Goal: Information Seeking & Learning: Learn about a topic

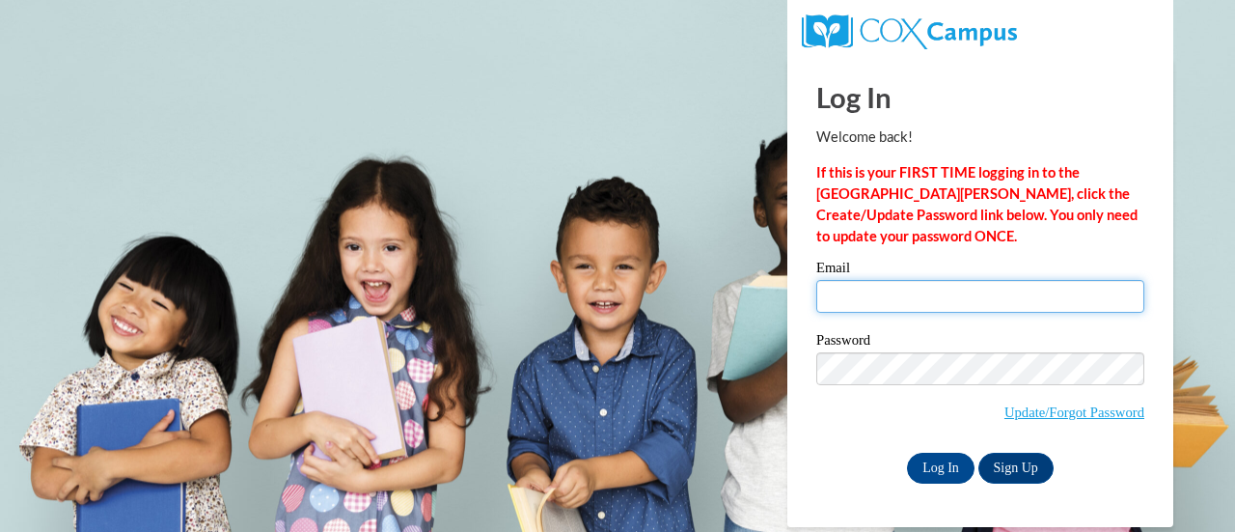
click at [915, 308] on input "Email" at bounding box center [980, 296] width 328 height 33
type input "tricia.teske@muskegonorway.org"
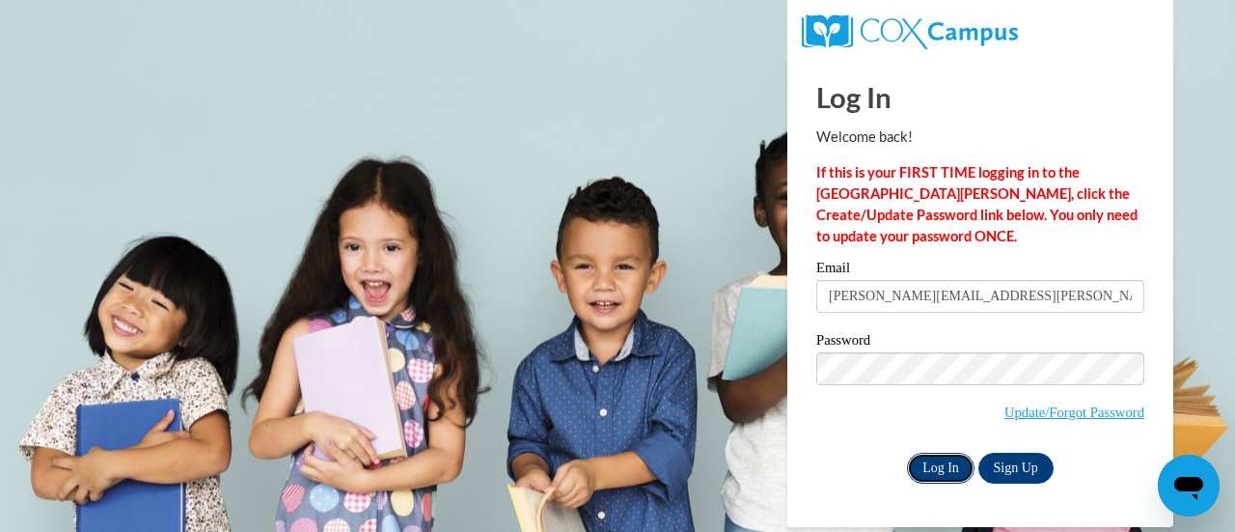
click at [940, 470] on input "Log In" at bounding box center [941, 468] width 68 height 31
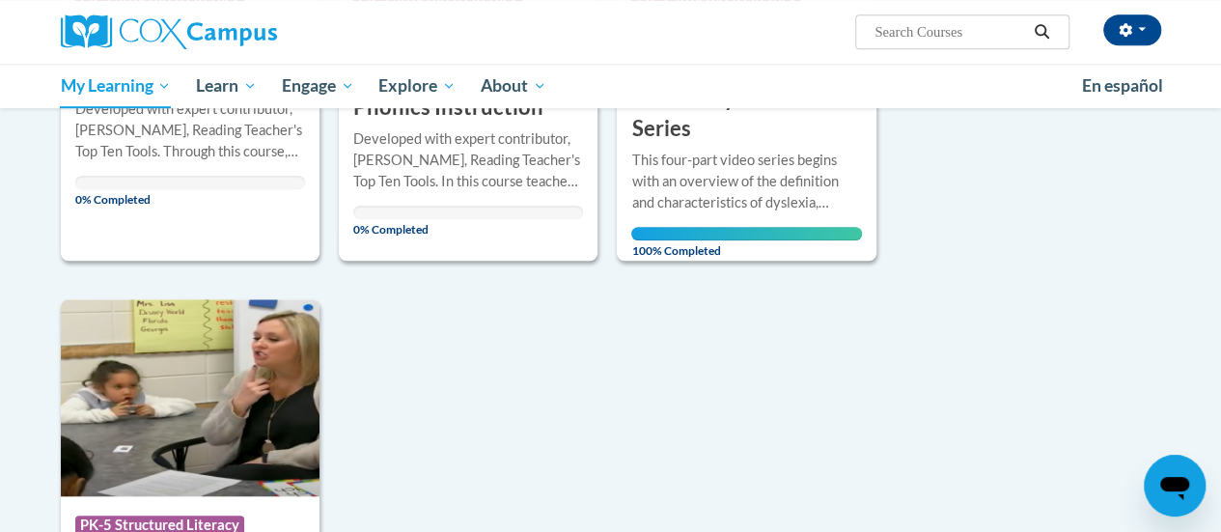
scroll to position [386, 0]
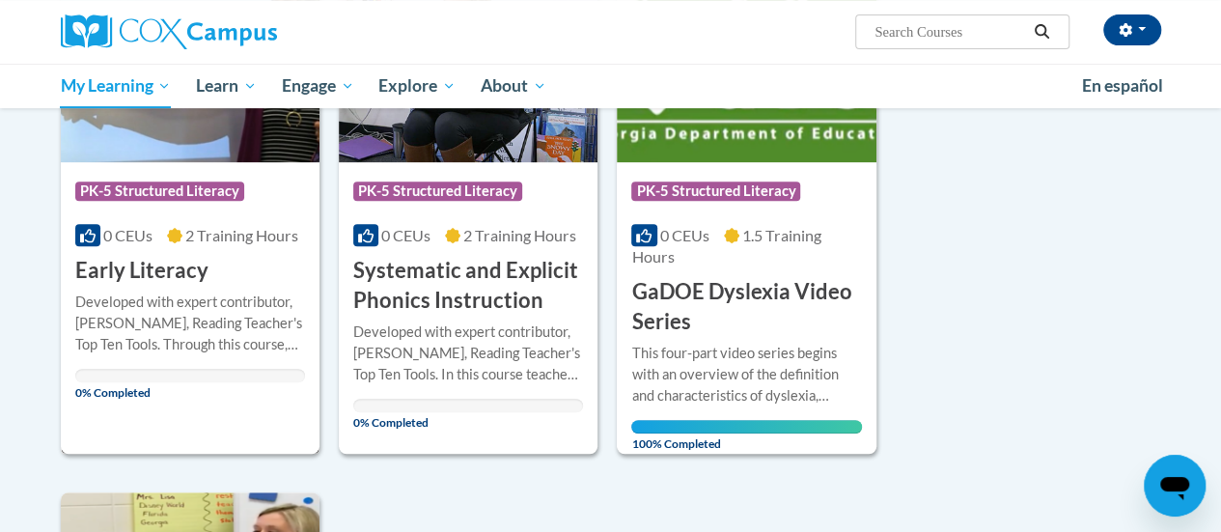
click at [208, 200] on span "PK-5 Structured Literacy" at bounding box center [159, 190] width 169 height 19
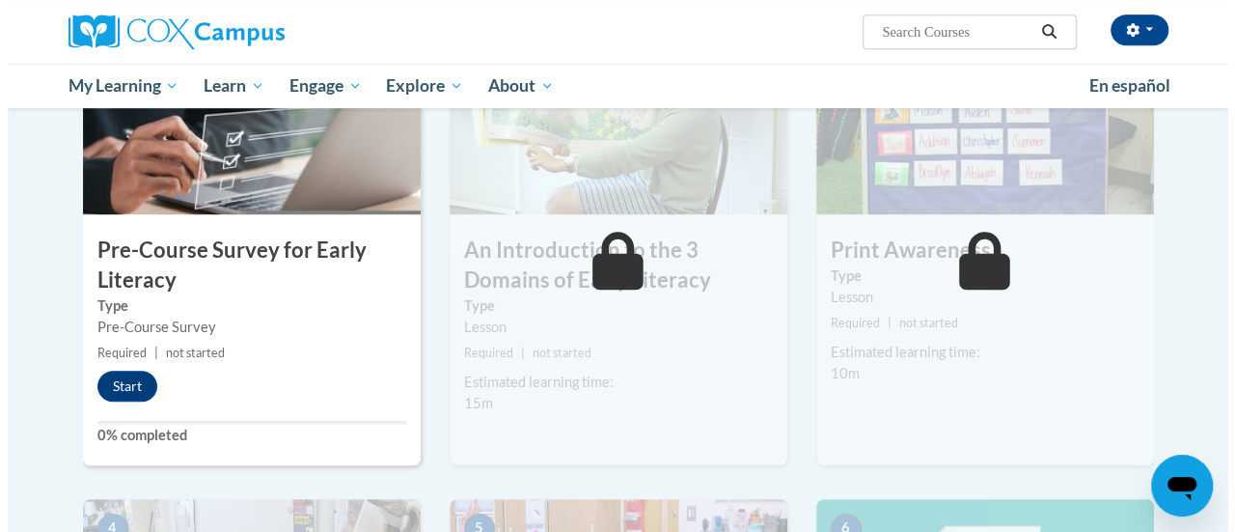
scroll to position [386, 0]
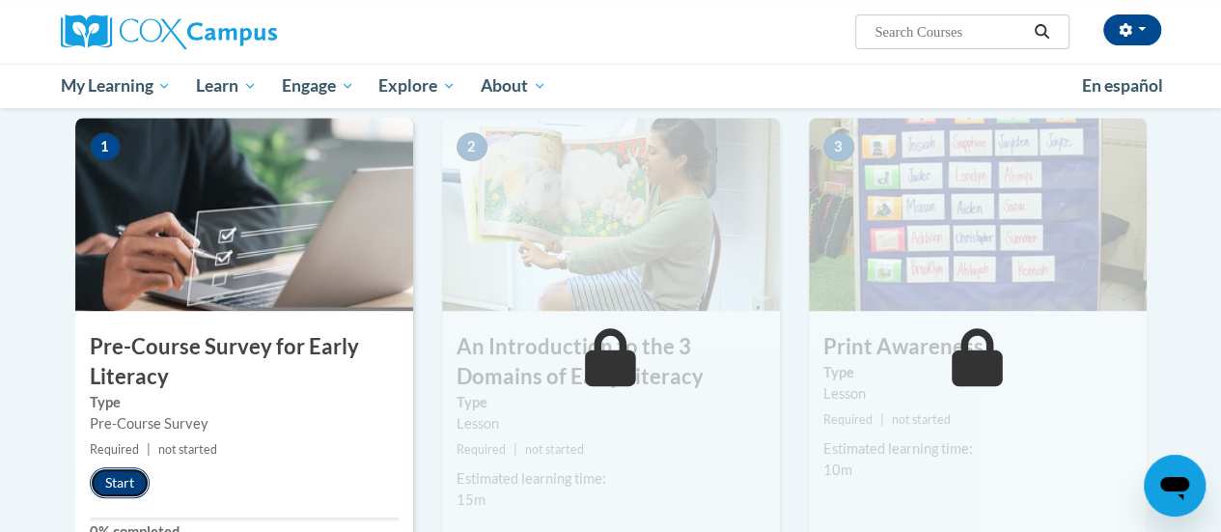
click at [125, 474] on button "Start" at bounding box center [120, 482] width 60 height 31
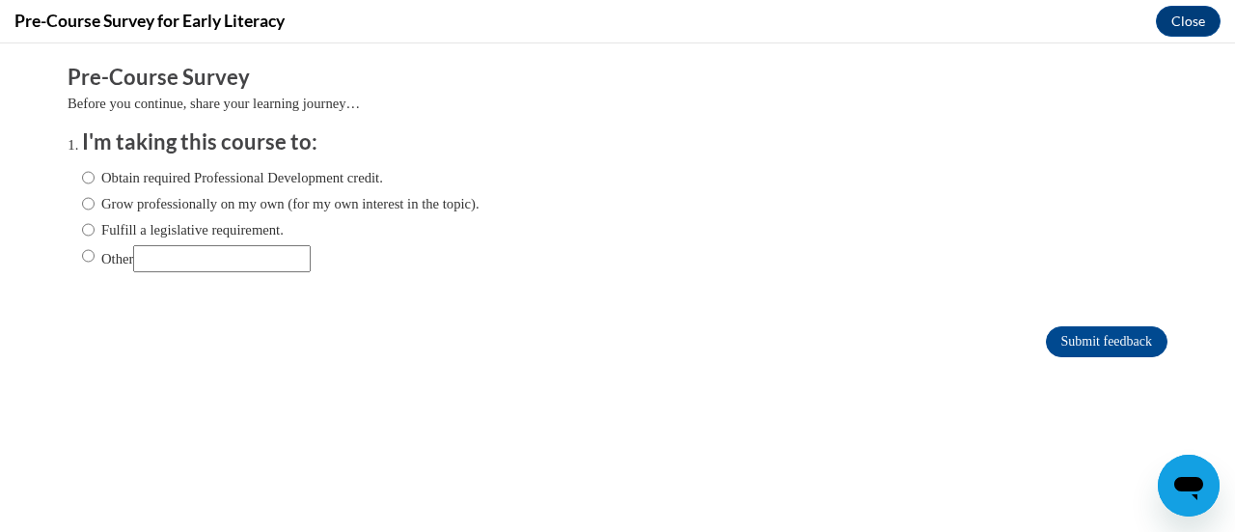
scroll to position [0, 0]
click at [82, 233] on input "Fulfill a legislative requirement." at bounding box center [88, 229] width 13 height 21
radio input "true"
click at [1115, 346] on input "Submit feedback" at bounding box center [1107, 341] width 122 height 31
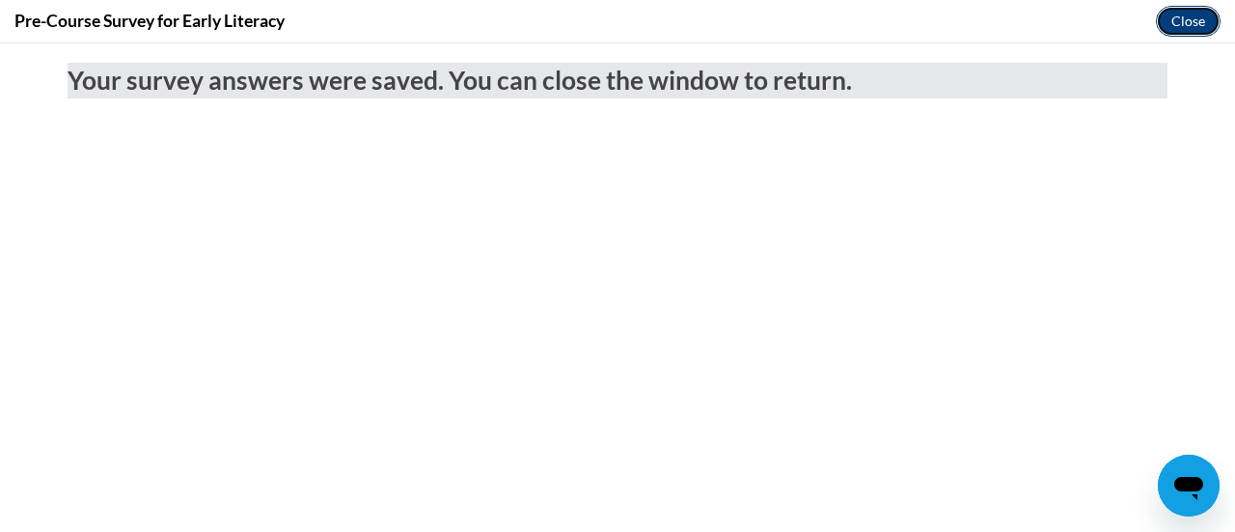
click at [1186, 16] on button "Close" at bounding box center [1188, 21] width 65 height 31
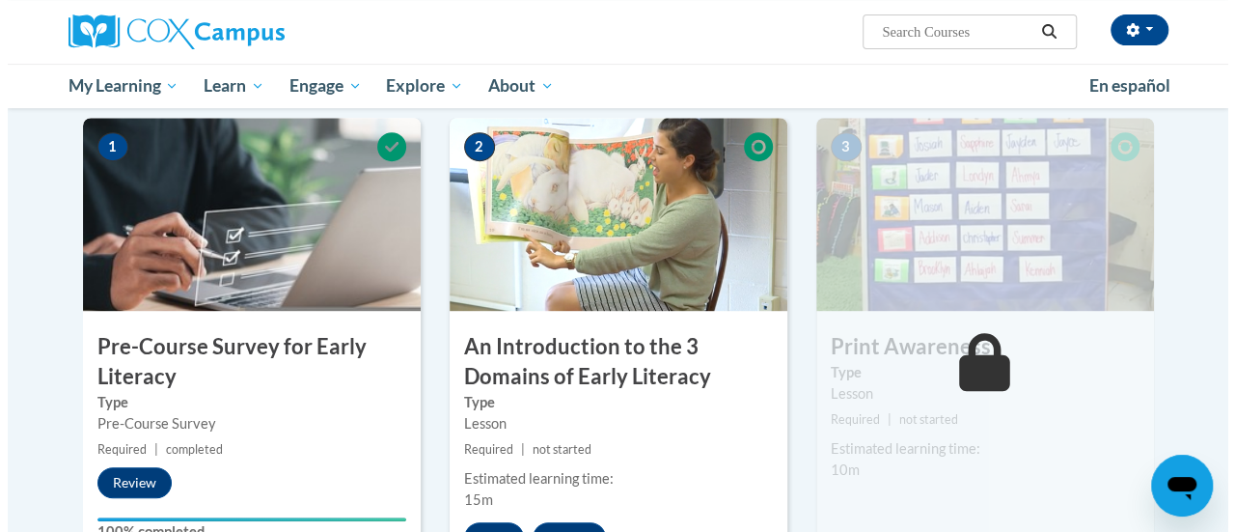
scroll to position [579, 0]
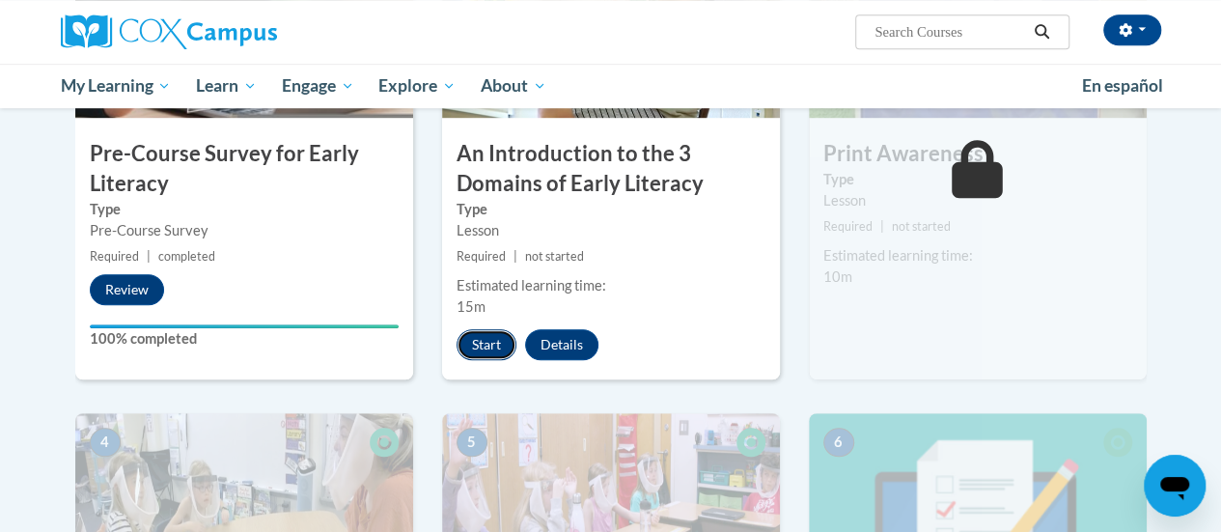
click at [479, 344] on button "Start" at bounding box center [486, 344] width 60 height 31
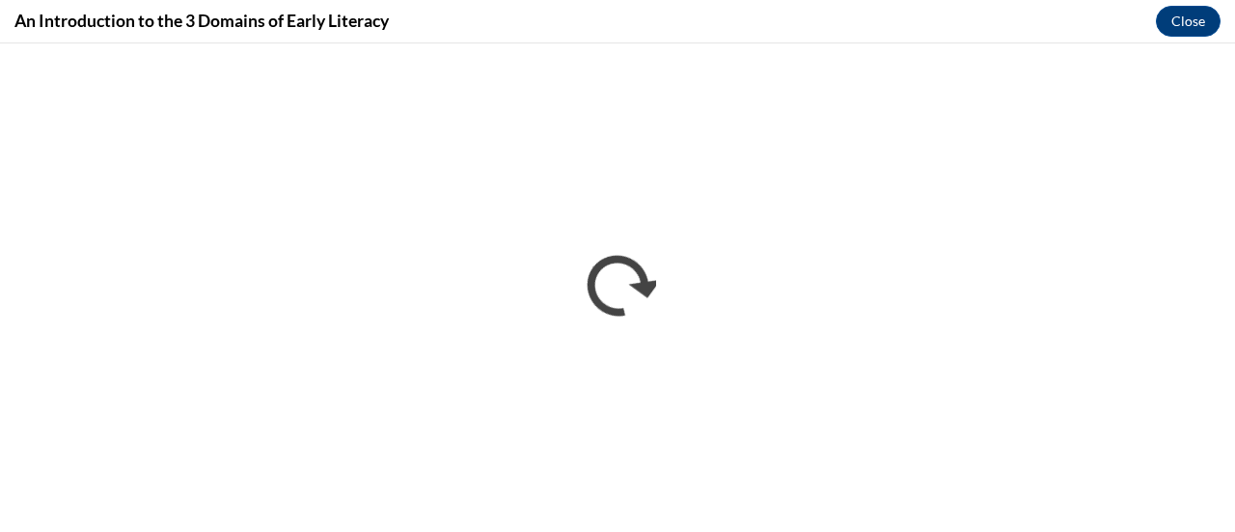
scroll to position [0, 0]
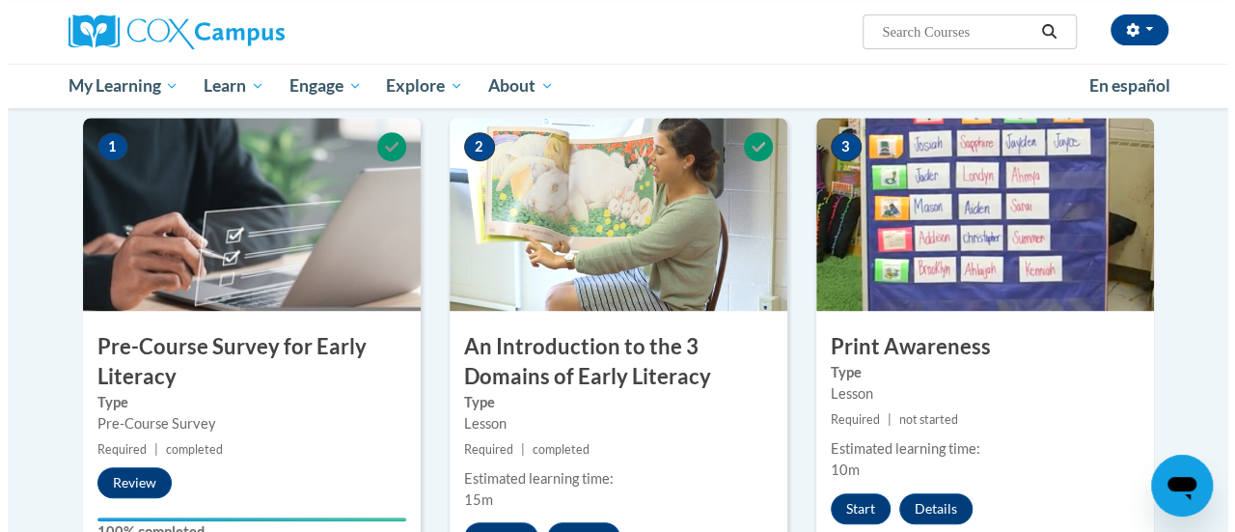
scroll to position [482, 0]
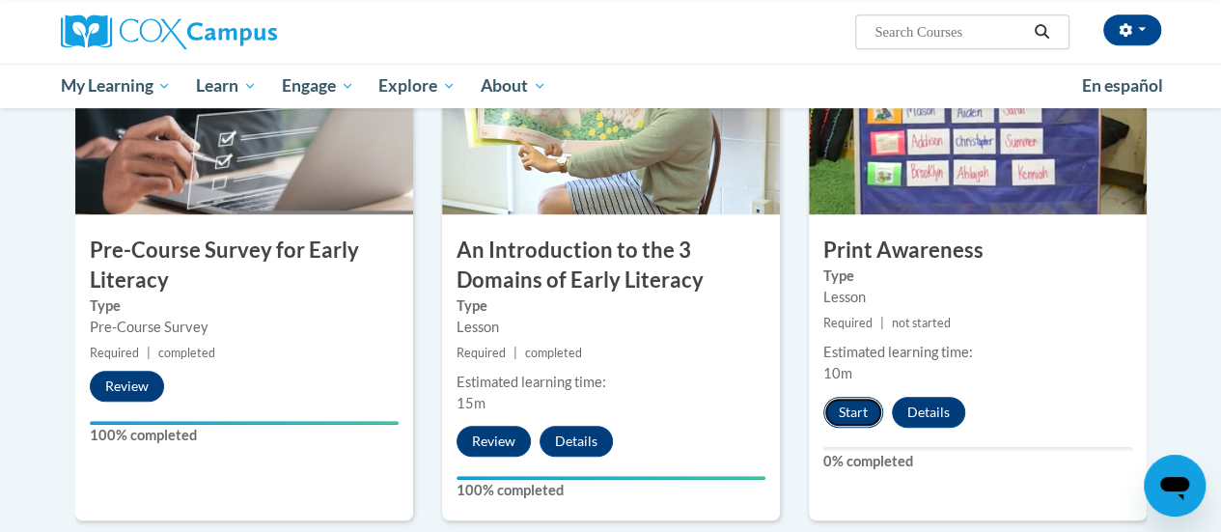
click at [857, 406] on button "Start" at bounding box center [853, 412] width 60 height 31
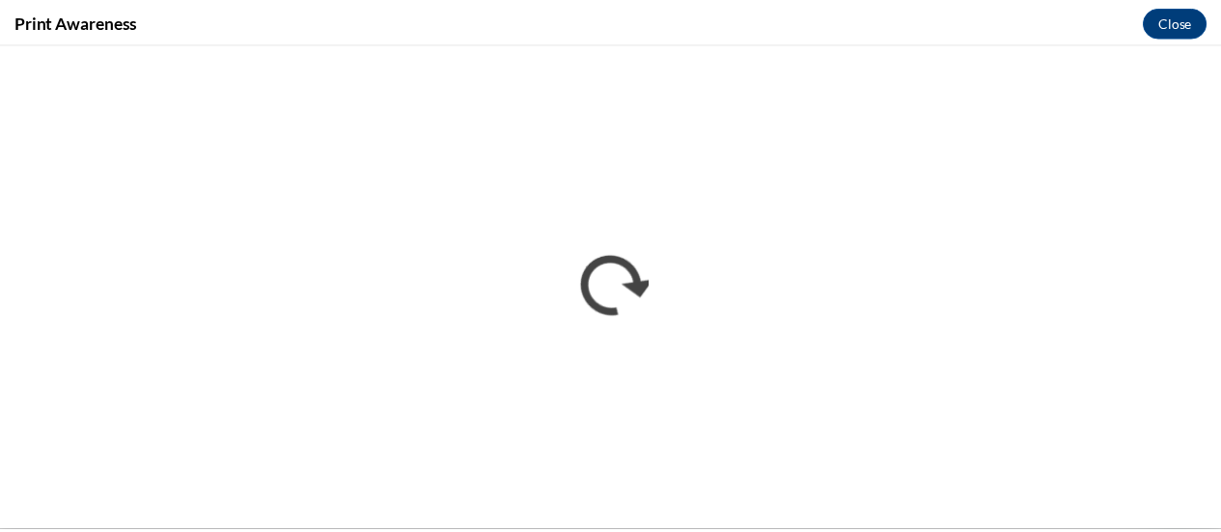
scroll to position [0, 0]
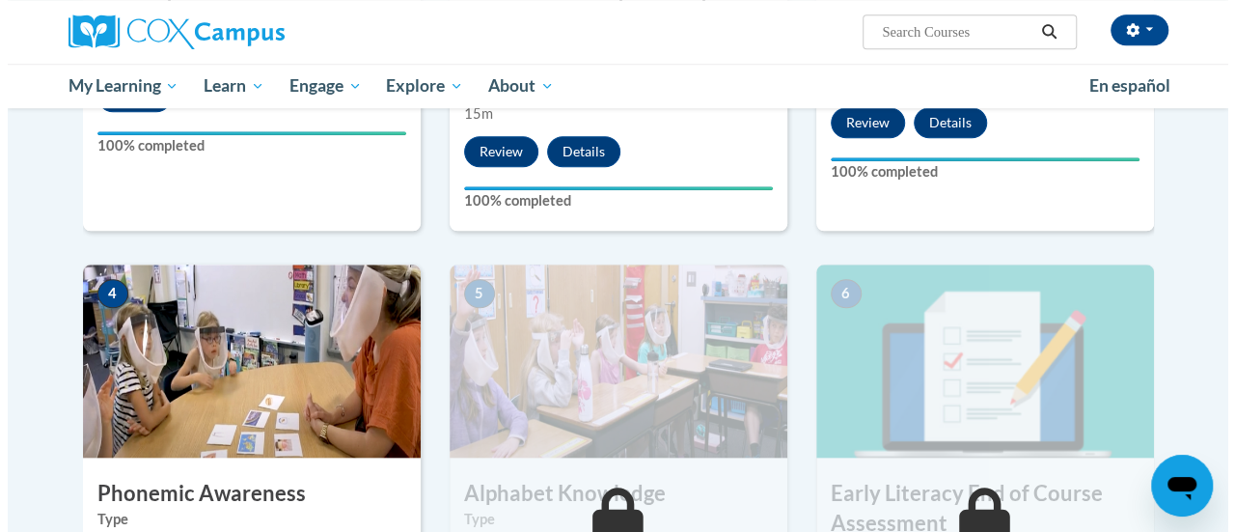
scroll to position [965, 0]
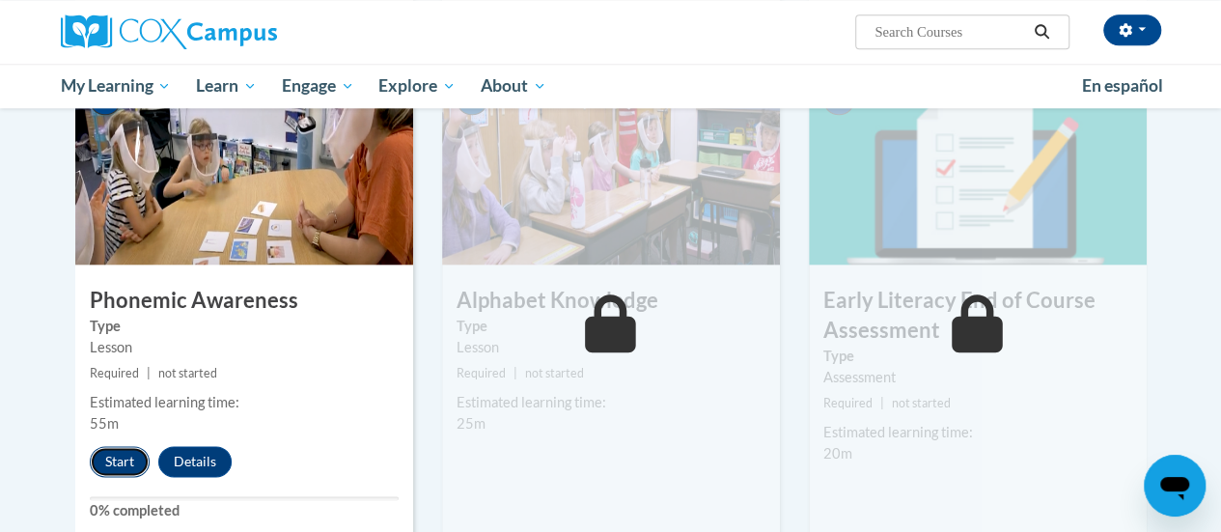
click at [124, 462] on button "Start" at bounding box center [120, 461] width 60 height 31
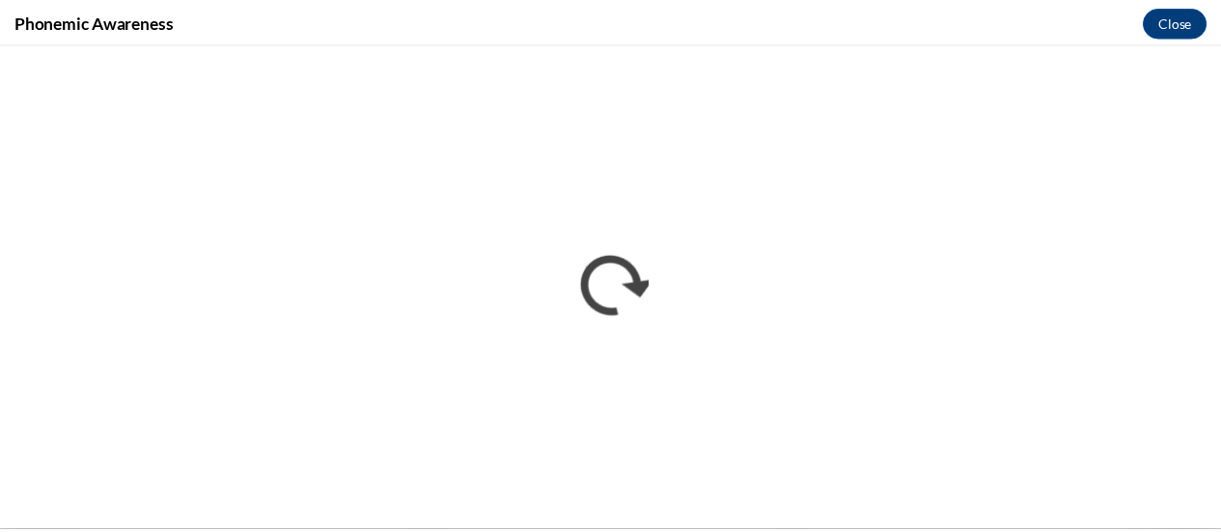
scroll to position [0, 0]
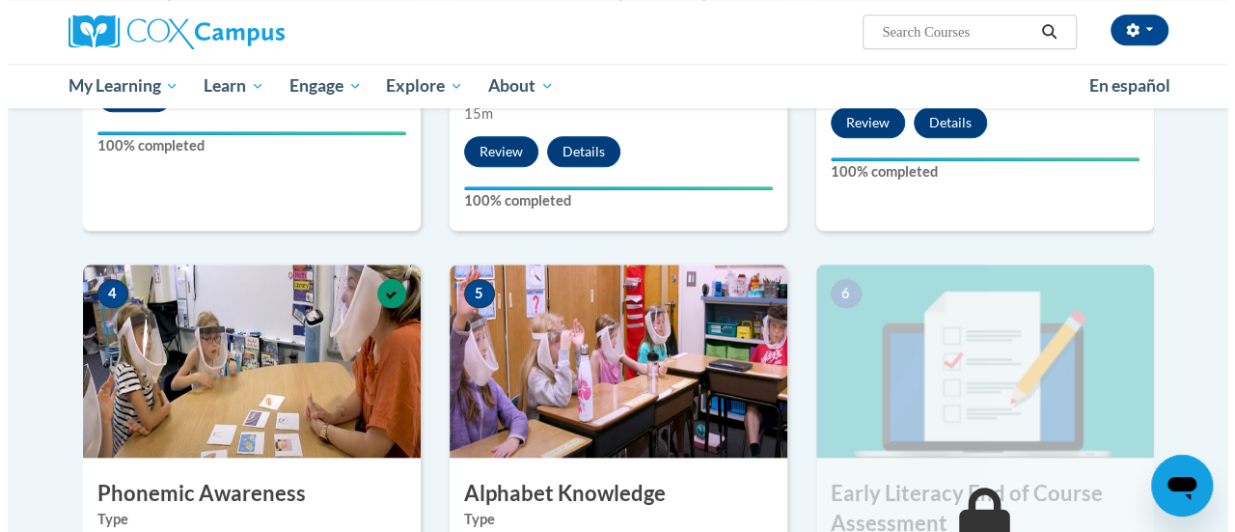
scroll to position [965, 0]
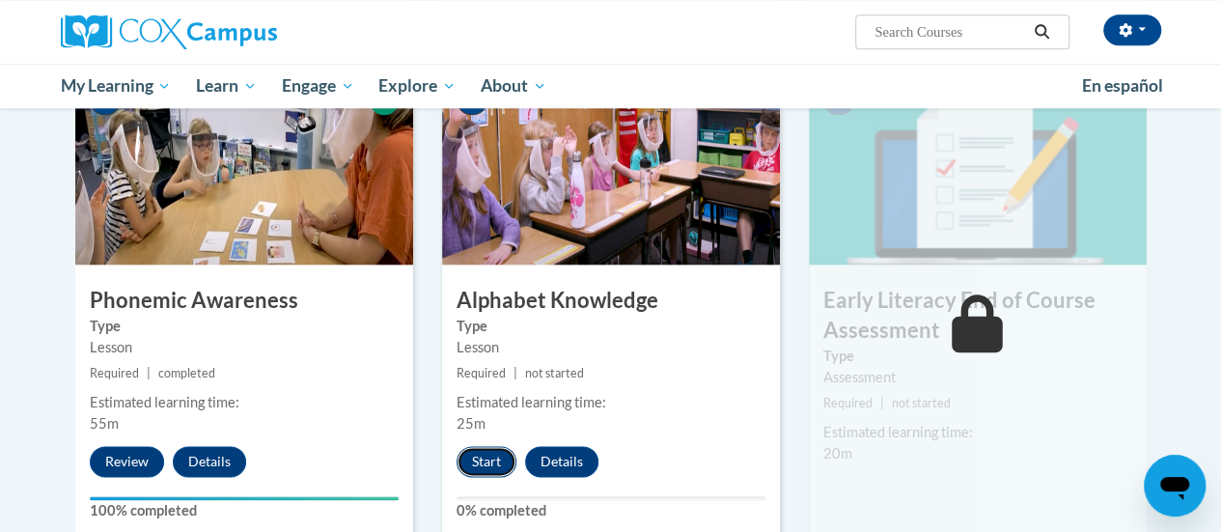
click at [469, 460] on button "Start" at bounding box center [486, 461] width 60 height 31
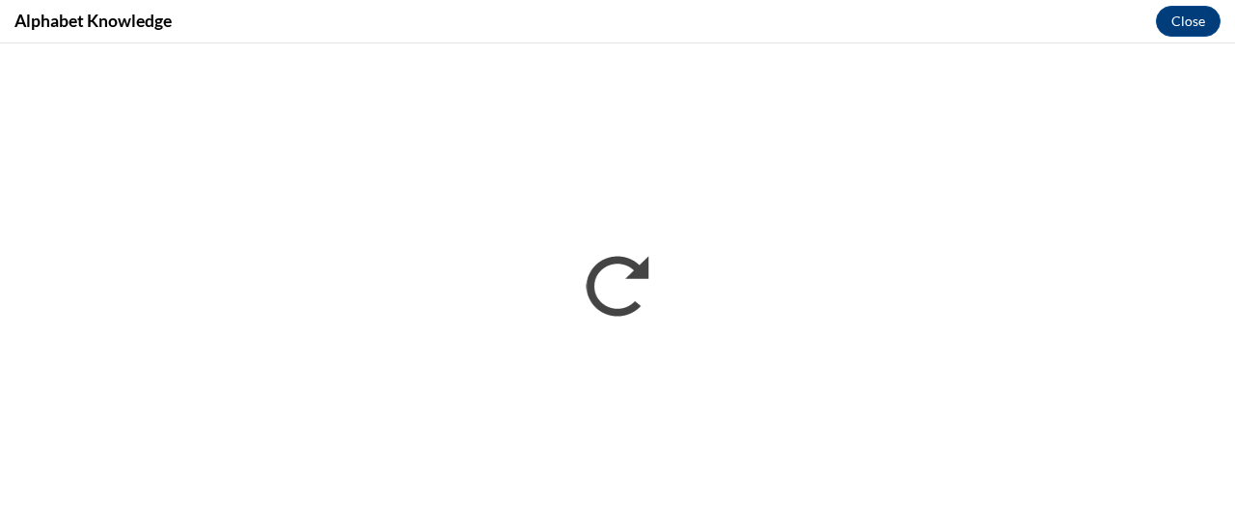
scroll to position [0, 0]
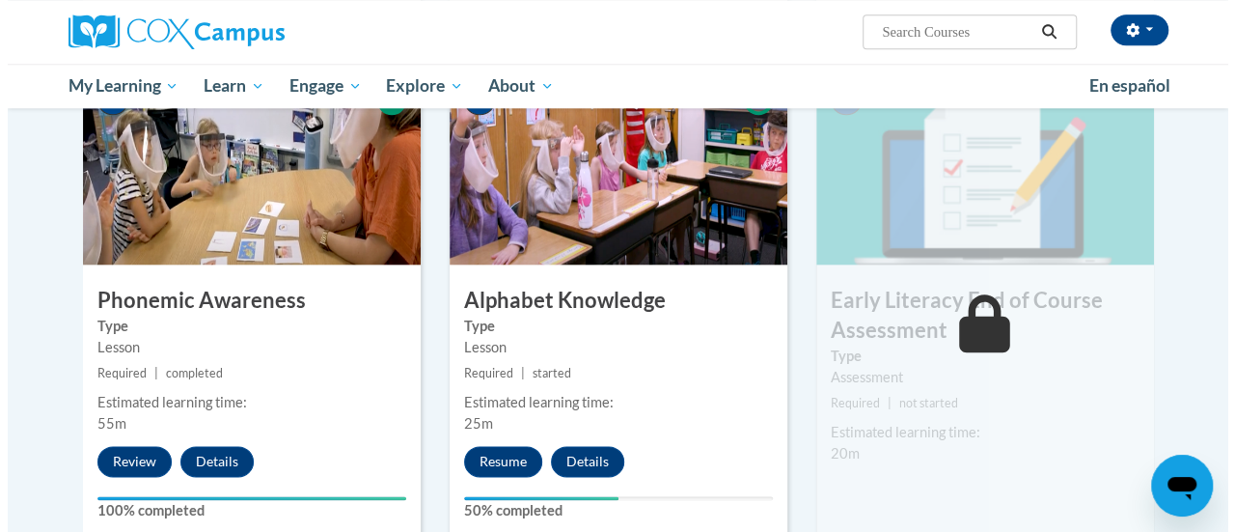
scroll to position [1158, 0]
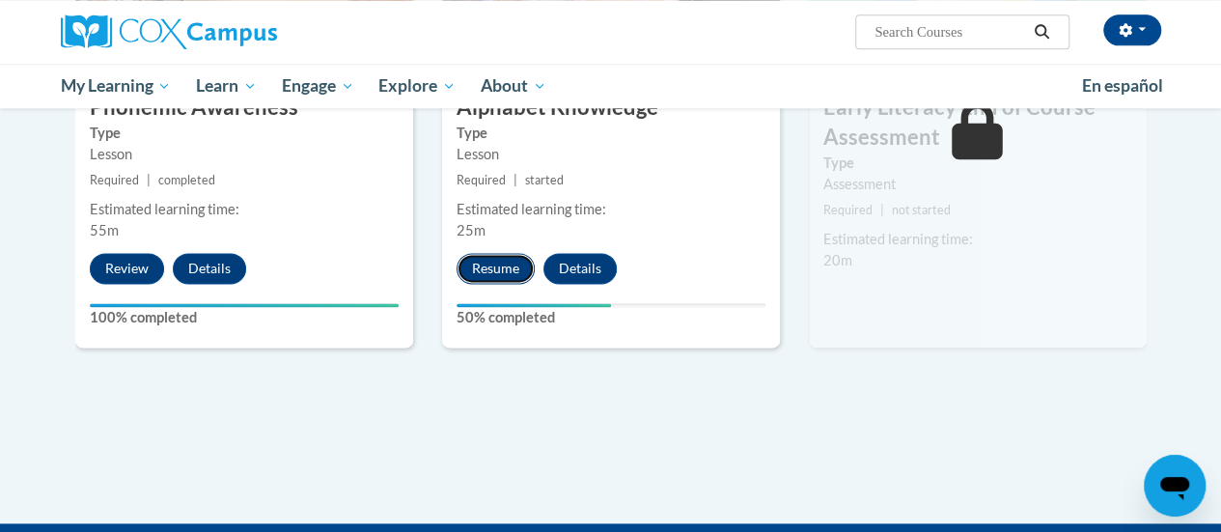
click at [482, 269] on button "Resume" at bounding box center [495, 268] width 78 height 31
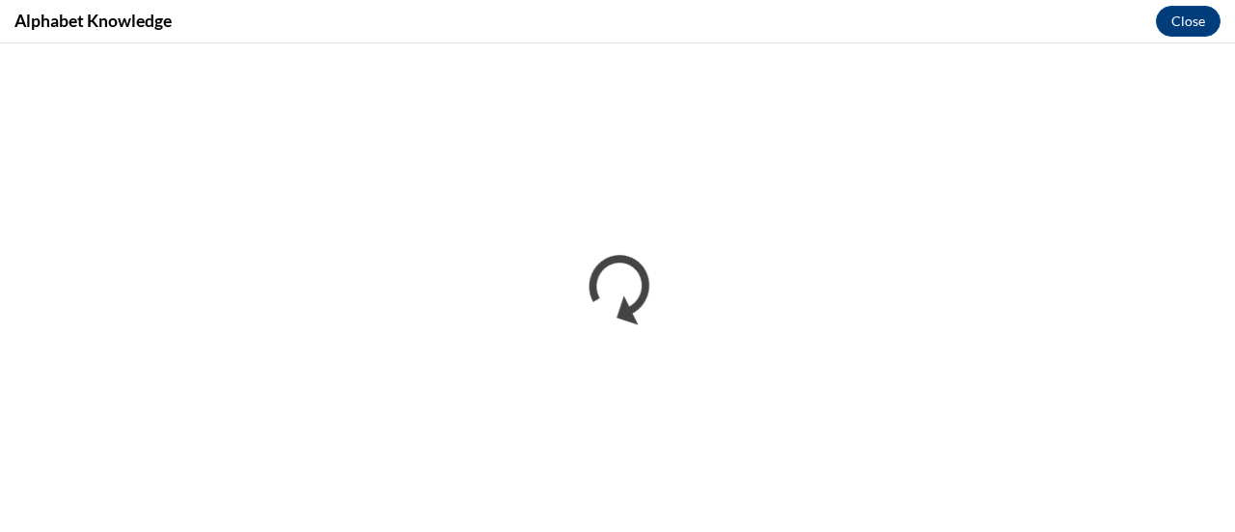
scroll to position [0, 0]
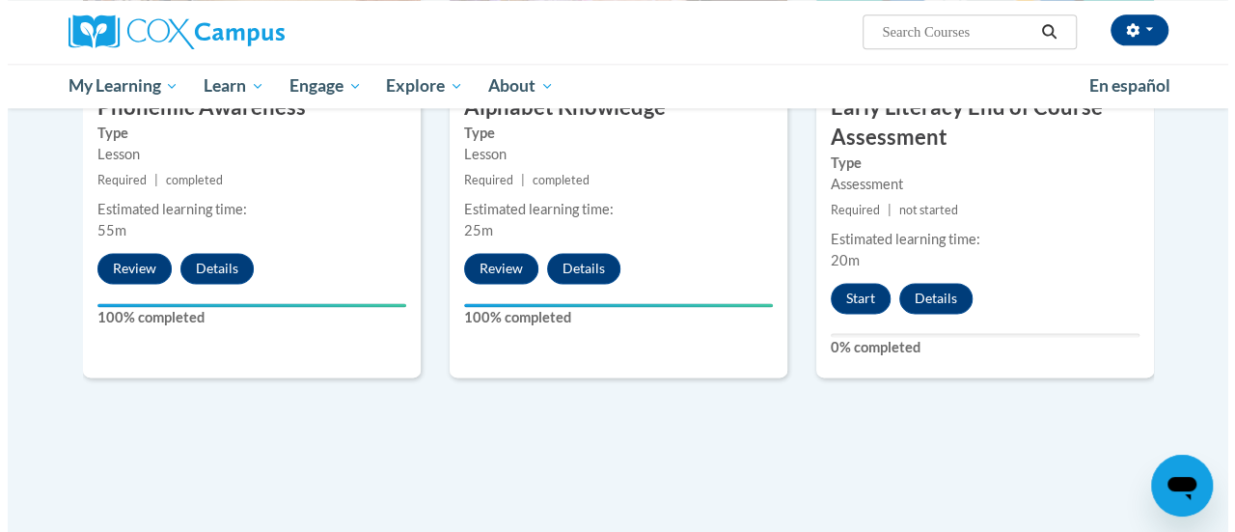
scroll to position [1061, 0]
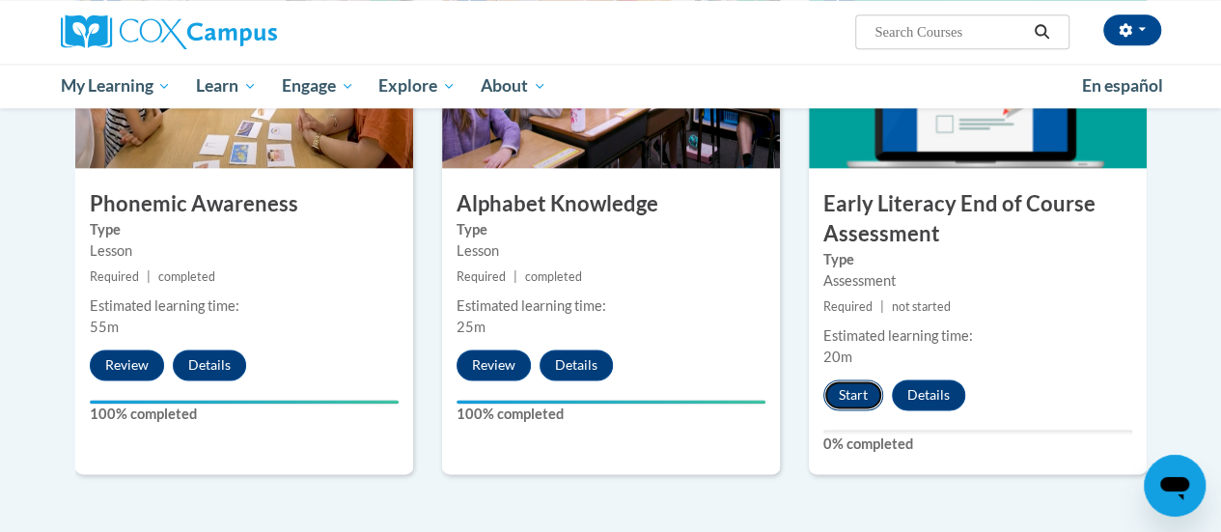
click at [863, 395] on button "Start" at bounding box center [853, 394] width 60 height 31
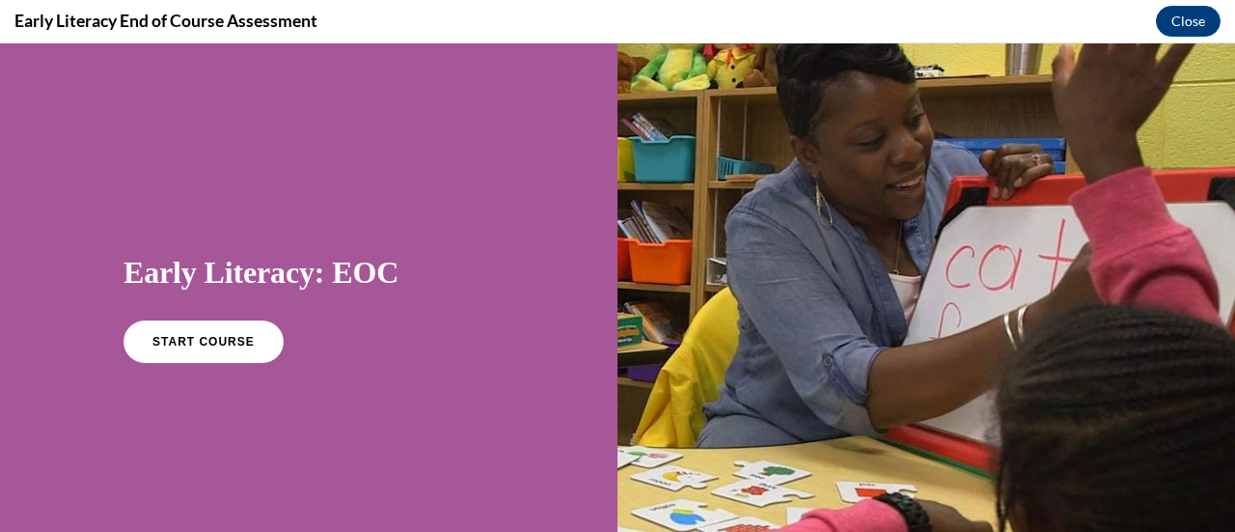
scroll to position [0, 0]
click at [207, 346] on span "START COURSE" at bounding box center [203, 342] width 107 height 14
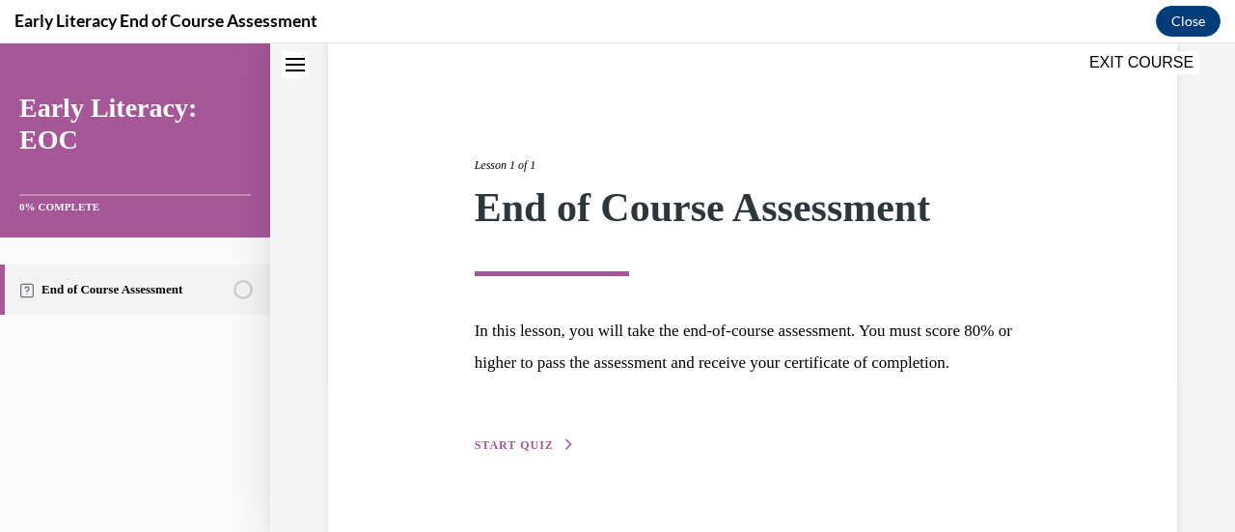
scroll to position [226, 0]
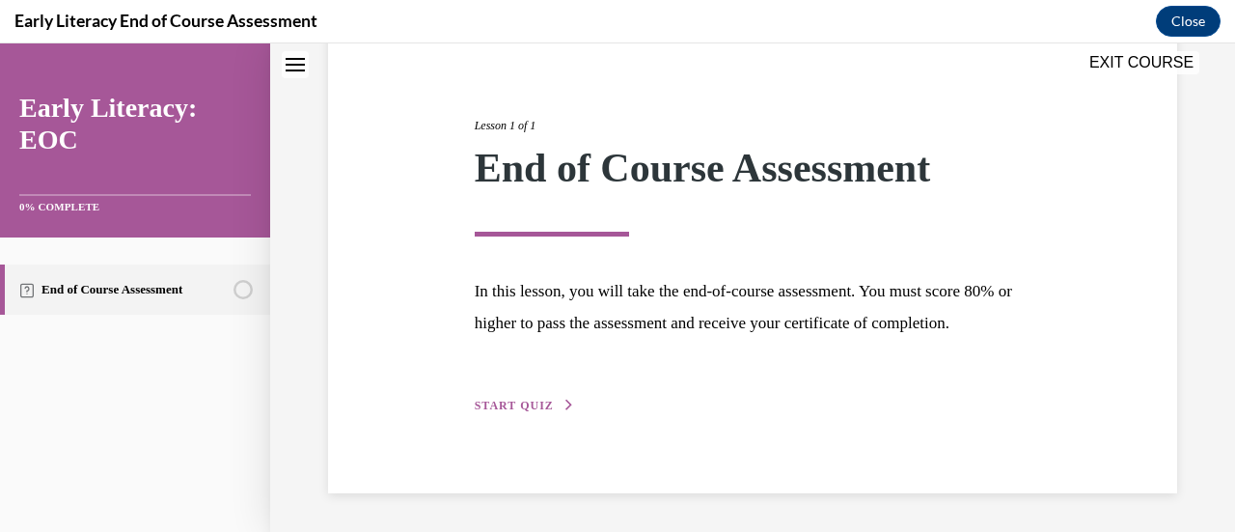
click at [504, 405] on span "START QUIZ" at bounding box center [514, 405] width 79 height 14
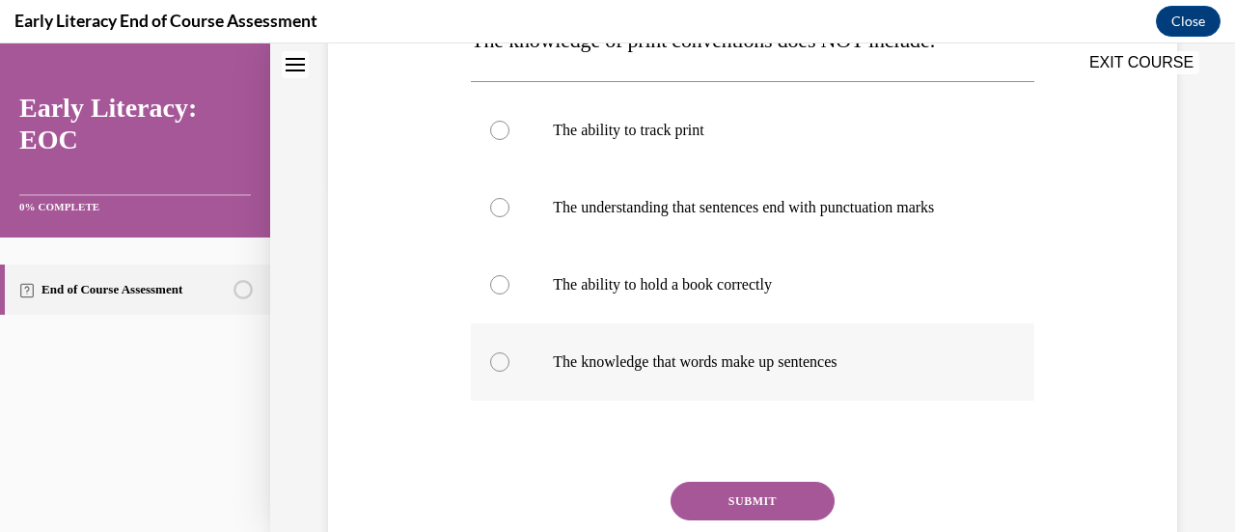
scroll to position [252, 0]
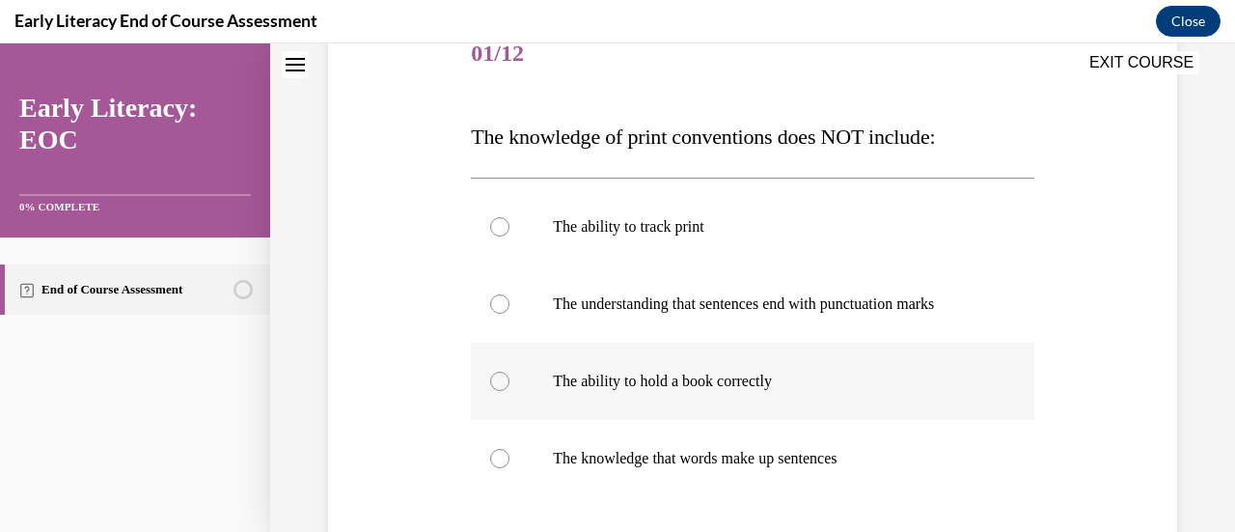
click at [503, 389] on div at bounding box center [752, 381] width 563 height 77
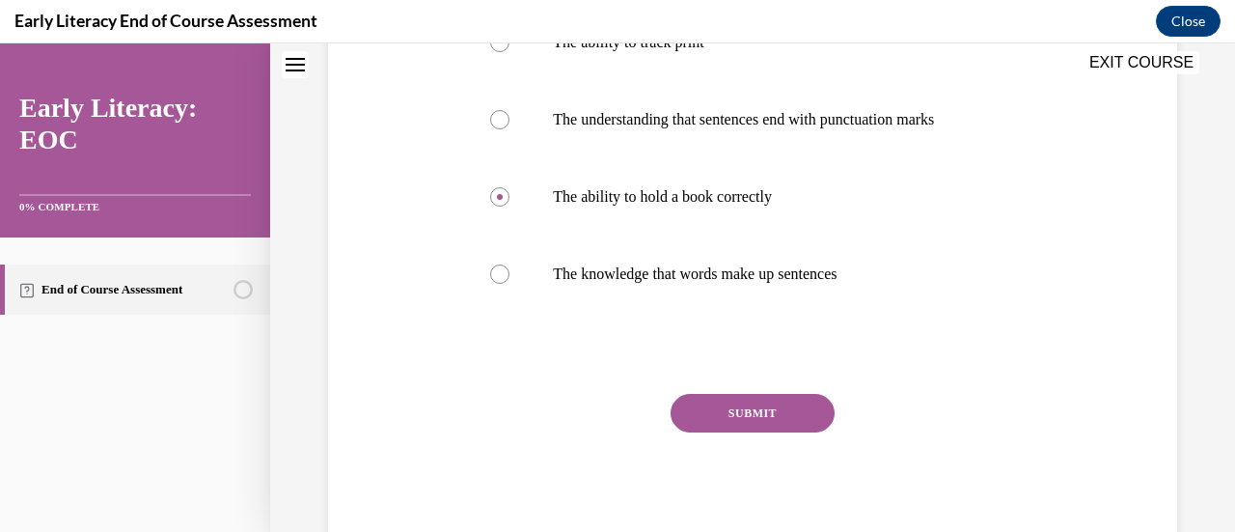
click at [745, 419] on button "SUBMIT" at bounding box center [753, 413] width 164 height 39
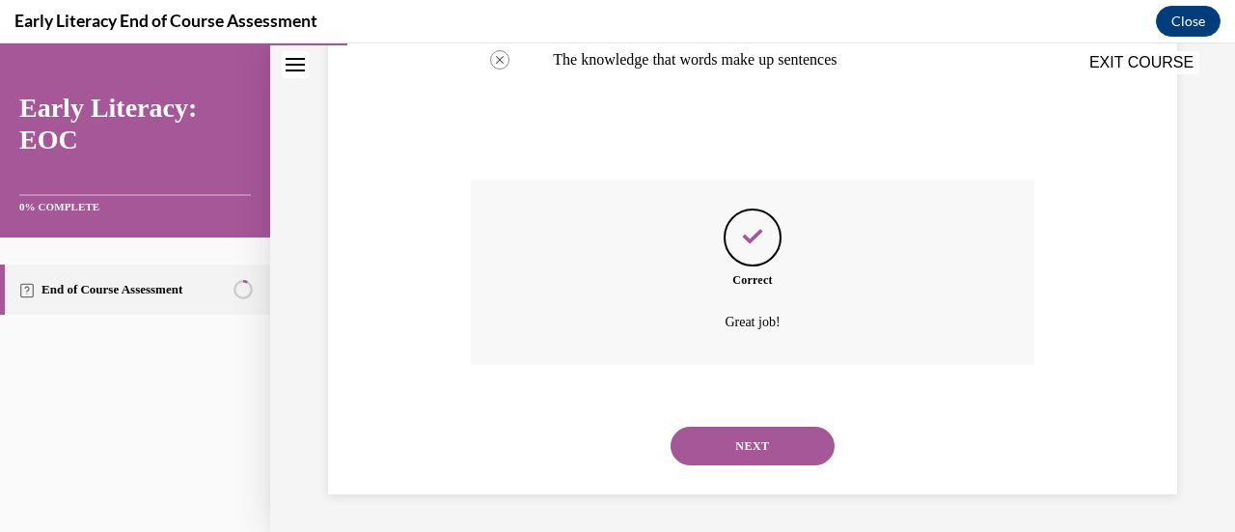
click at [752, 441] on button "NEXT" at bounding box center [753, 445] width 164 height 39
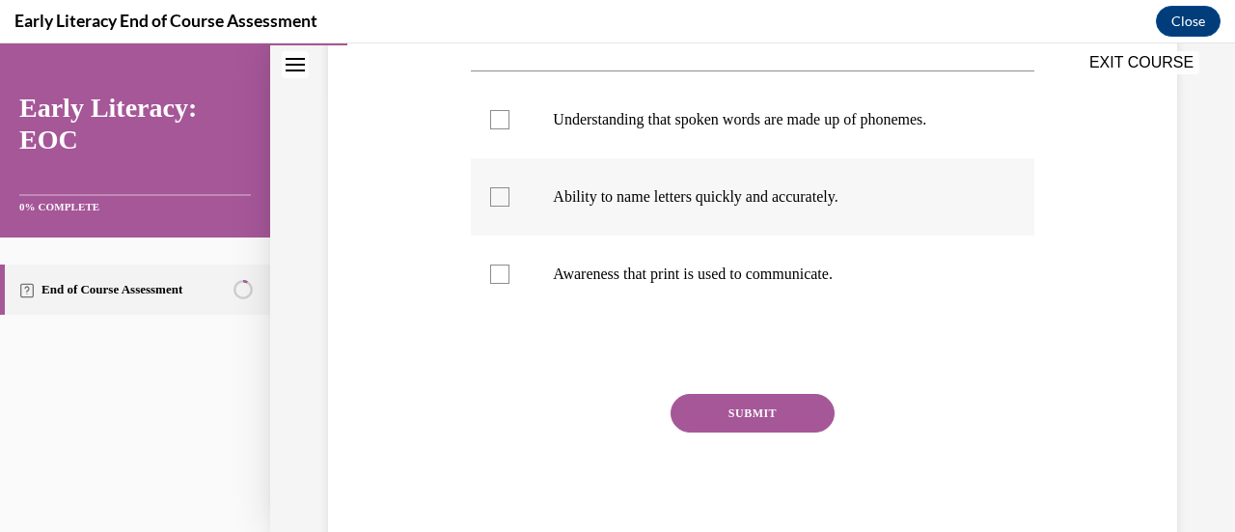
scroll to position [347, 0]
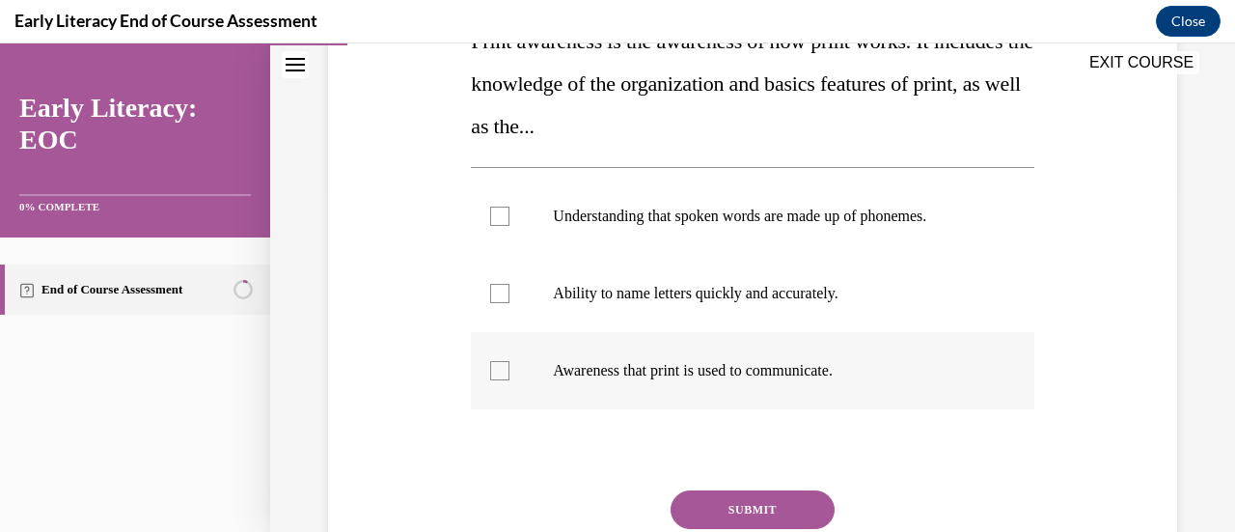
drag, startPoint x: 496, startPoint y: 373, endPoint x: 509, endPoint y: 374, distance: 13.5
click at [496, 373] on div at bounding box center [499, 370] width 19 height 19
click at [758, 509] on button "SUBMIT" at bounding box center [753, 509] width 164 height 39
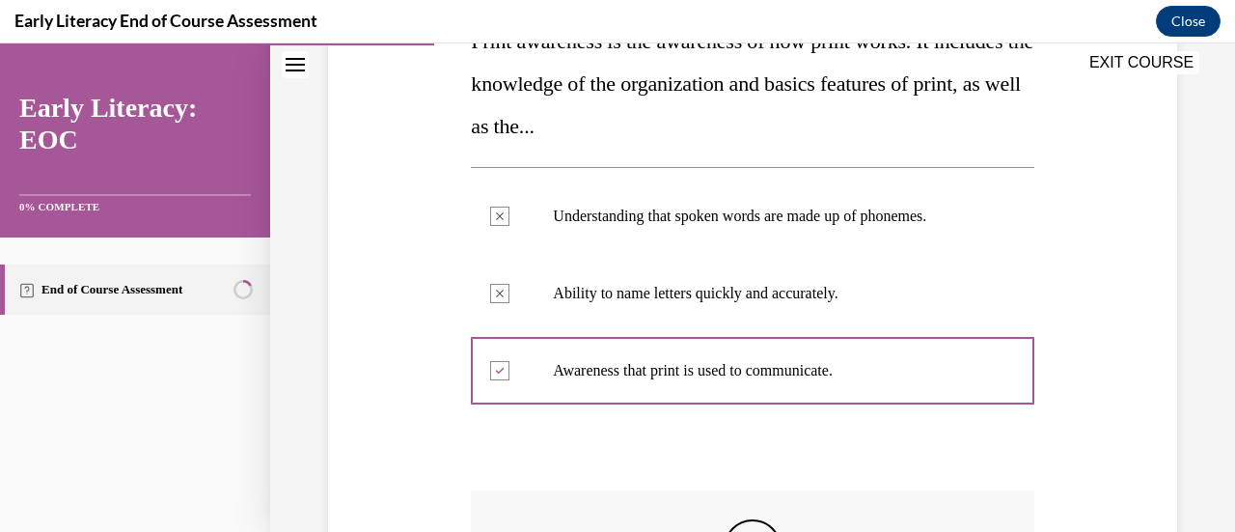
scroll to position [658, 0]
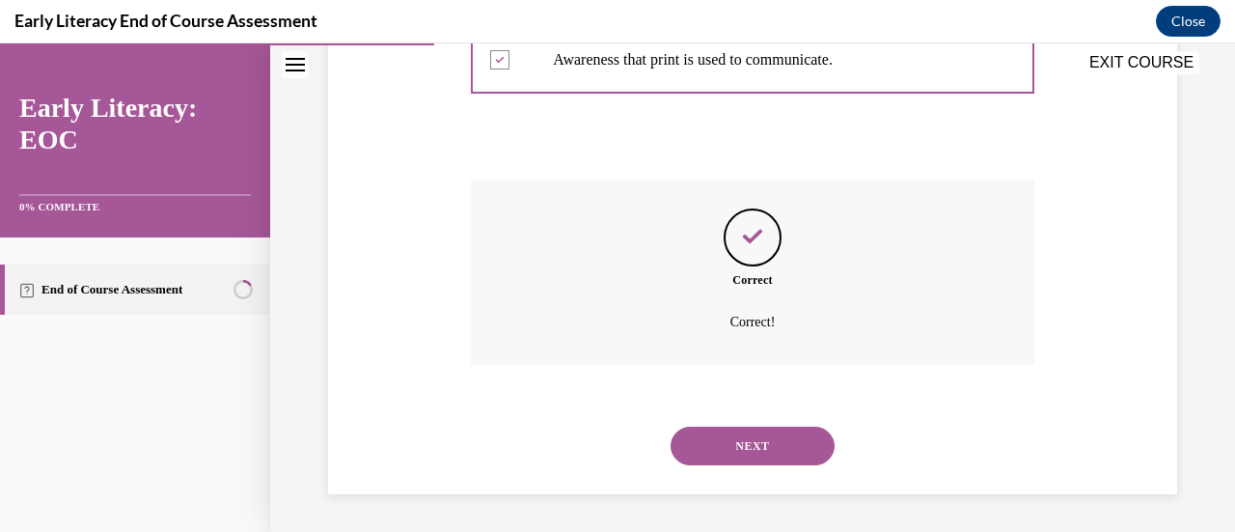
click at [759, 447] on button "NEXT" at bounding box center [753, 445] width 164 height 39
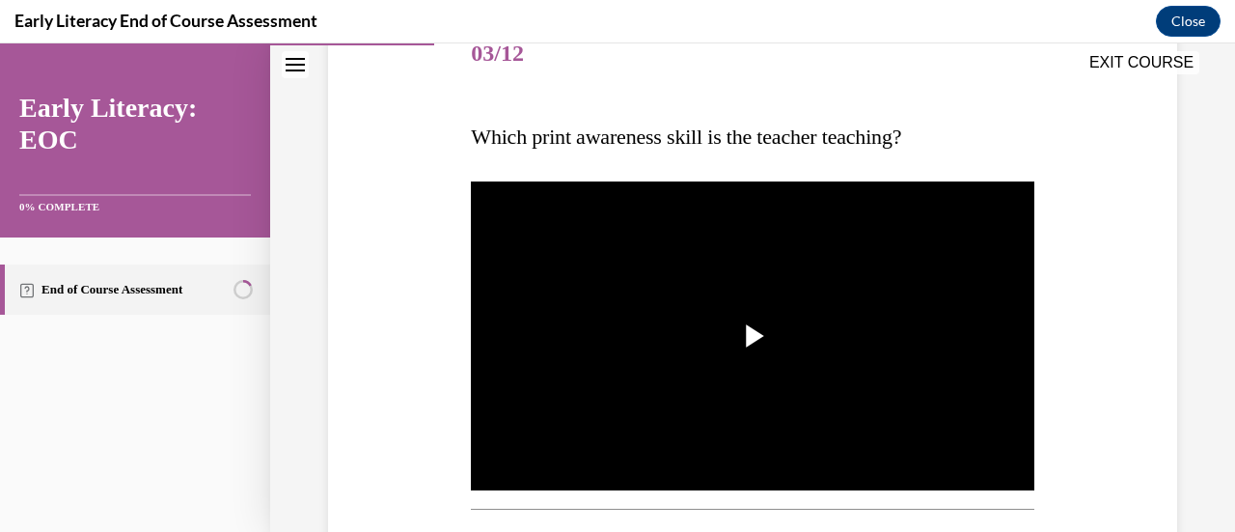
scroll to position [348, 0]
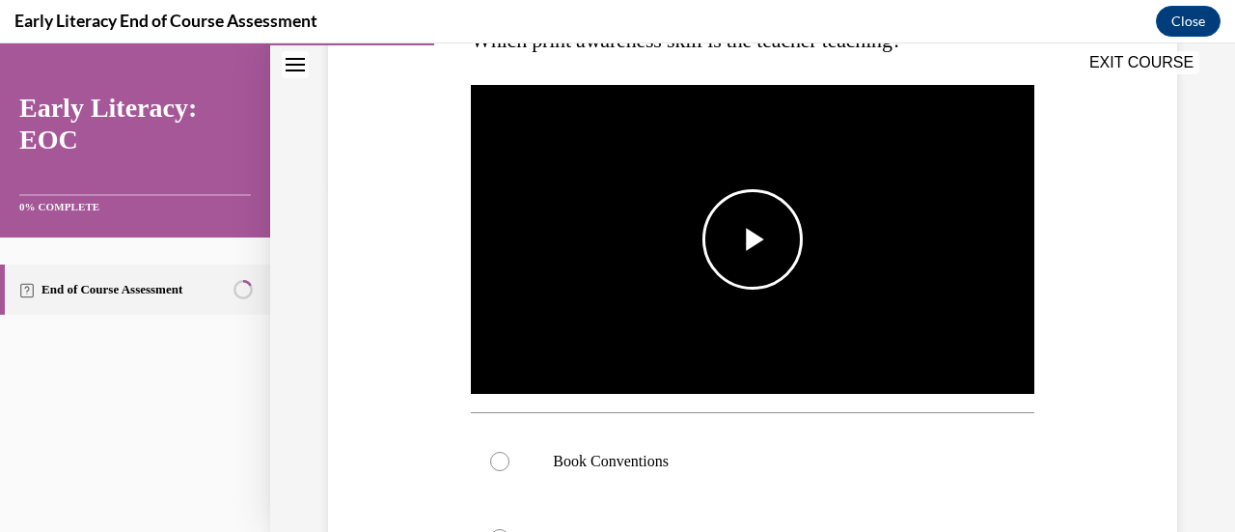
click at [753, 239] on span "Video player" at bounding box center [753, 239] width 0 height 0
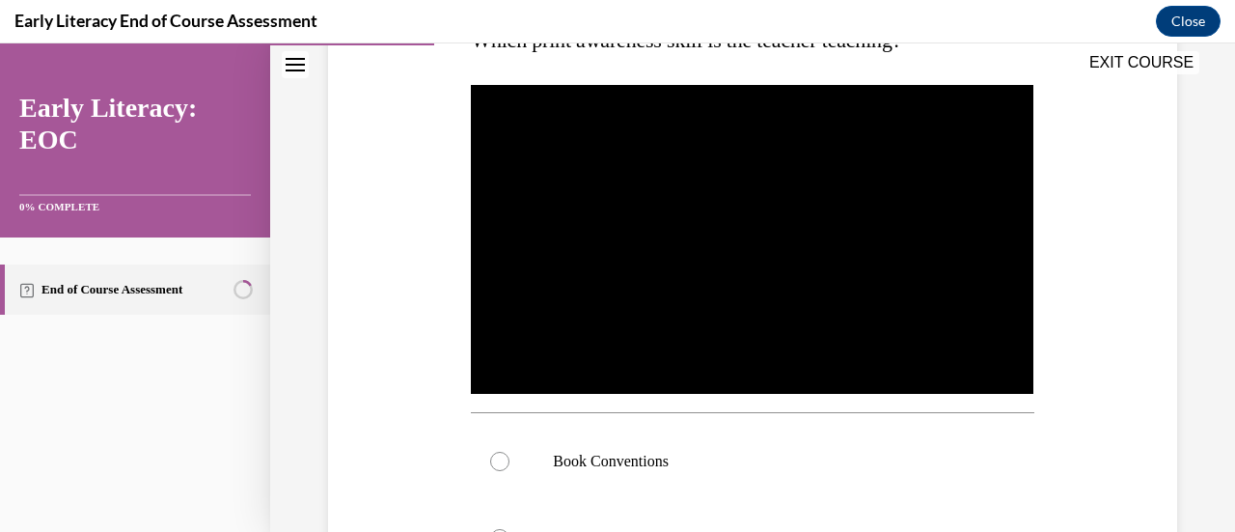
scroll to position [445, 0]
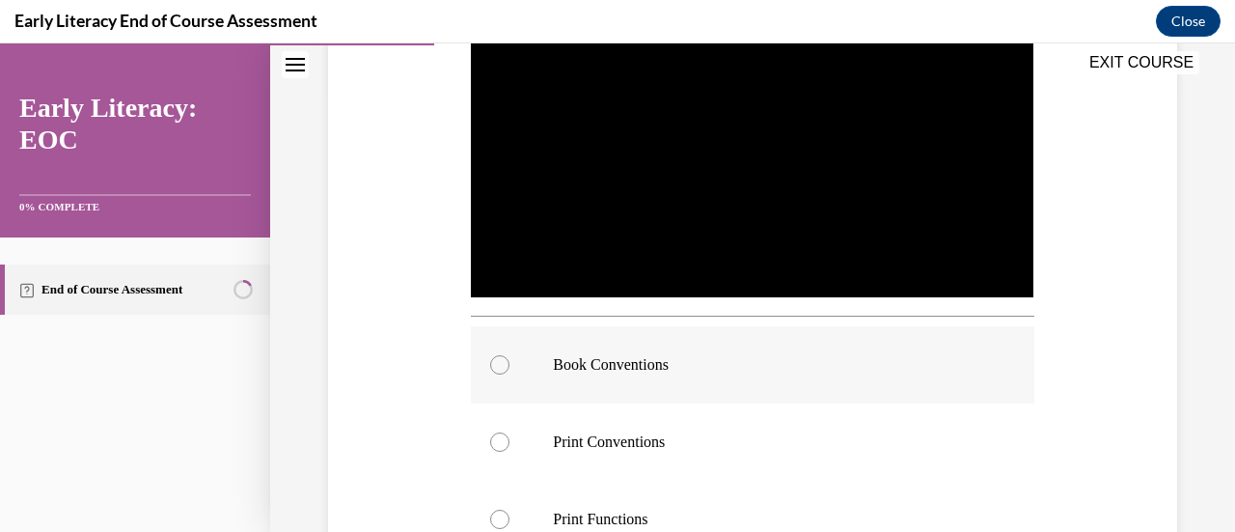
click at [496, 362] on div at bounding box center [499, 364] width 19 height 19
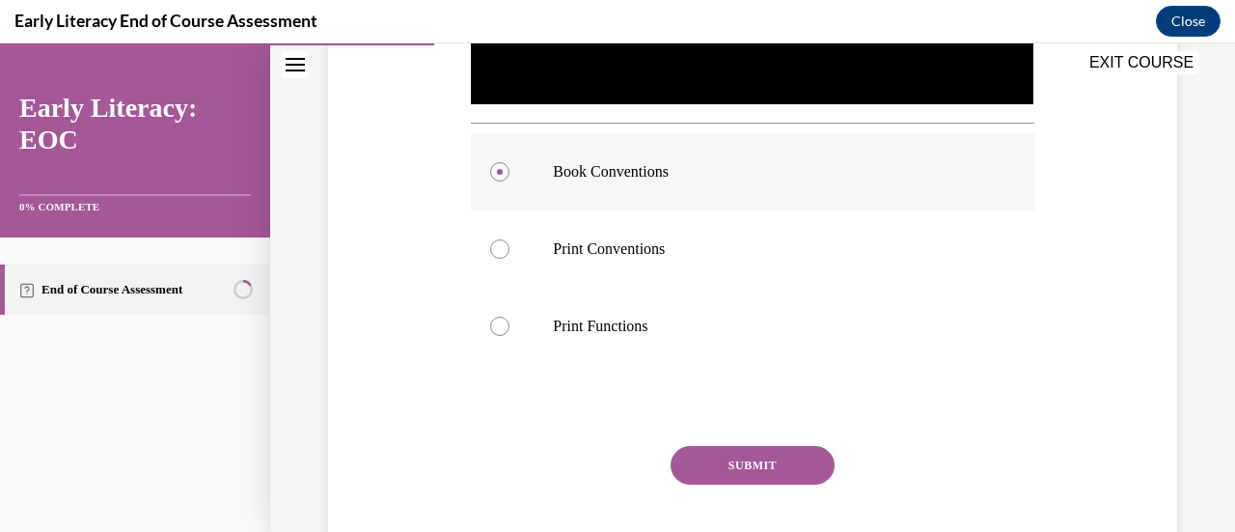
scroll to position [684, 0]
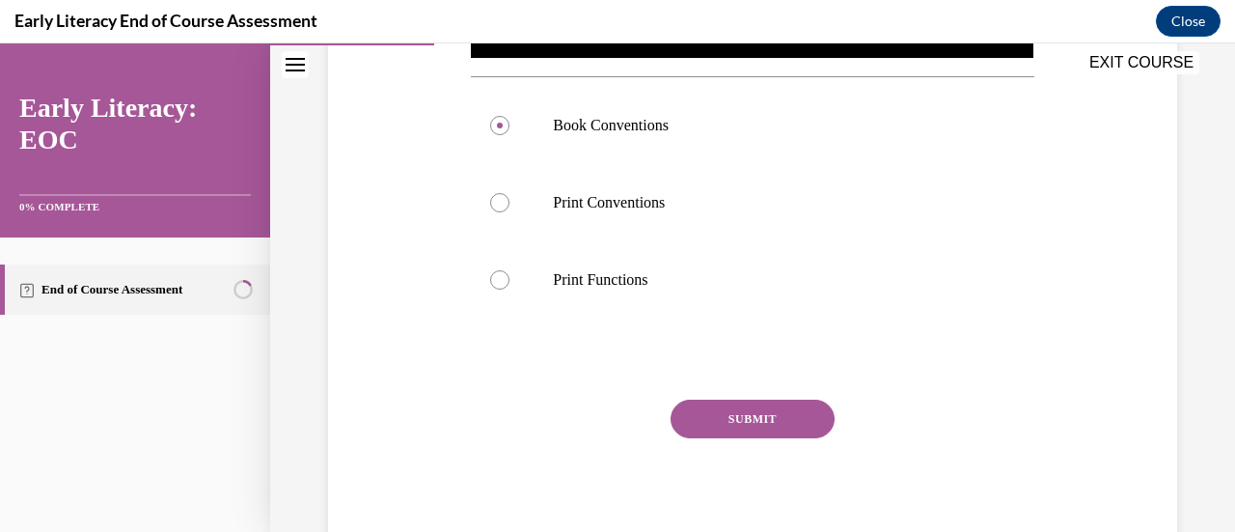
click at [750, 420] on button "SUBMIT" at bounding box center [753, 418] width 164 height 39
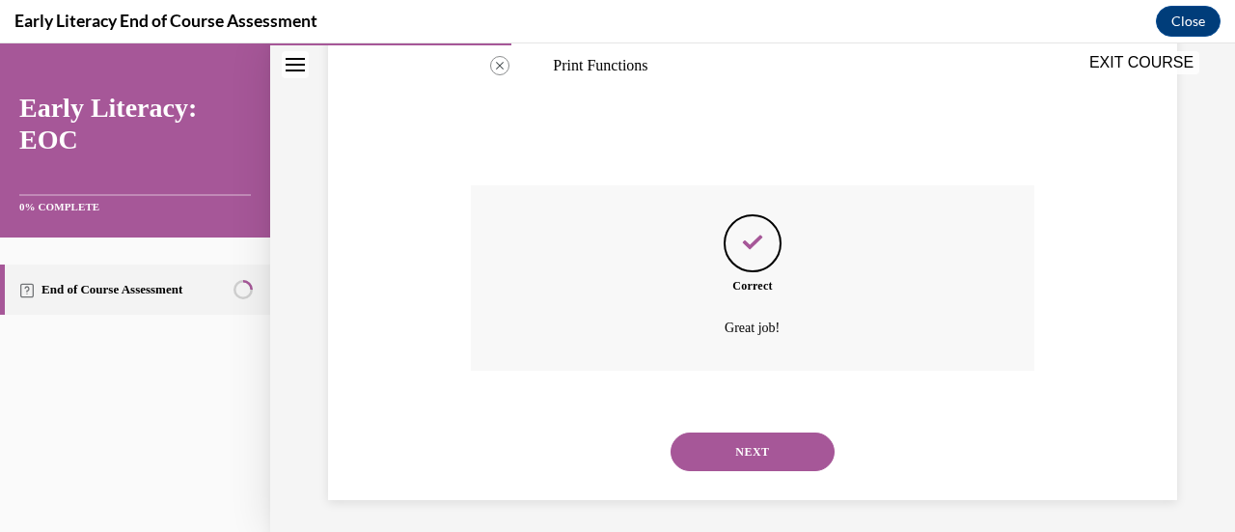
click at [733, 442] on button "NEXT" at bounding box center [753, 451] width 164 height 39
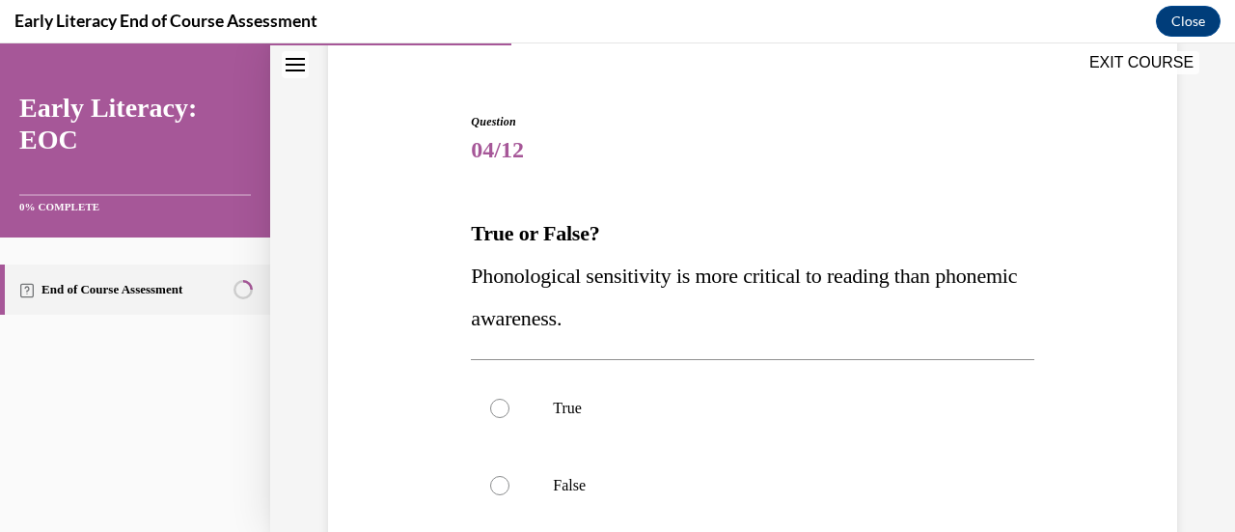
scroll to position [252, 0]
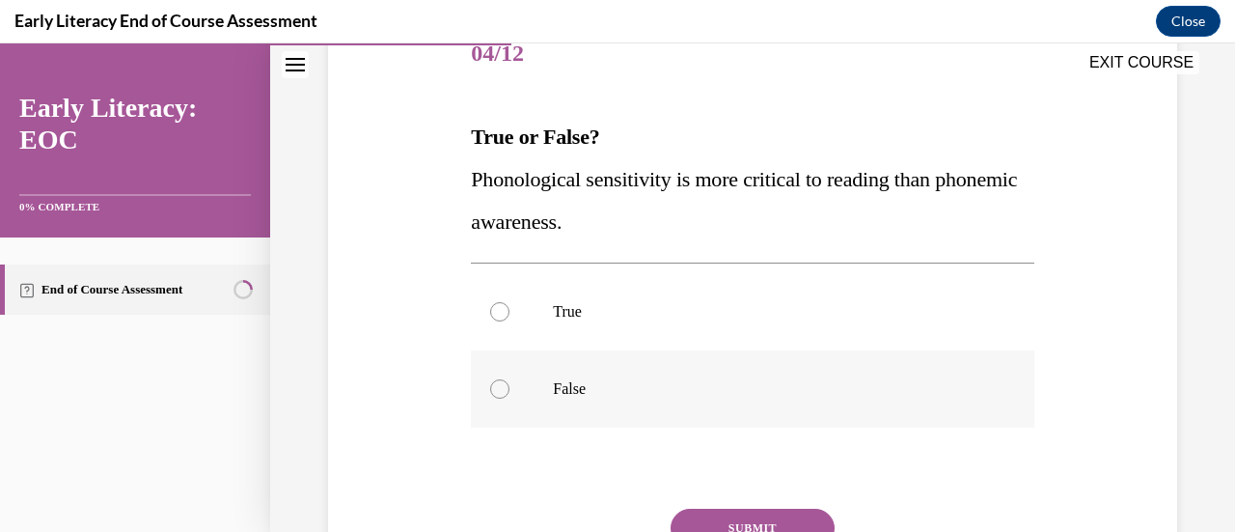
click at [490, 387] on div at bounding box center [499, 388] width 19 height 19
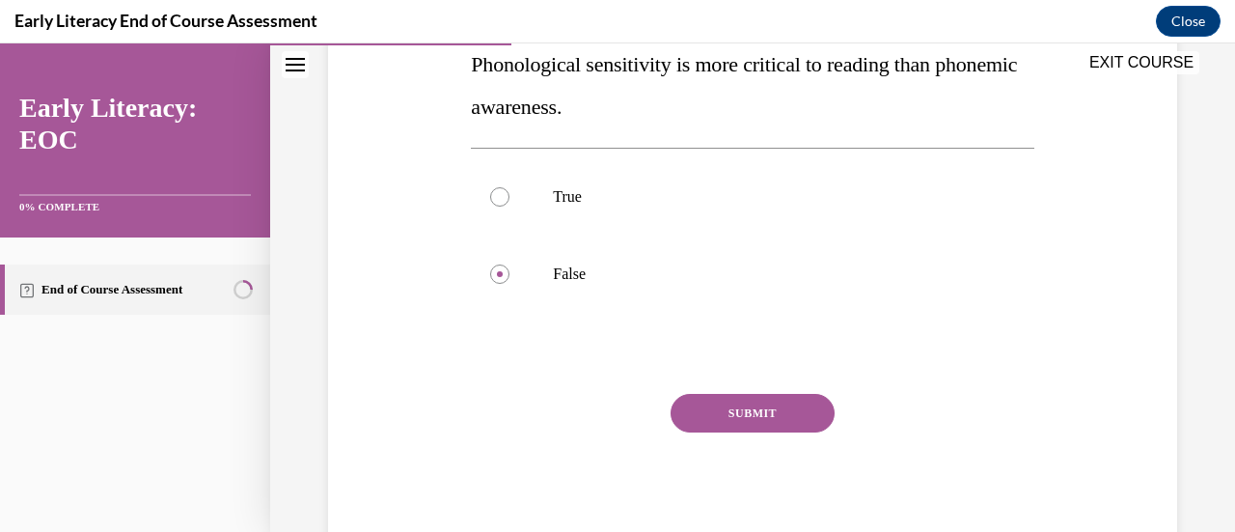
click at [740, 414] on button "SUBMIT" at bounding box center [753, 413] width 164 height 39
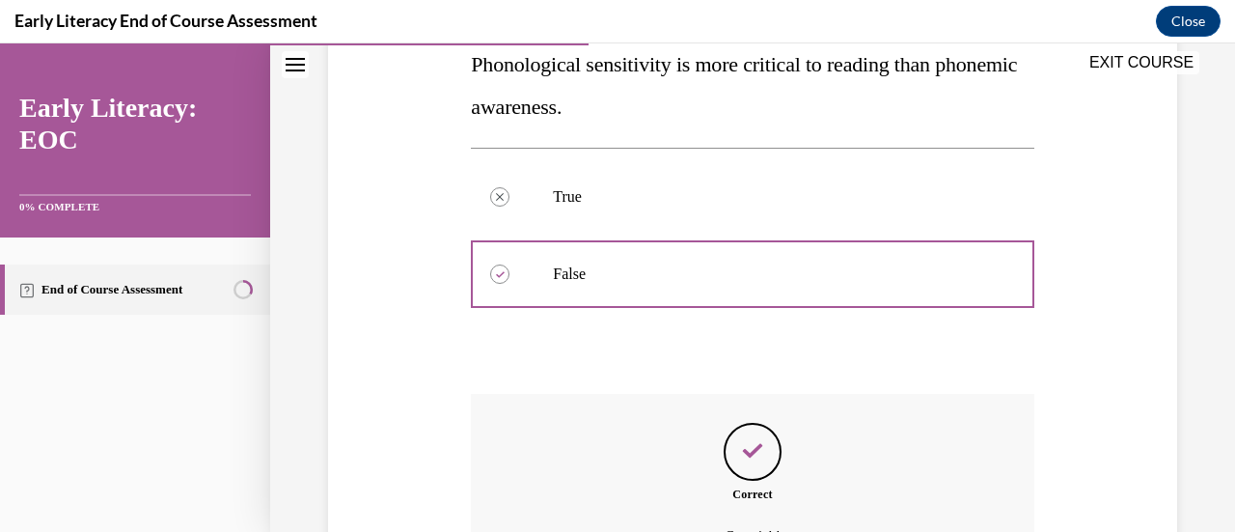
scroll to position [581, 0]
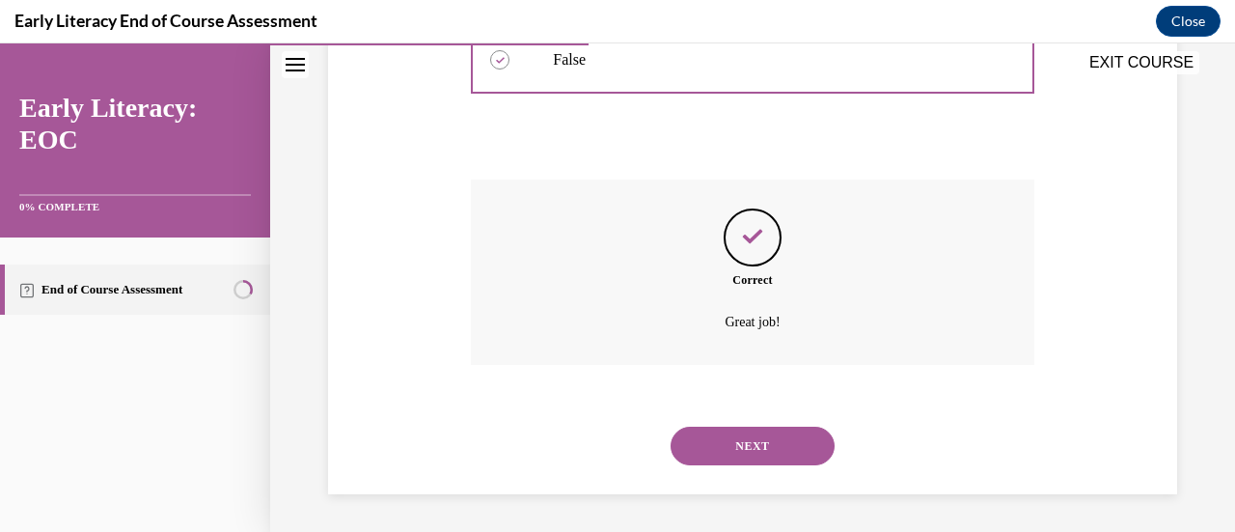
click at [738, 439] on button "NEXT" at bounding box center [753, 445] width 164 height 39
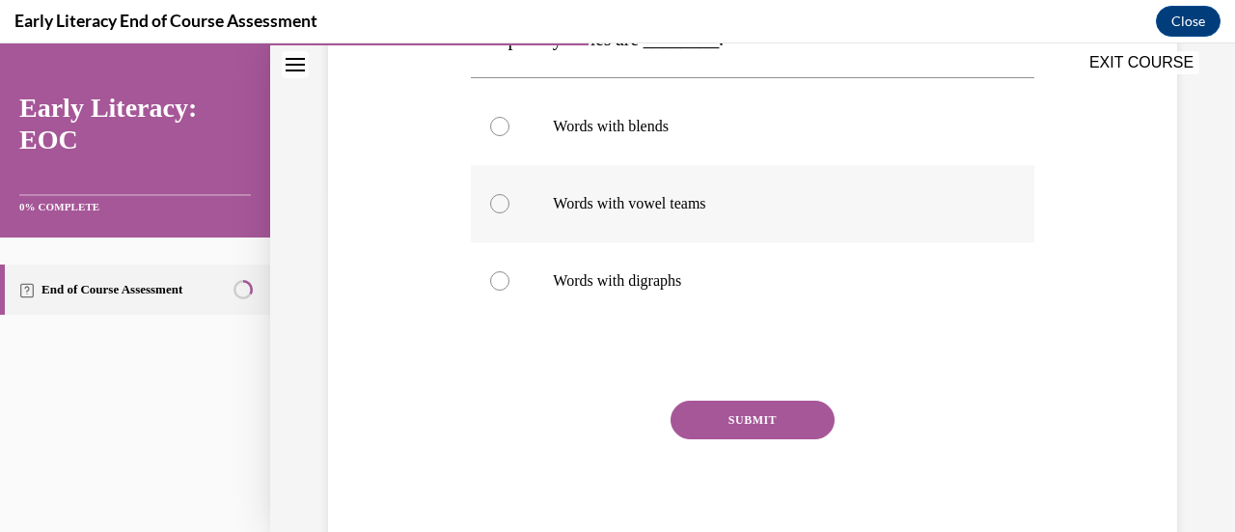
scroll to position [252, 0]
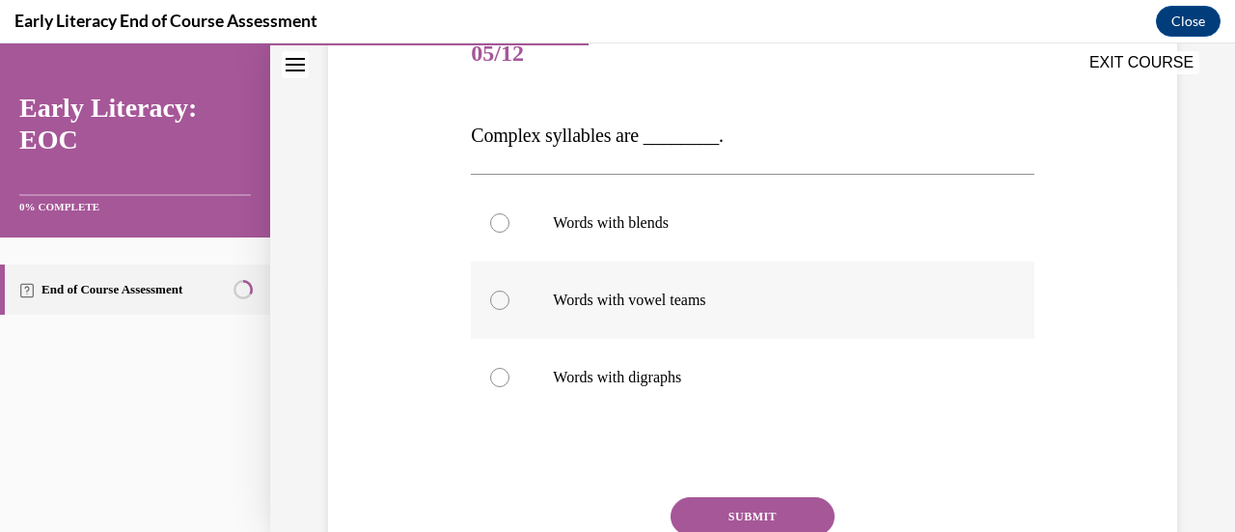
click at [495, 298] on div at bounding box center [499, 299] width 19 height 19
click at [745, 512] on button "SUBMIT" at bounding box center [753, 516] width 164 height 39
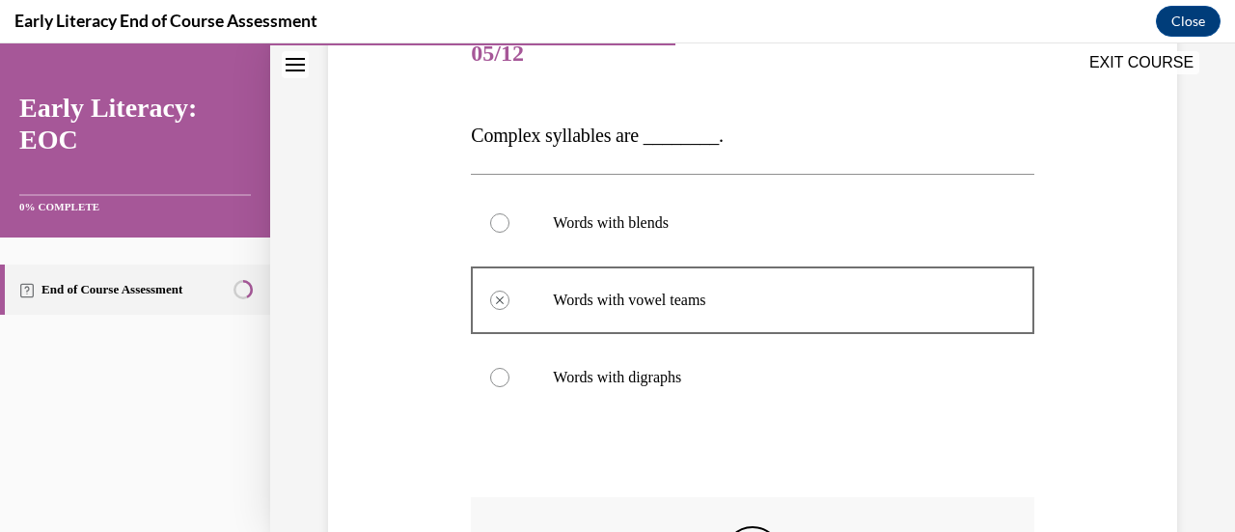
click at [499, 227] on div at bounding box center [499, 222] width 19 height 19
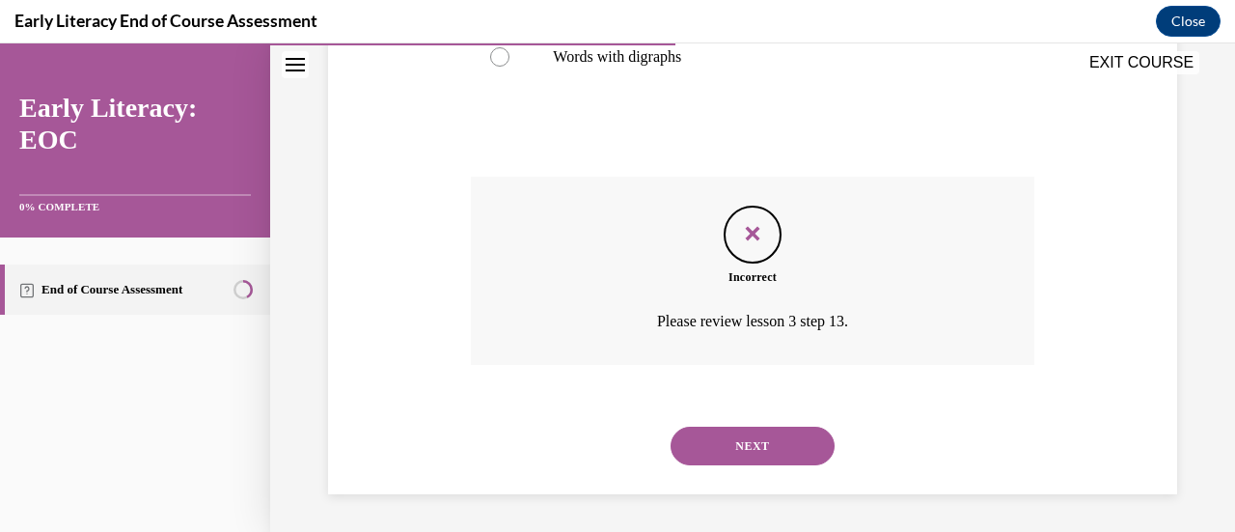
click at [749, 446] on button "NEXT" at bounding box center [753, 445] width 164 height 39
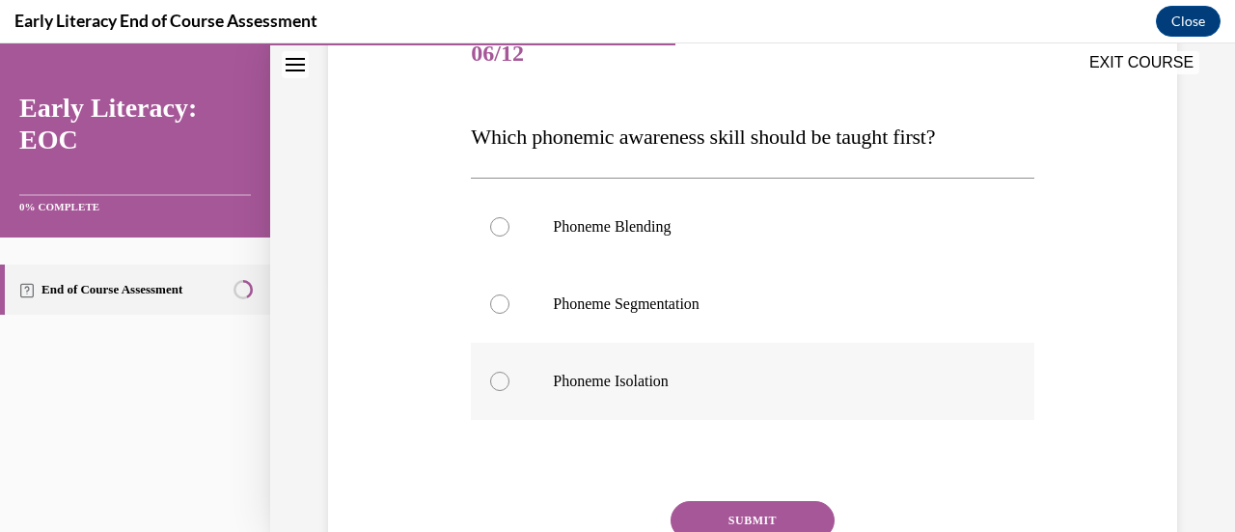
click at [501, 381] on div at bounding box center [499, 380] width 19 height 19
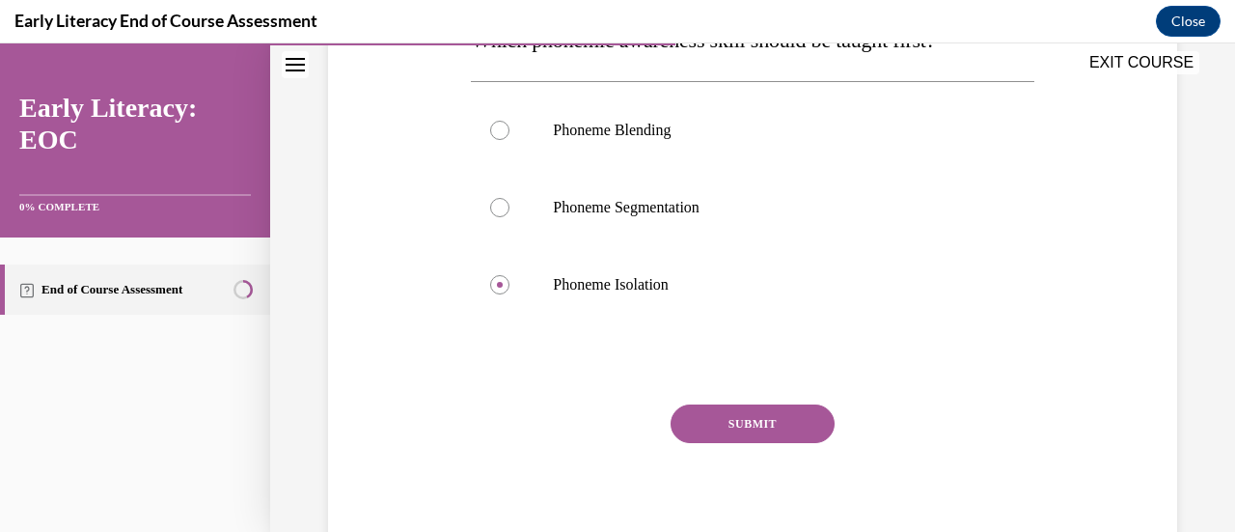
click at [735, 419] on button "SUBMIT" at bounding box center [753, 423] width 164 height 39
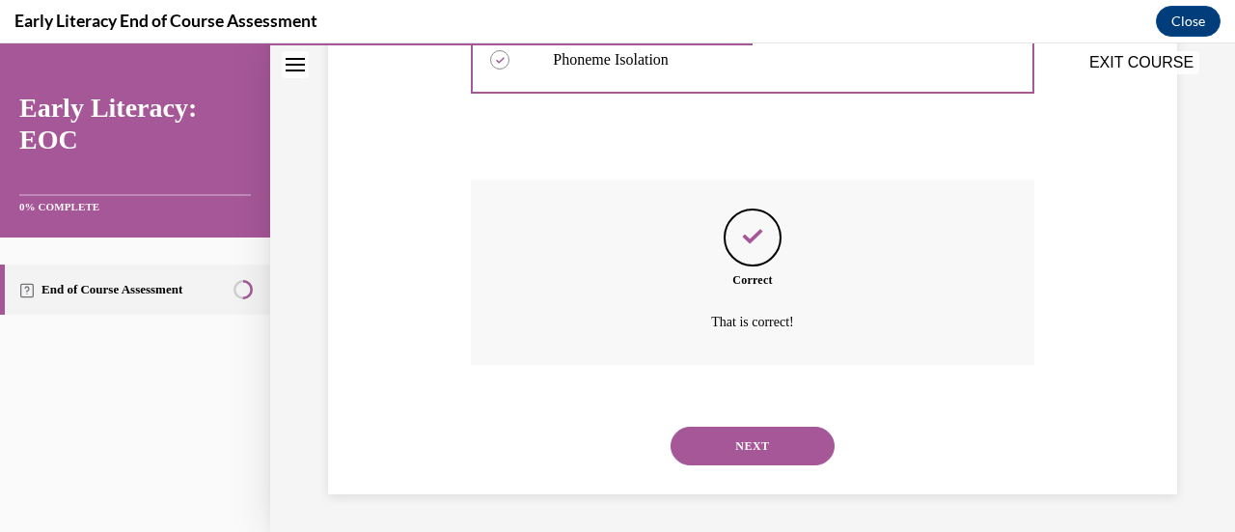
click at [743, 448] on button "NEXT" at bounding box center [753, 445] width 164 height 39
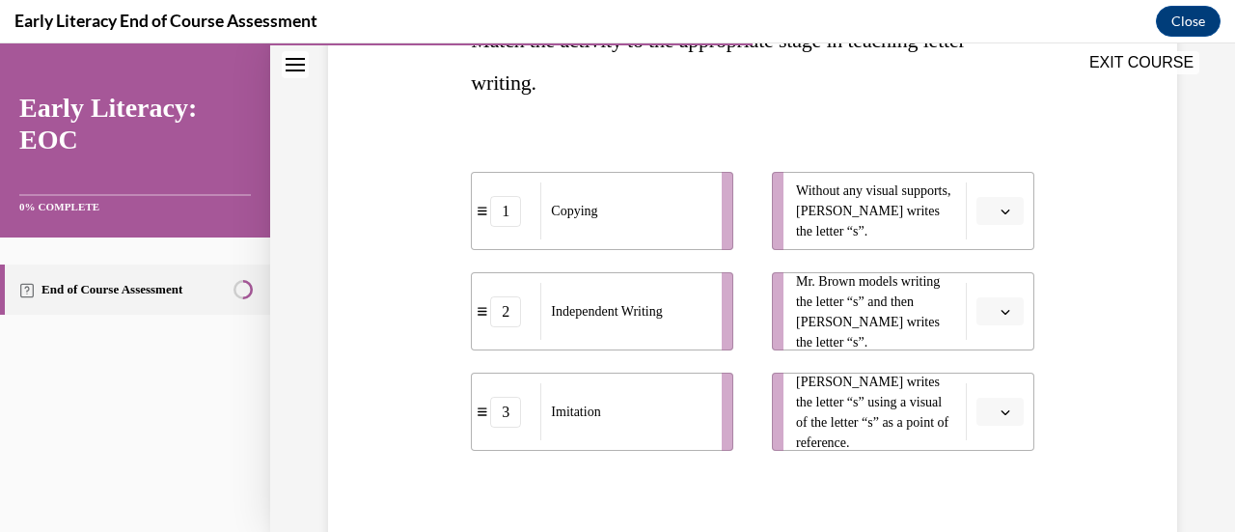
click at [1001, 209] on icon "button" at bounding box center [1006, 211] width 10 height 10
click at [980, 331] on span "2" at bounding box center [979, 330] width 7 height 15
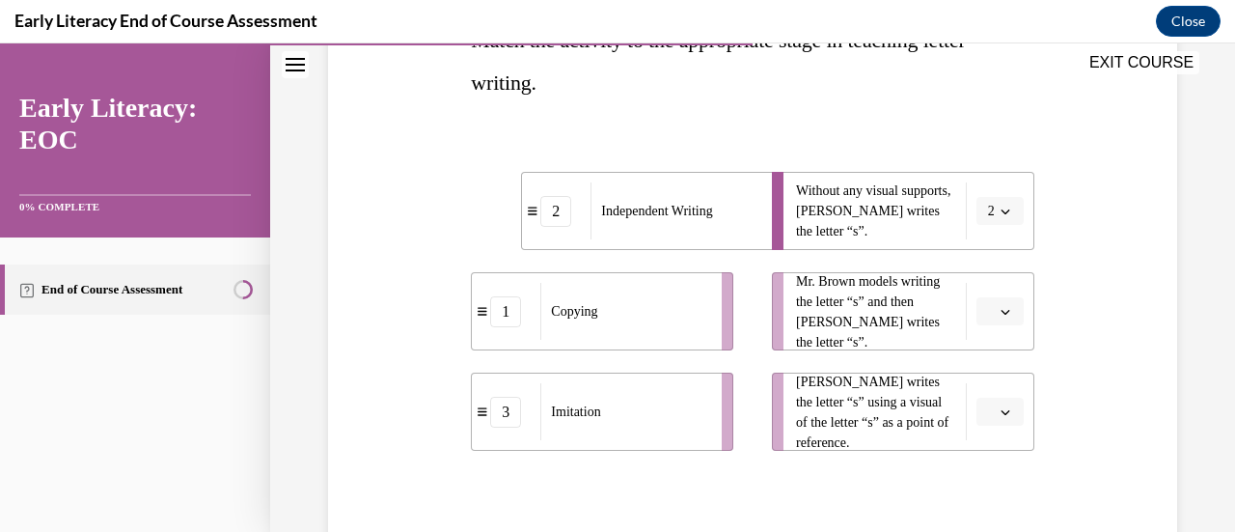
click at [1001, 310] on icon "button" at bounding box center [1005, 312] width 9 height 5
click at [978, 385] on span "1" at bounding box center [979, 392] width 7 height 15
click at [1001, 414] on icon "button" at bounding box center [1006, 412] width 10 height 10
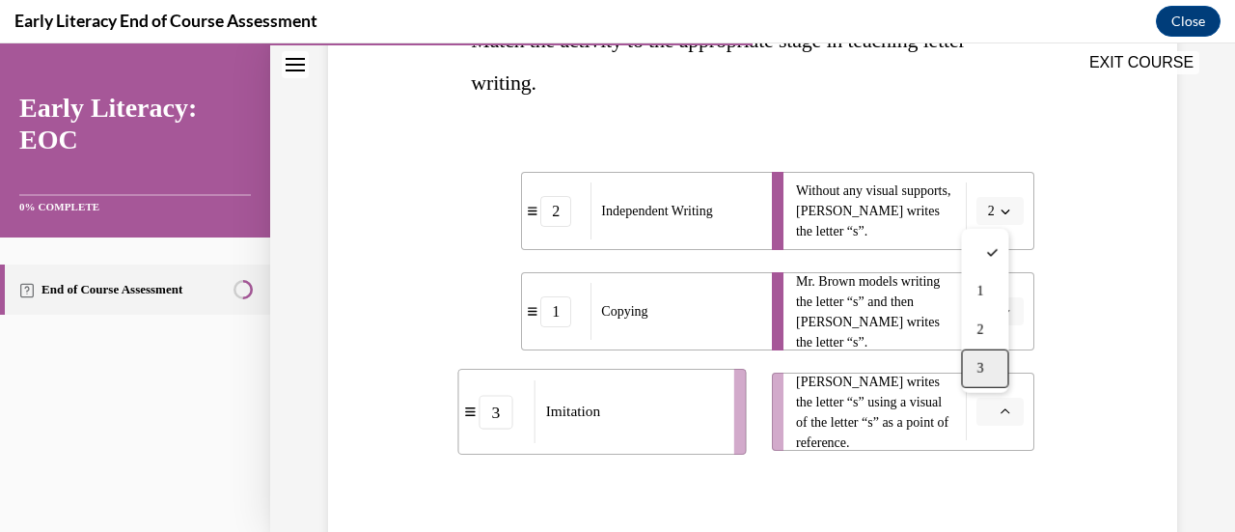
click at [991, 368] on div "3" at bounding box center [984, 368] width 47 height 39
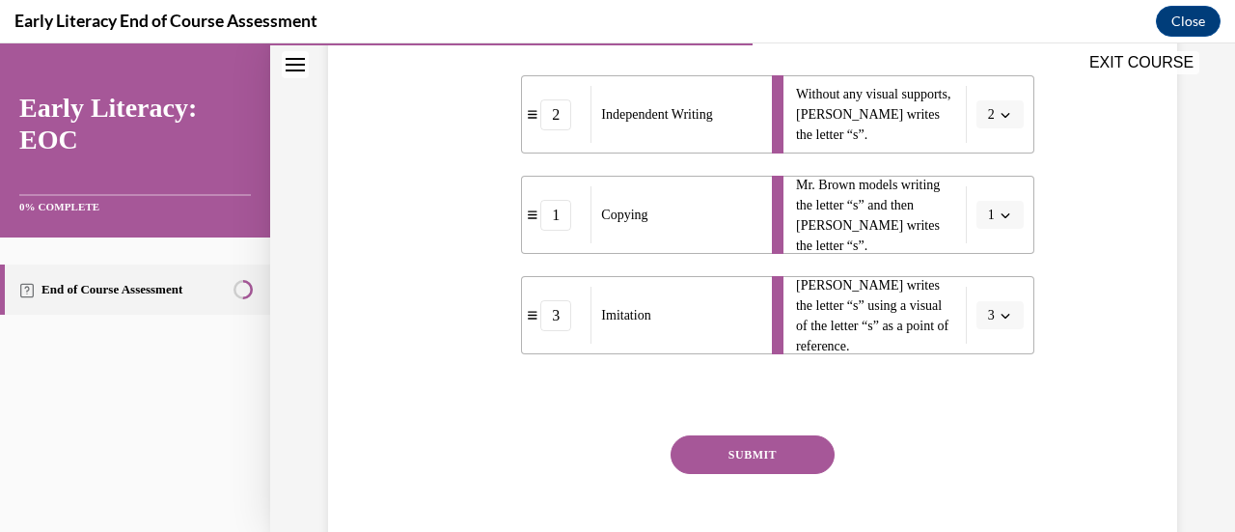
scroll to position [486, 0]
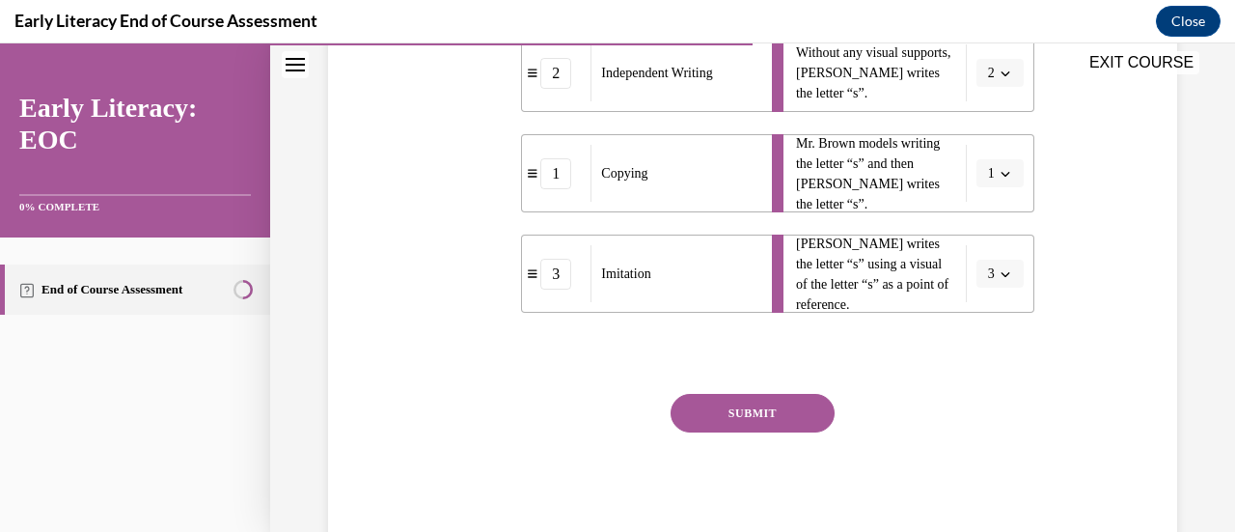
click at [747, 414] on button "SUBMIT" at bounding box center [753, 413] width 164 height 39
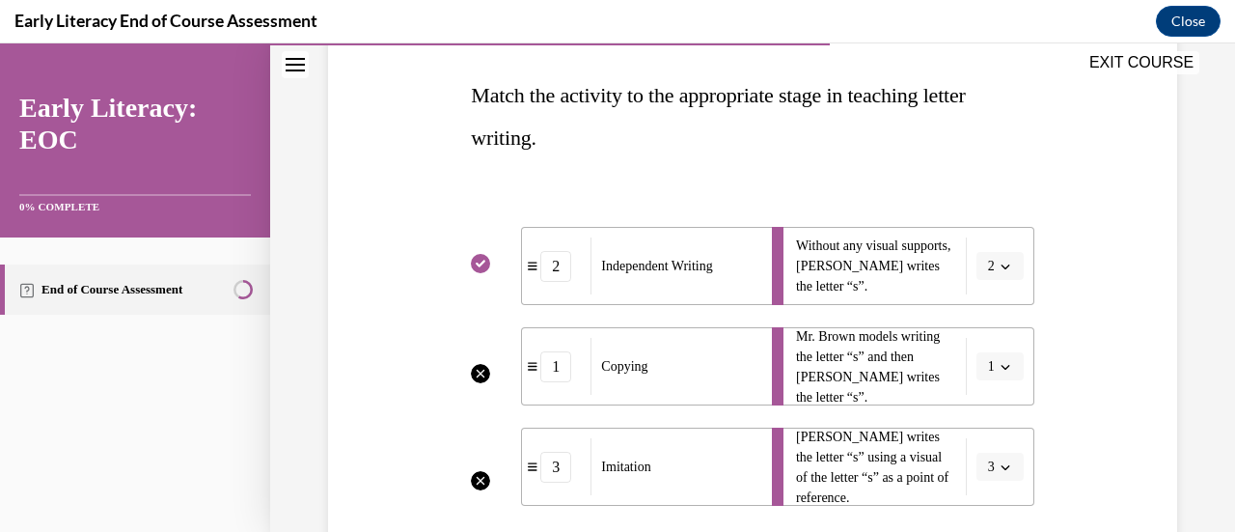
scroll to position [679, 0]
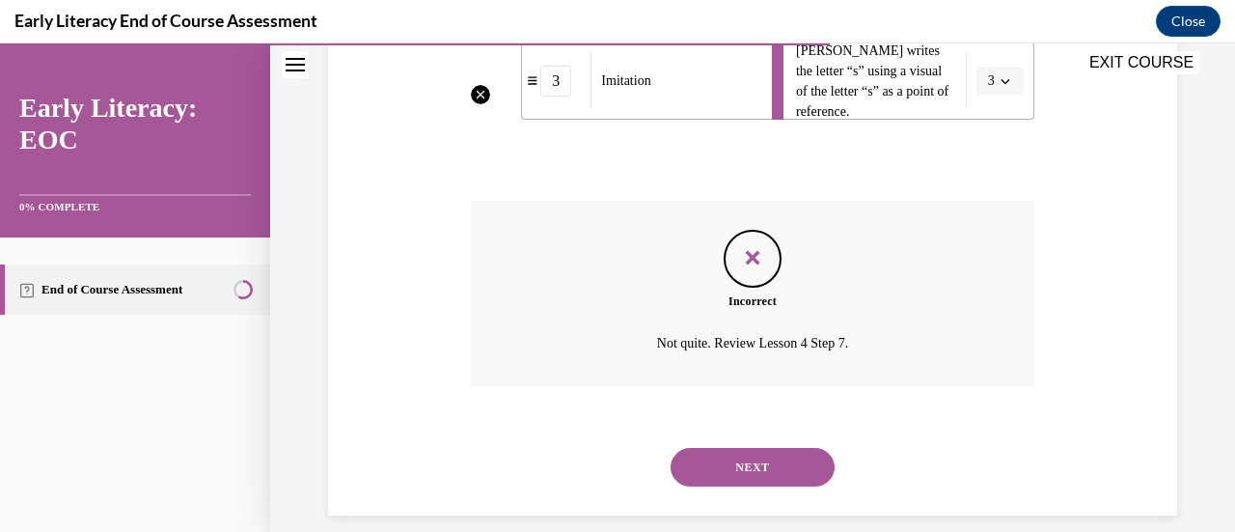
click at [743, 464] on button "NEXT" at bounding box center [753, 467] width 164 height 39
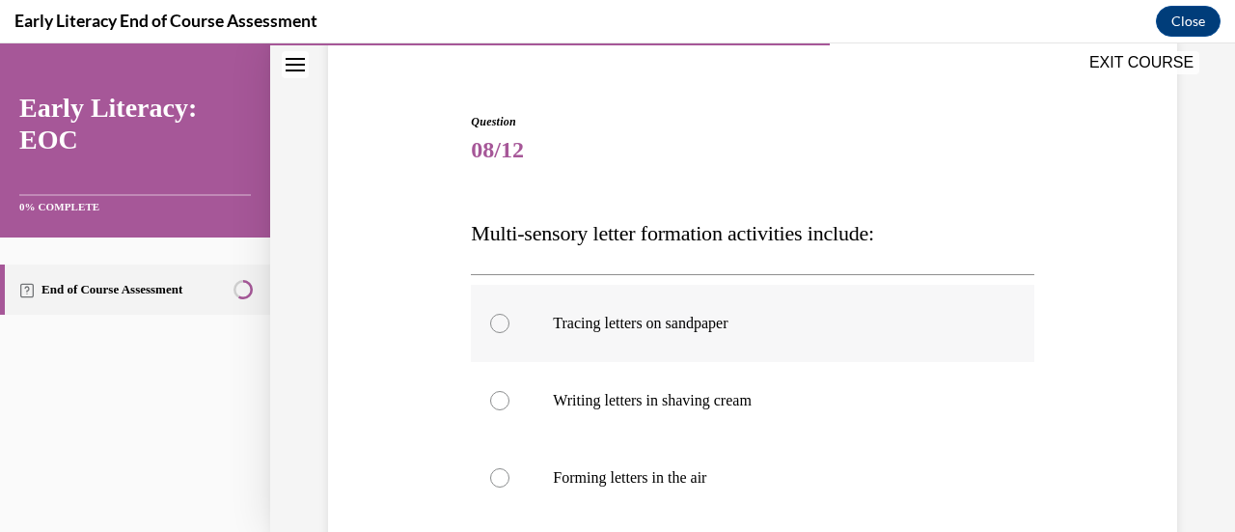
scroll to position [252, 0]
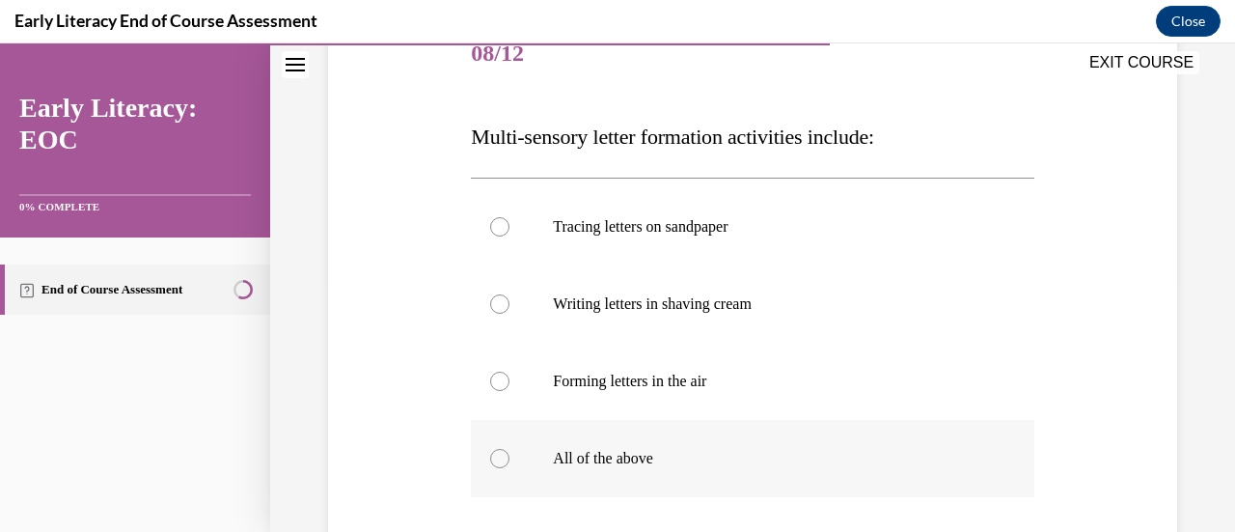
click at [496, 464] on div at bounding box center [499, 458] width 19 height 19
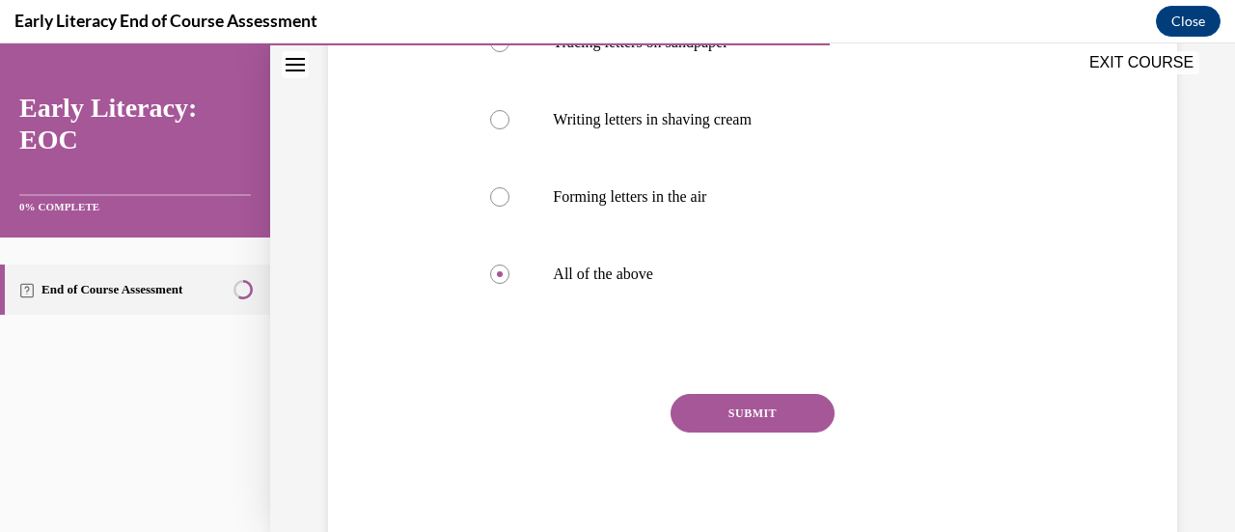
click at [745, 412] on button "SUBMIT" at bounding box center [753, 413] width 164 height 39
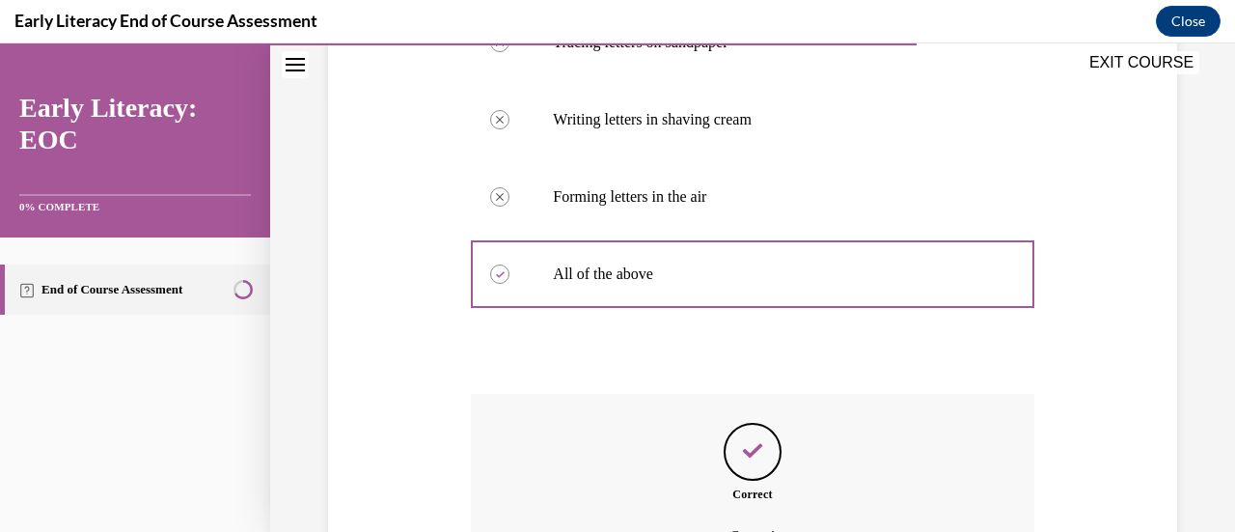
scroll to position [650, 0]
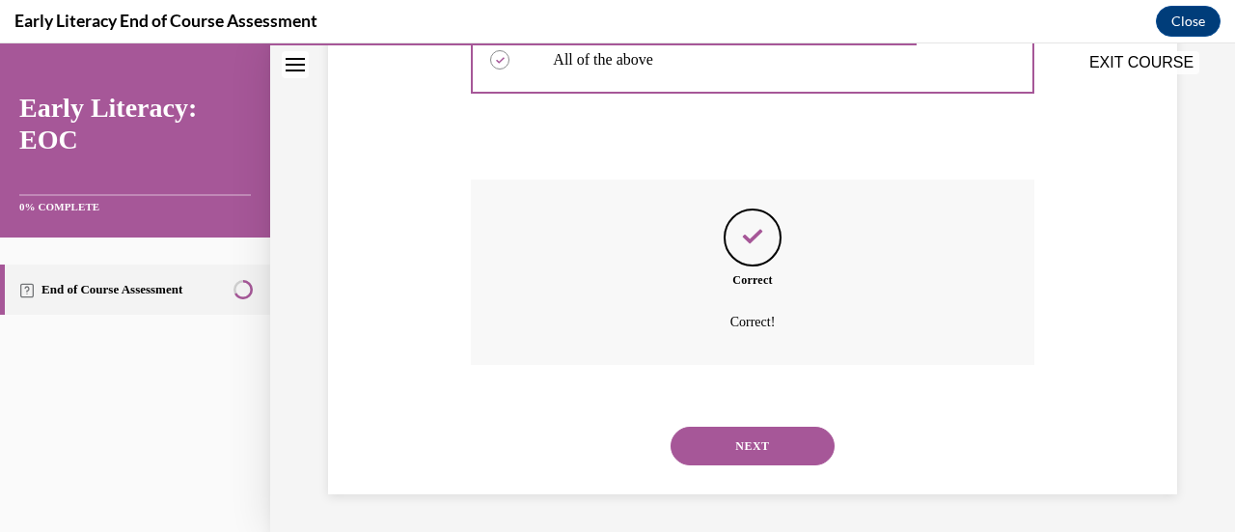
click at [745, 441] on button "NEXT" at bounding box center [753, 445] width 164 height 39
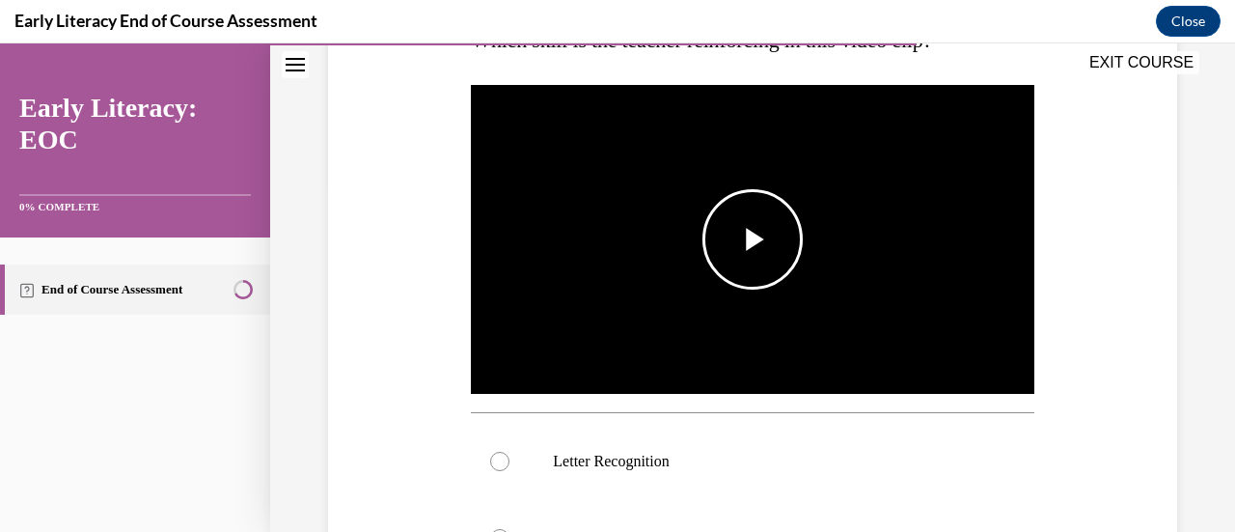
scroll to position [252, 0]
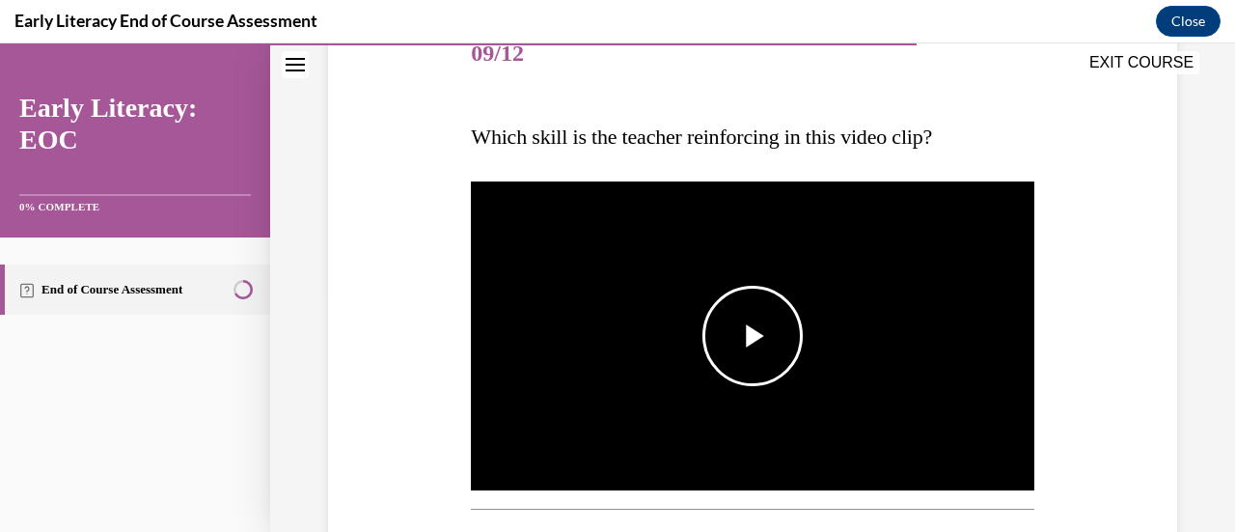
click at [753, 336] on span "Video player" at bounding box center [753, 336] width 0 height 0
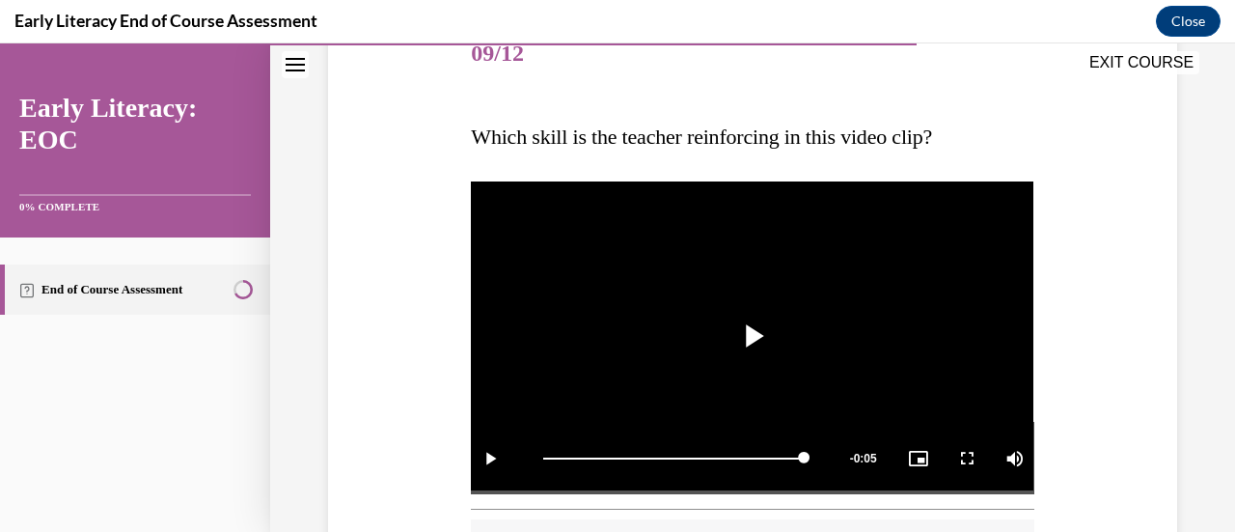
scroll to position [445, 0]
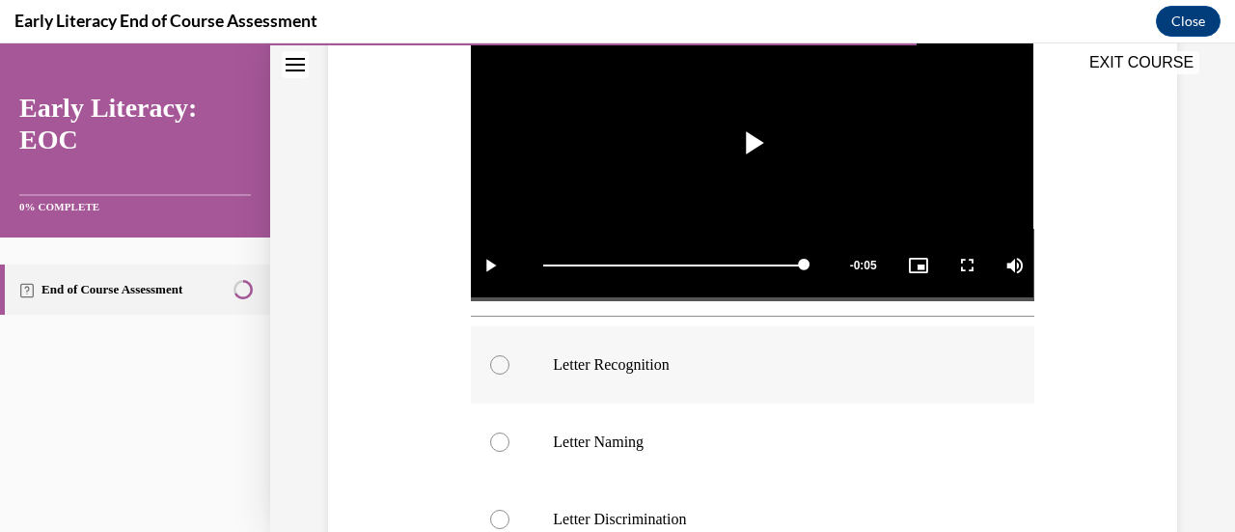
click at [504, 358] on div at bounding box center [499, 364] width 19 height 19
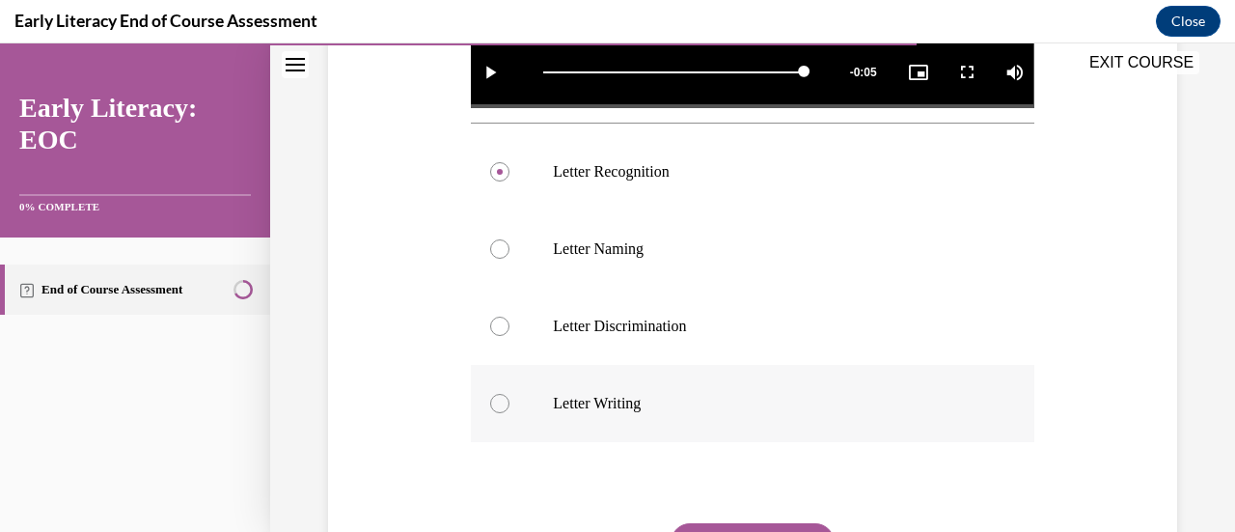
scroll to position [761, 0]
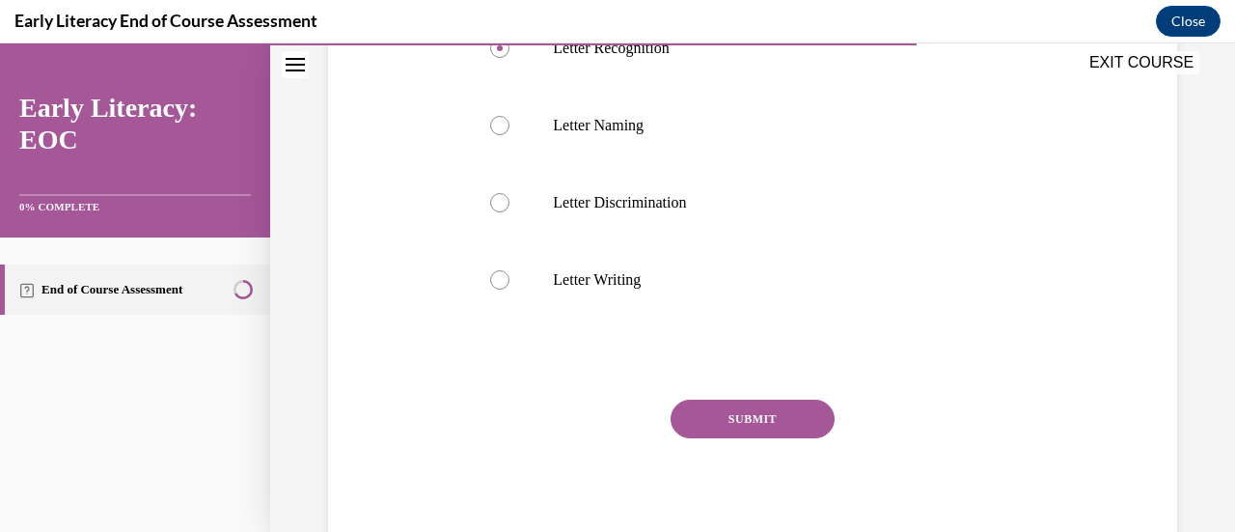
click at [746, 407] on button "SUBMIT" at bounding box center [753, 418] width 164 height 39
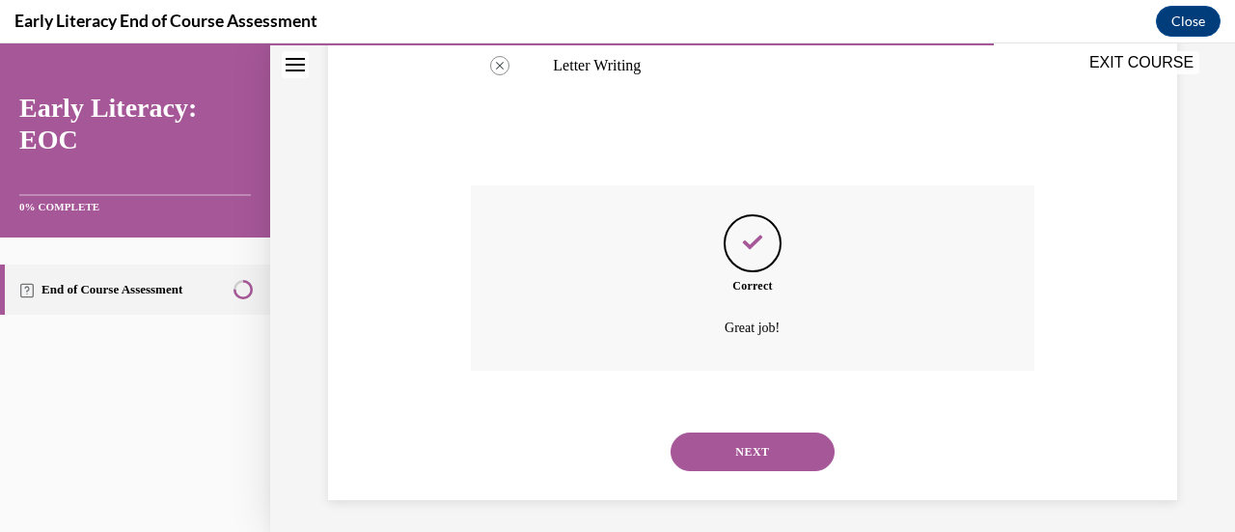
click at [747, 439] on button "NEXT" at bounding box center [753, 451] width 164 height 39
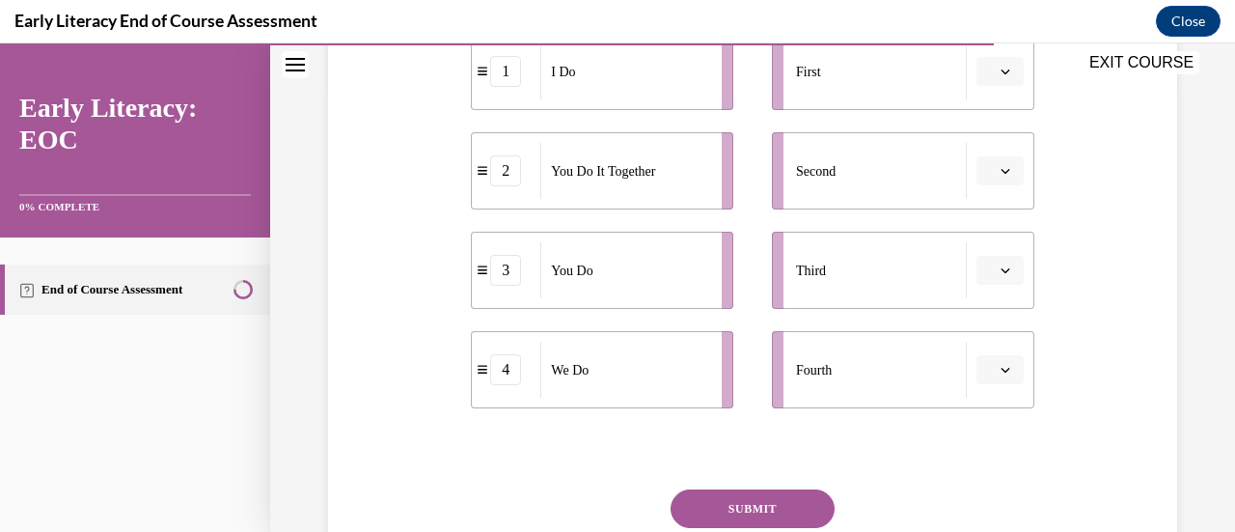
scroll to position [252, 0]
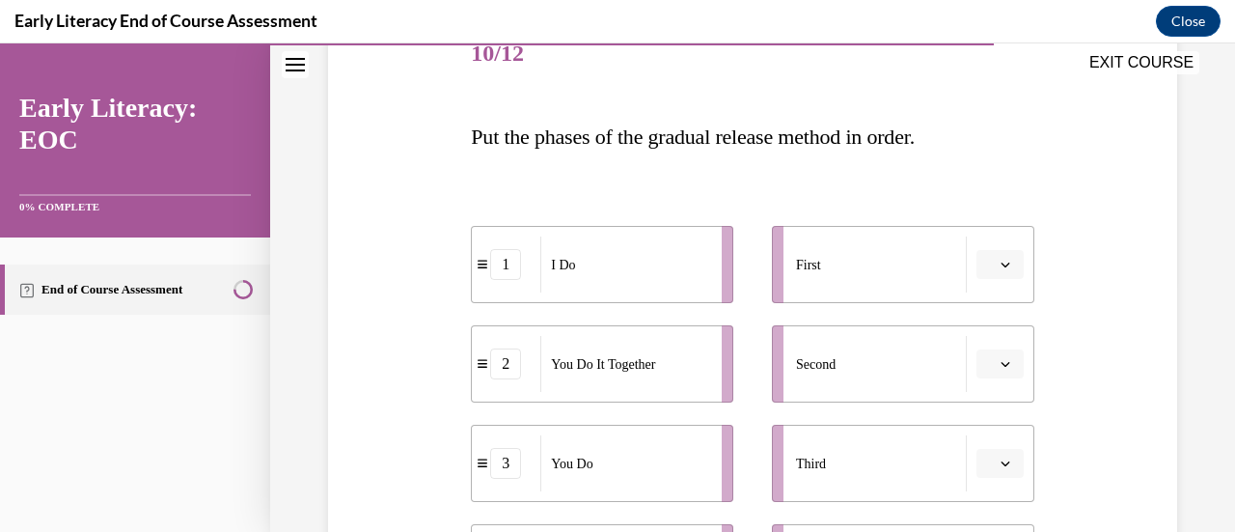
click at [1001, 268] on icon "button" at bounding box center [1006, 265] width 10 height 10
click at [980, 346] on span "1" at bounding box center [979, 345] width 7 height 15
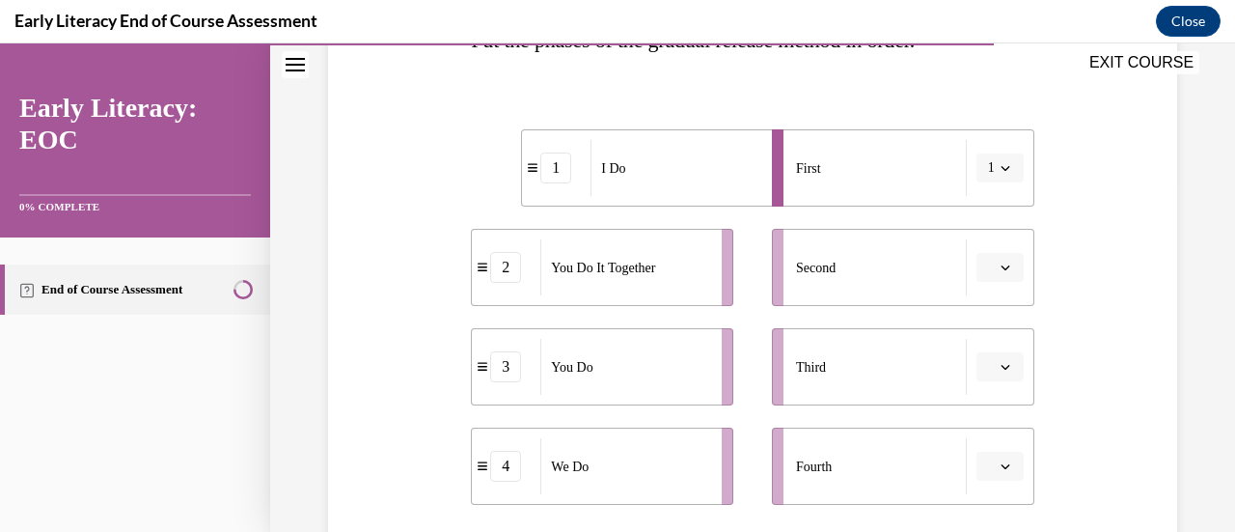
scroll to position [445, 0]
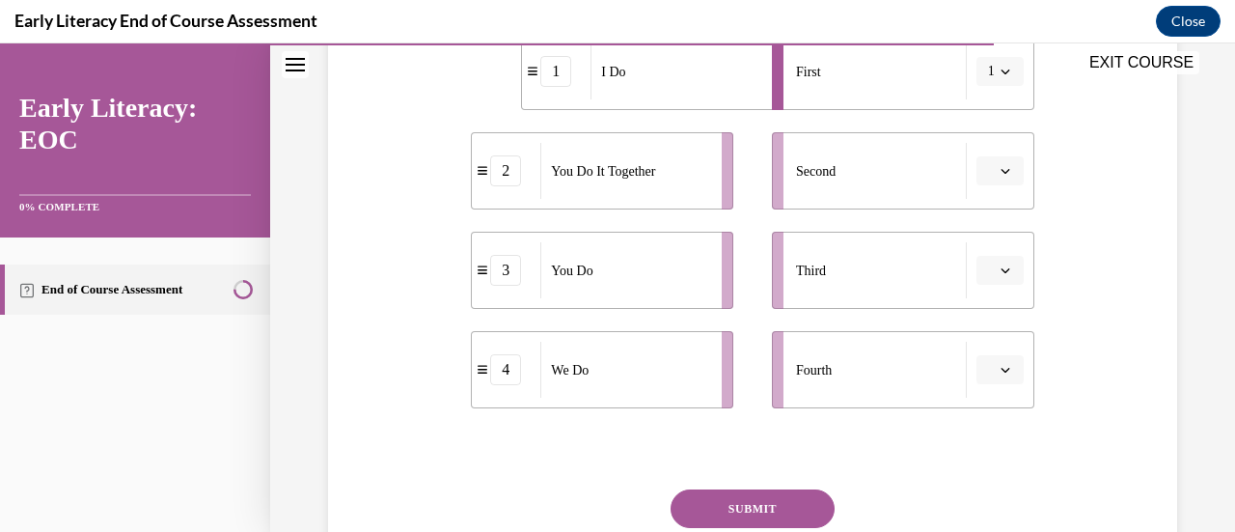
click at [1001, 167] on icon "button" at bounding box center [1006, 171] width 10 height 10
click at [981, 362] on span "4" at bounding box center [979, 367] width 7 height 15
click at [1001, 269] on icon "button" at bounding box center [1006, 270] width 10 height 10
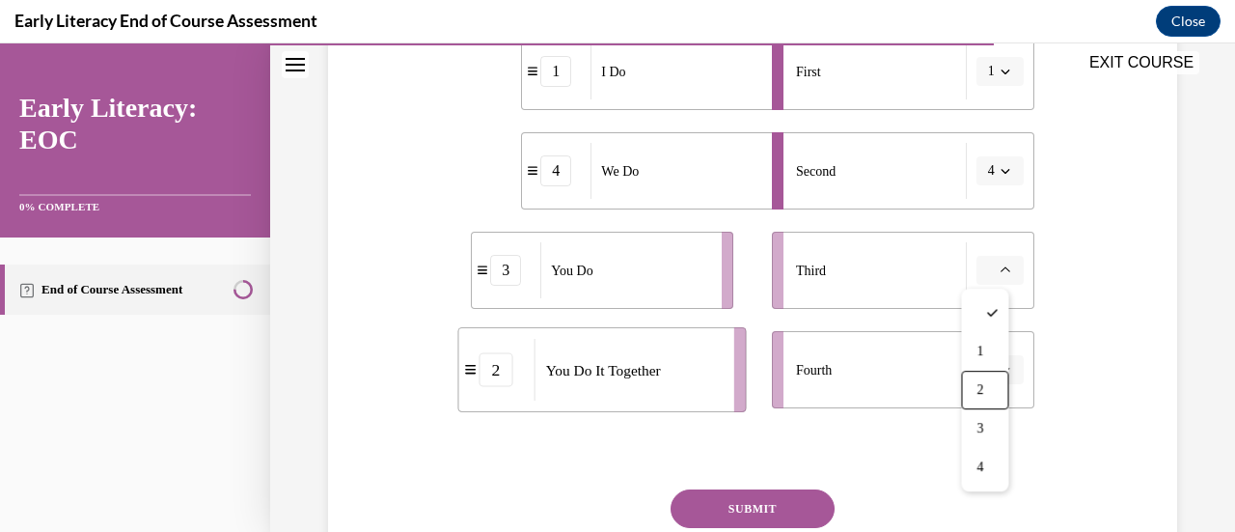
click at [989, 383] on div "2" at bounding box center [984, 390] width 47 height 39
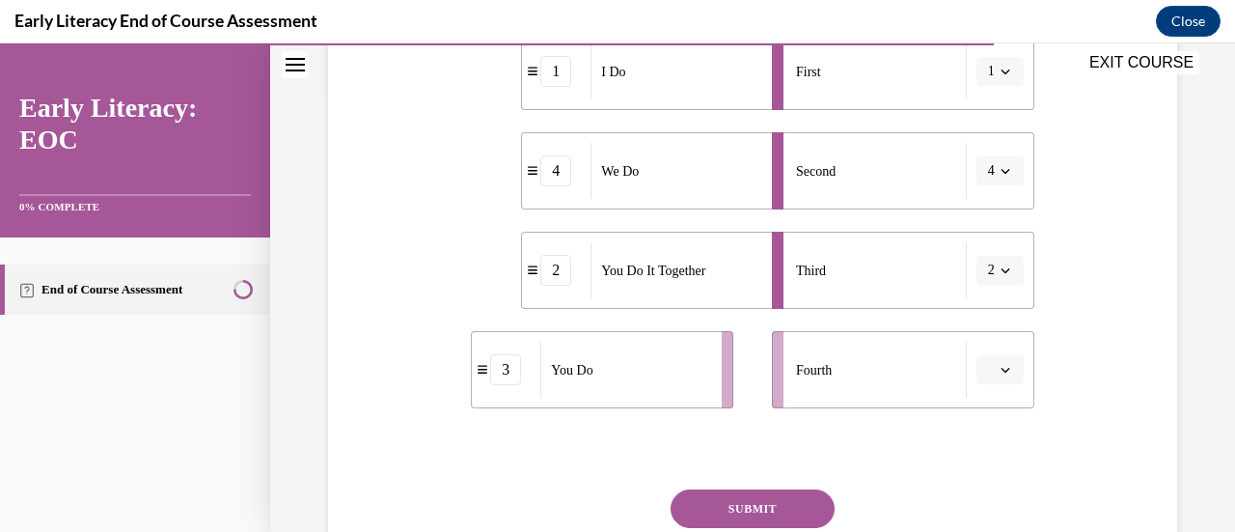
click at [1001, 371] on button "button" at bounding box center [999, 369] width 47 height 29
click at [991, 291] on div "3" at bounding box center [984, 287] width 47 height 39
click at [740, 508] on button "SUBMIT" at bounding box center [753, 508] width 164 height 39
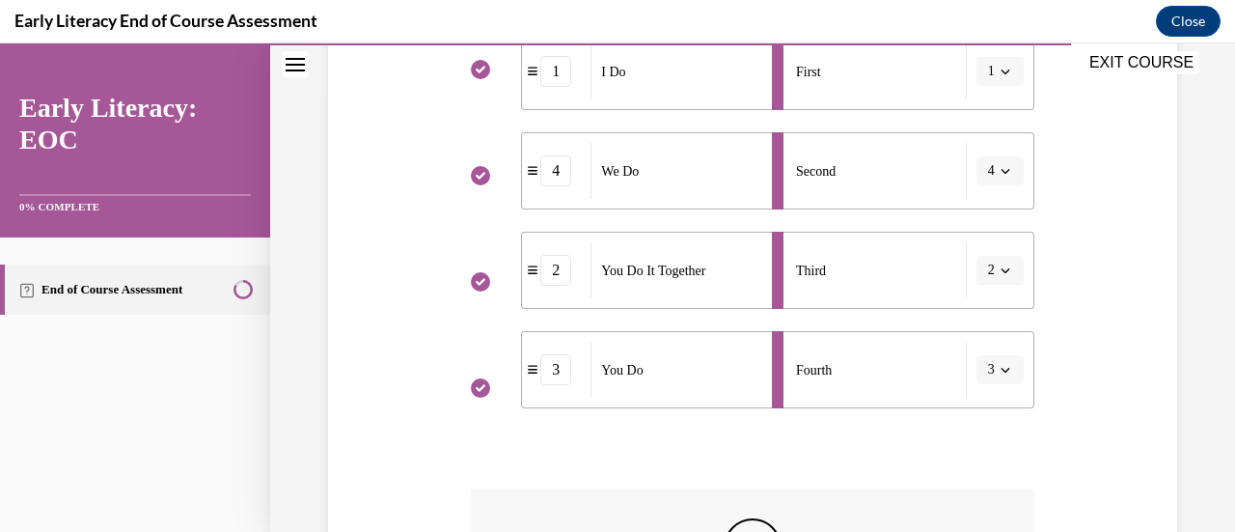
scroll to position [734, 0]
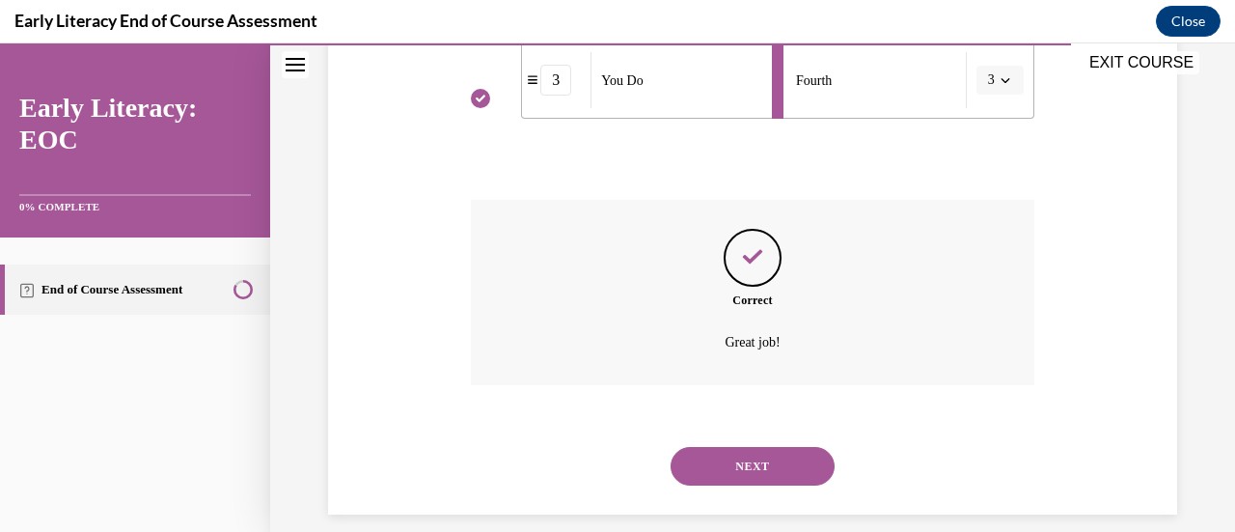
click at [747, 472] on button "NEXT" at bounding box center [753, 466] width 164 height 39
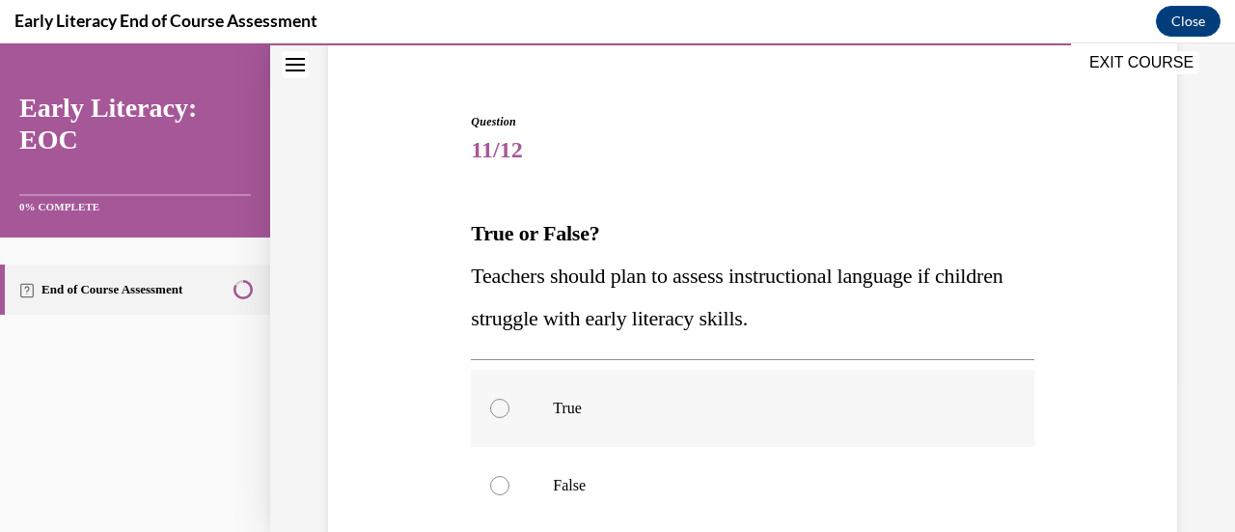
scroll to position [252, 0]
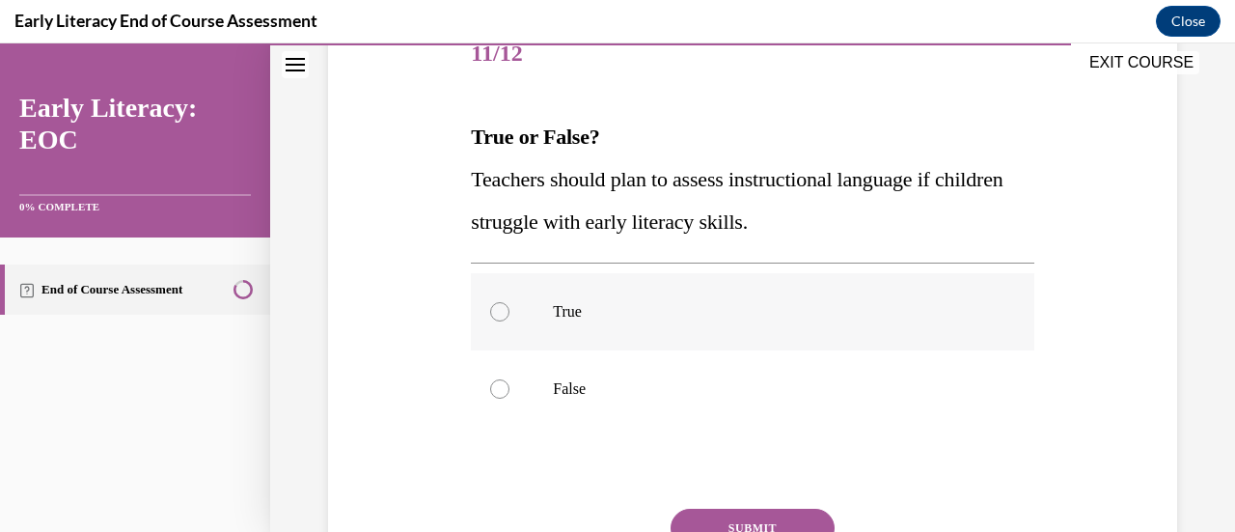
click at [500, 309] on div at bounding box center [499, 311] width 19 height 19
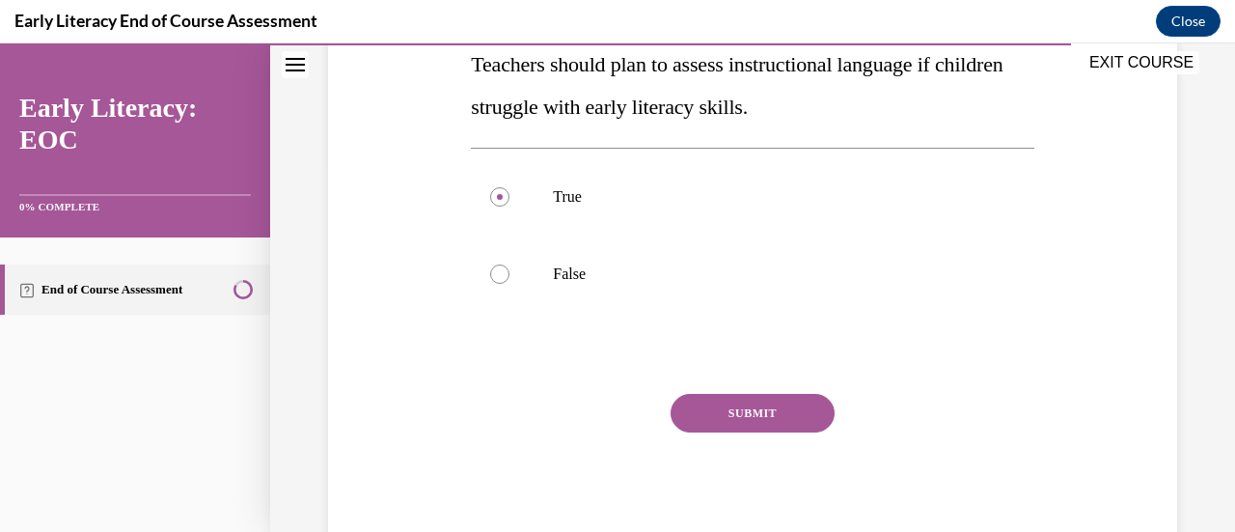
click at [745, 408] on button "SUBMIT" at bounding box center [753, 413] width 164 height 39
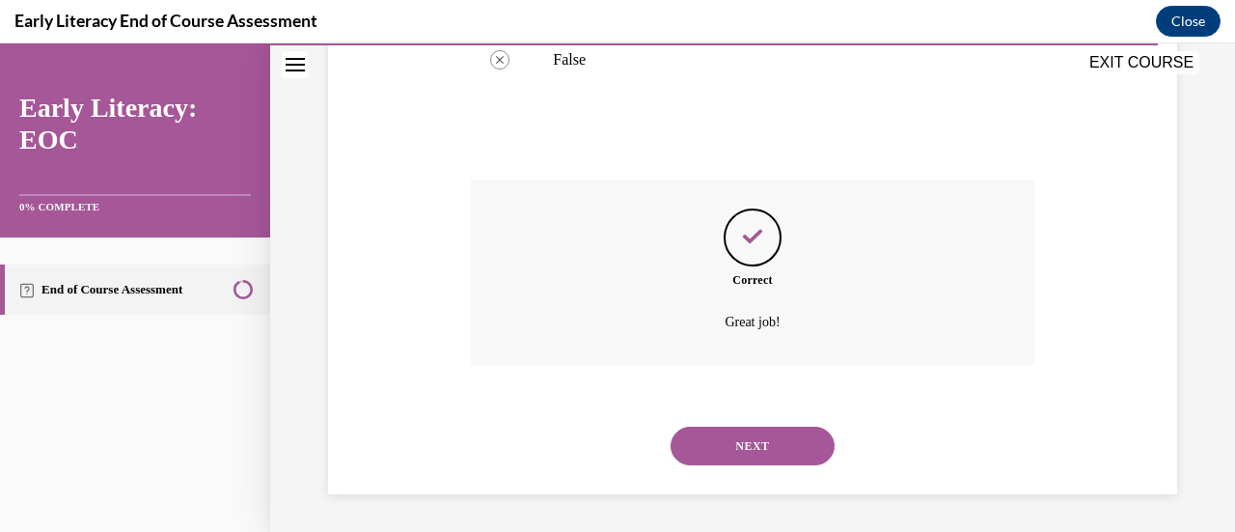
click at [770, 447] on button "NEXT" at bounding box center [753, 445] width 164 height 39
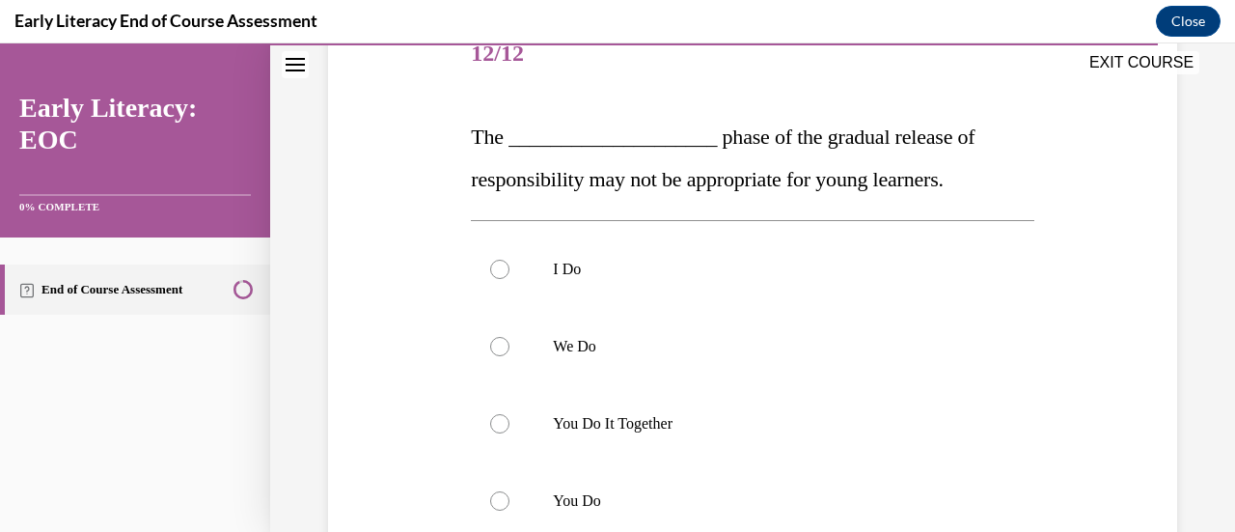
scroll to position [348, 0]
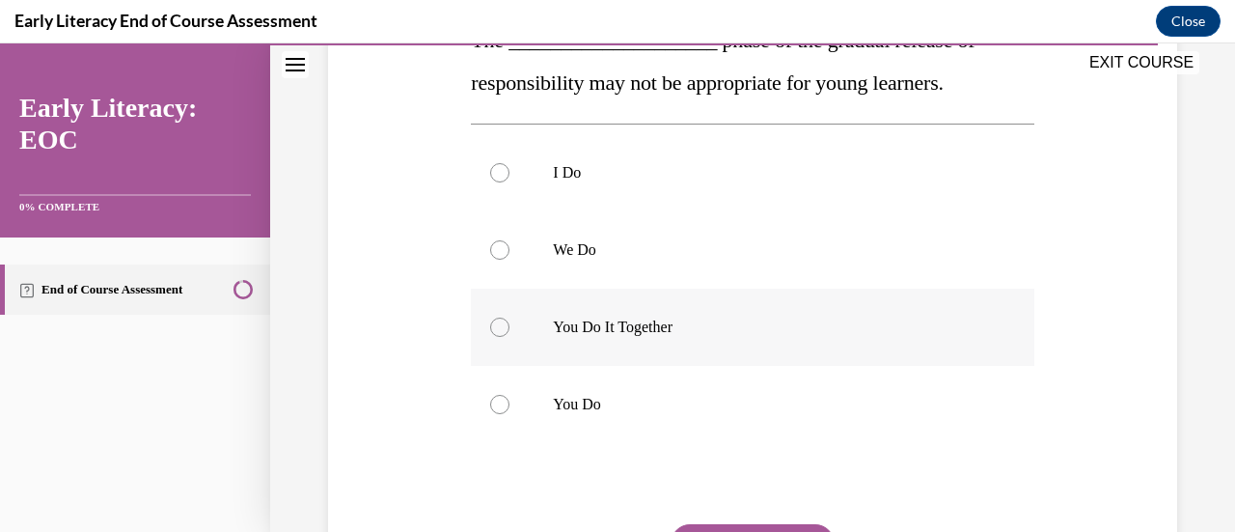
click at [499, 325] on div at bounding box center [499, 326] width 19 height 19
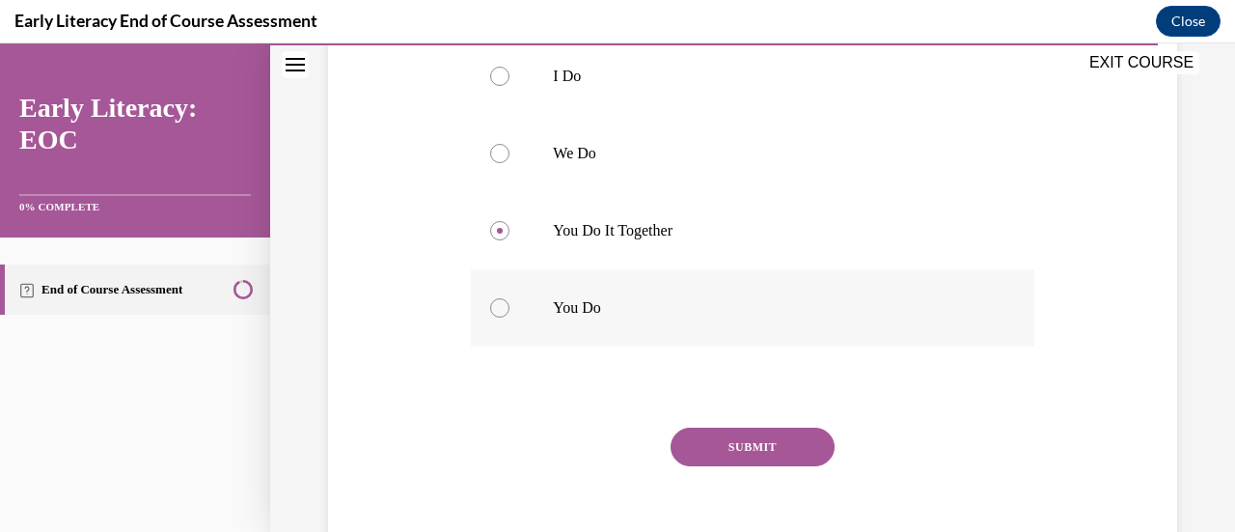
scroll to position [479, 0]
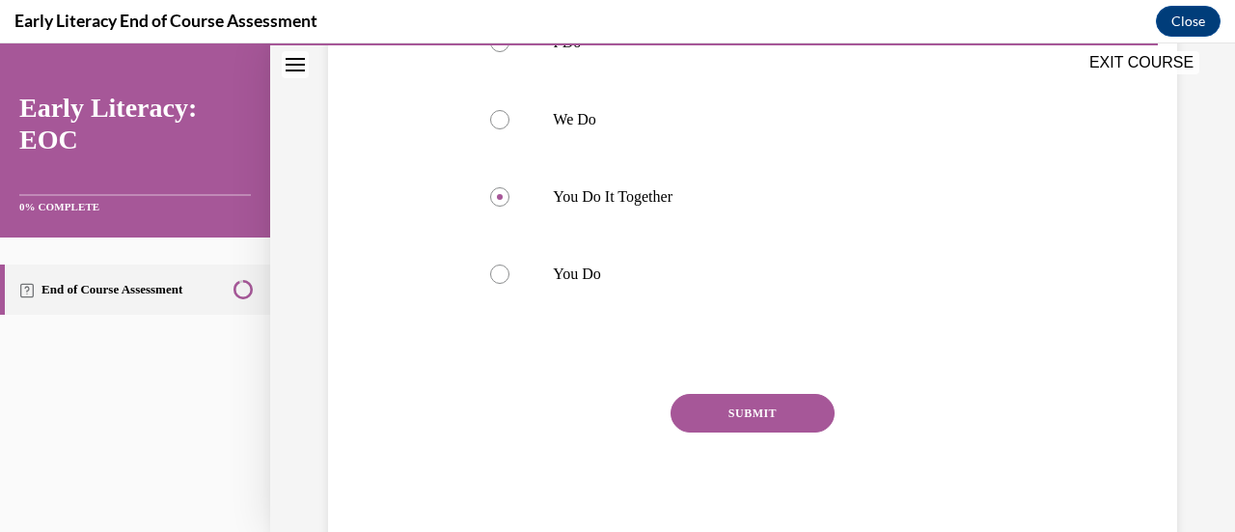
click at [751, 414] on button "SUBMIT" at bounding box center [753, 413] width 164 height 39
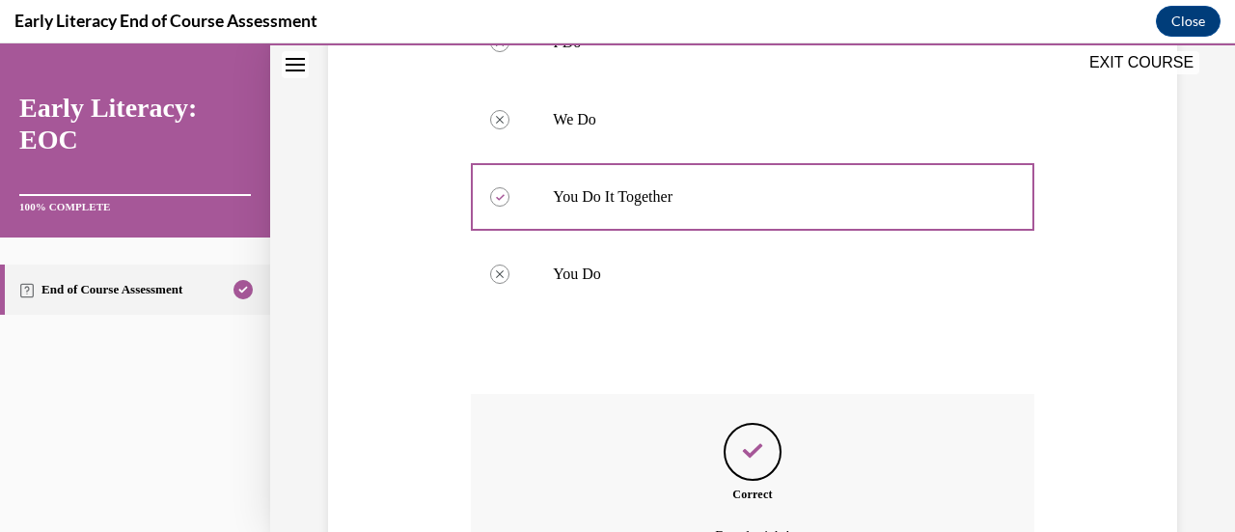
scroll to position [693, 0]
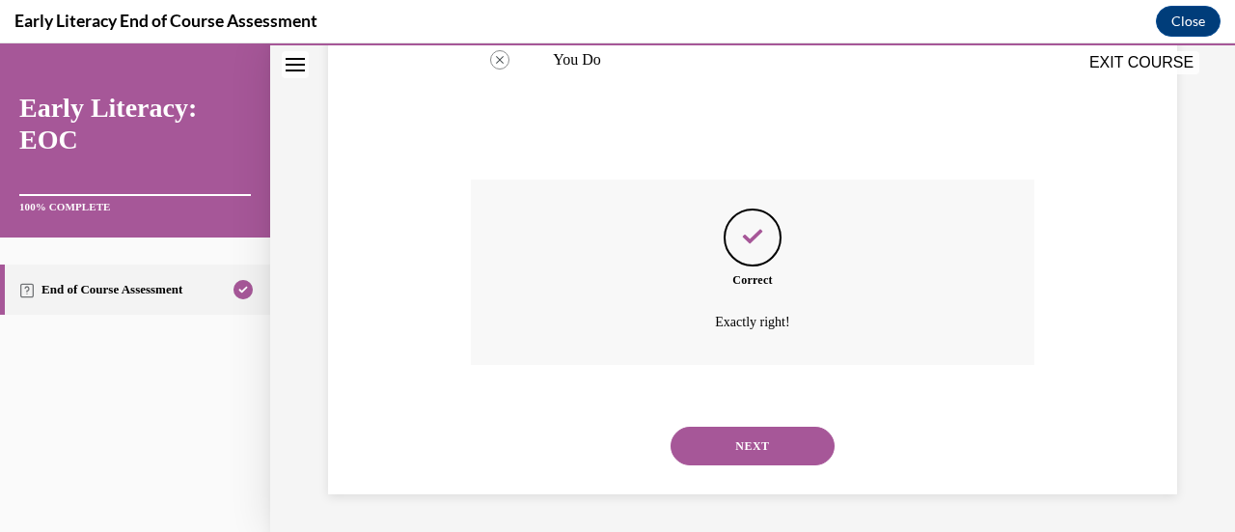
click at [747, 449] on button "NEXT" at bounding box center [753, 445] width 164 height 39
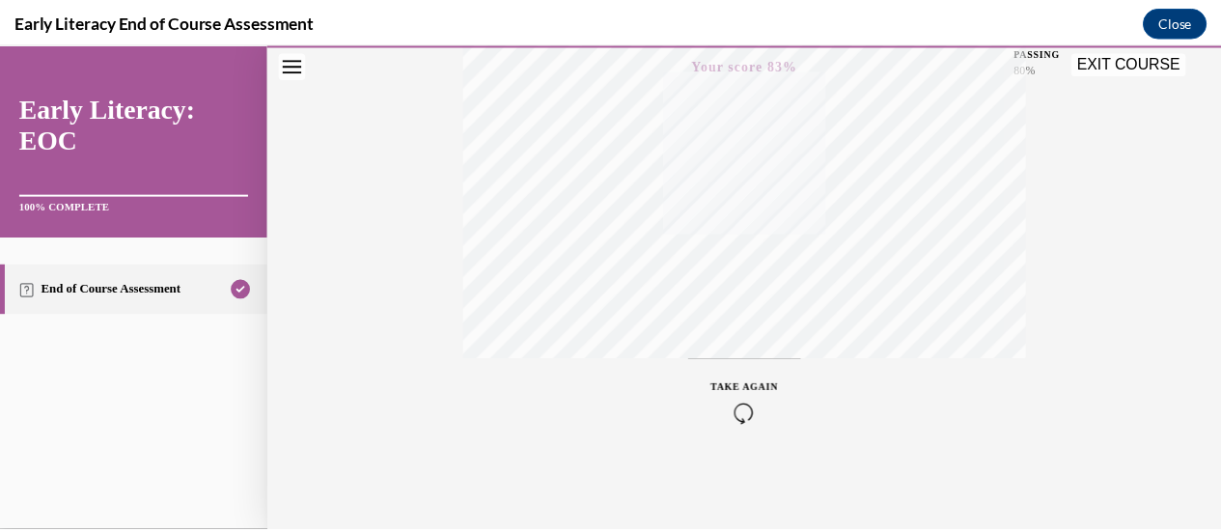
scroll to position [17, 0]
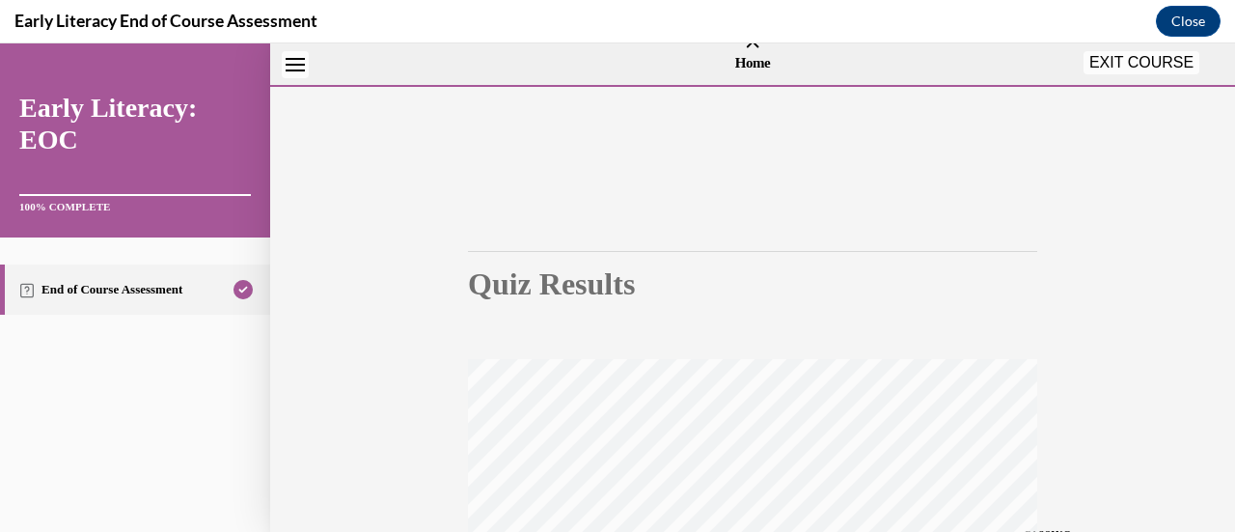
click at [1131, 63] on button "EXIT COURSE" at bounding box center [1142, 62] width 116 height 23
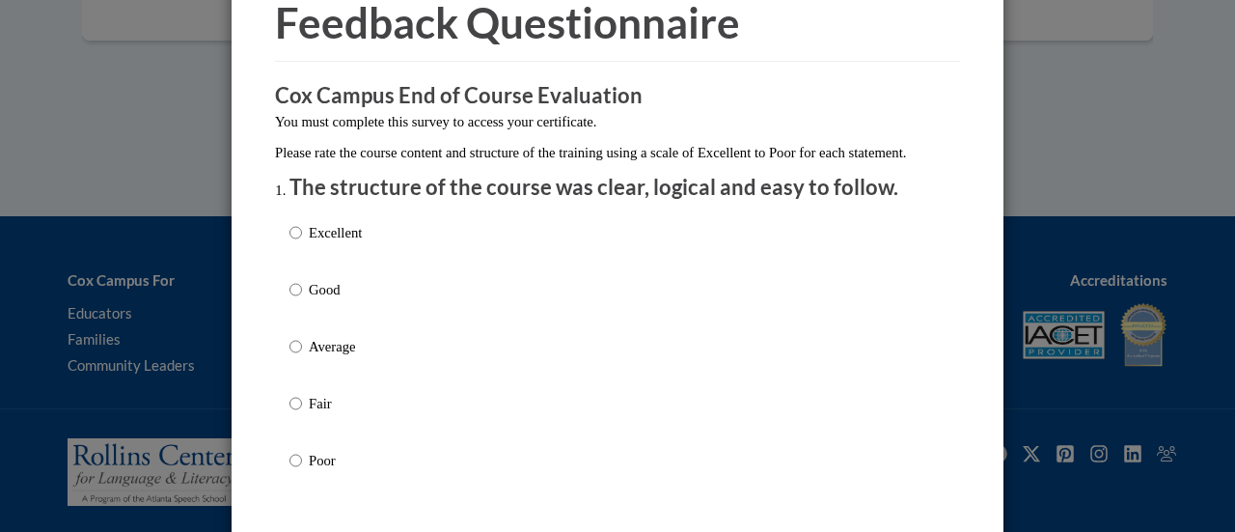
scroll to position [193, 0]
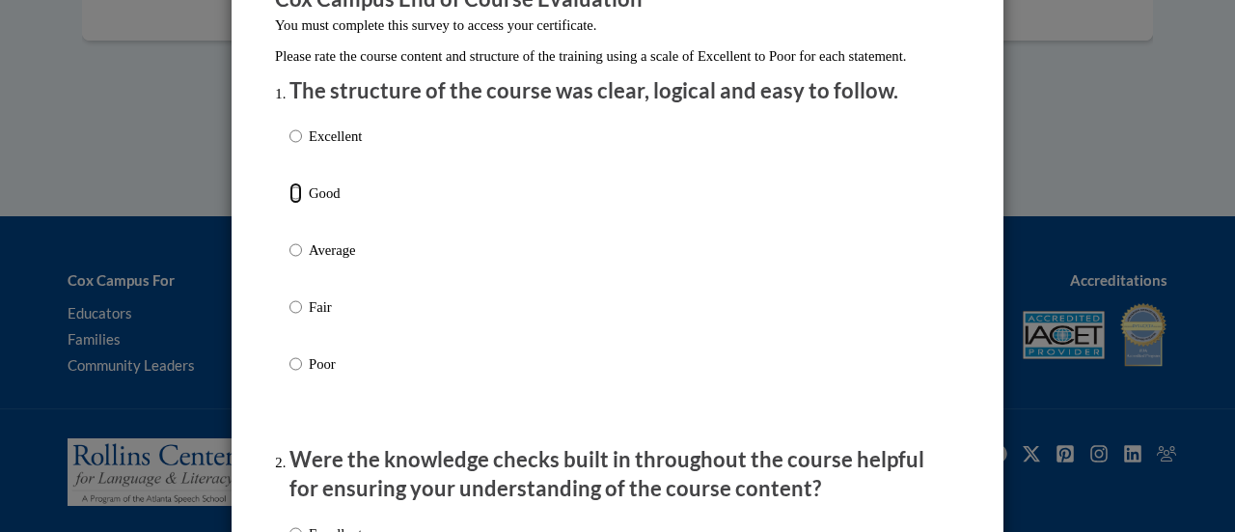
click at [289, 204] on input "Good" at bounding box center [295, 192] width 13 height 21
radio input "true"
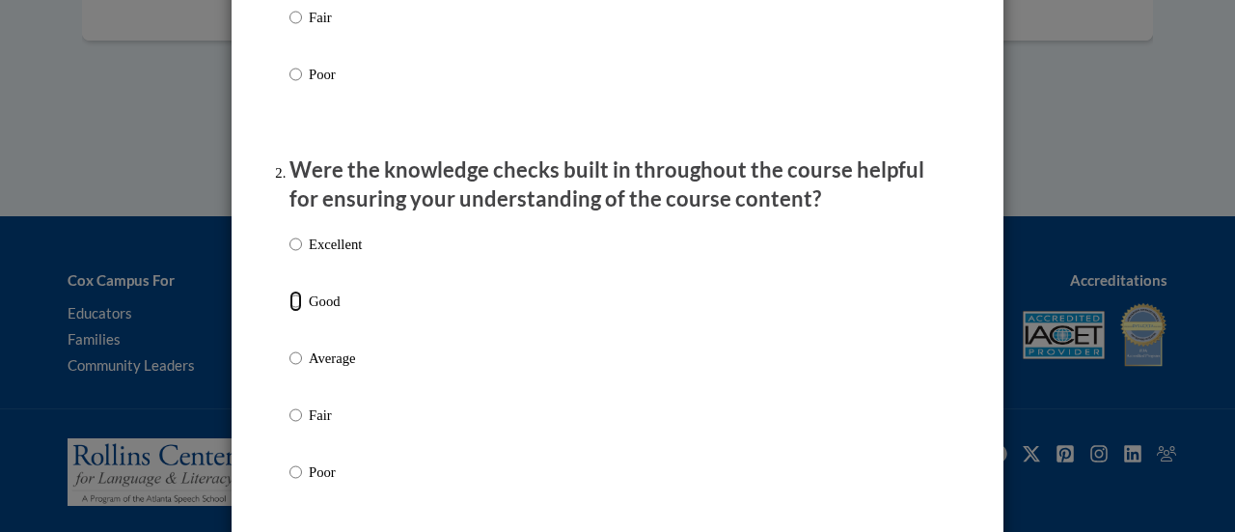
click at [289, 312] on input "Good" at bounding box center [295, 300] width 13 height 21
radio input "true"
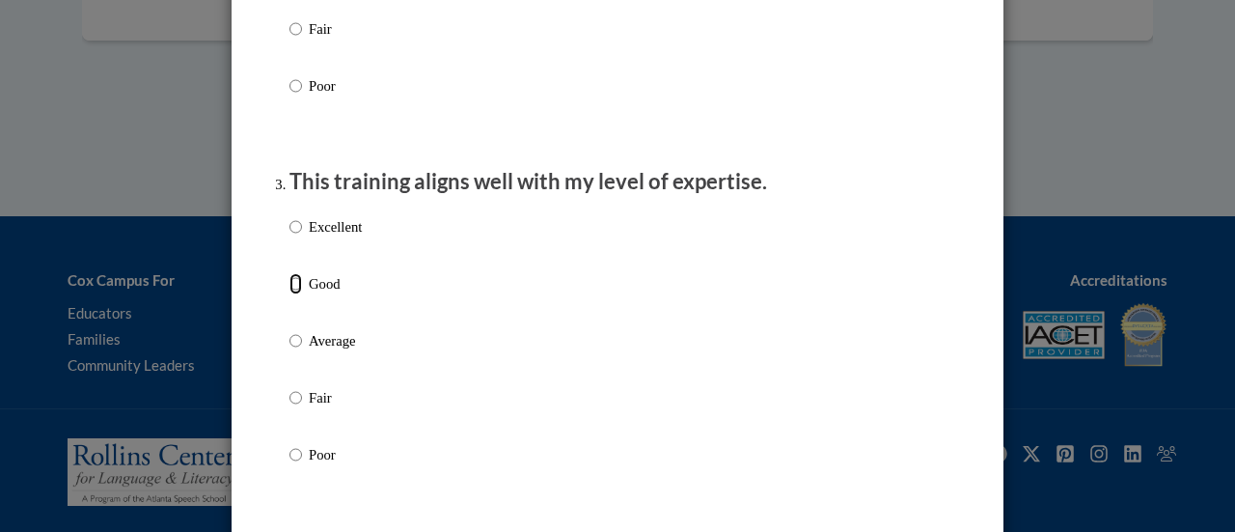
click at [295, 304] on label "Good" at bounding box center [325, 299] width 72 height 52
click at [295, 294] on input "Good" at bounding box center [295, 283] width 13 height 21
radio input "true"
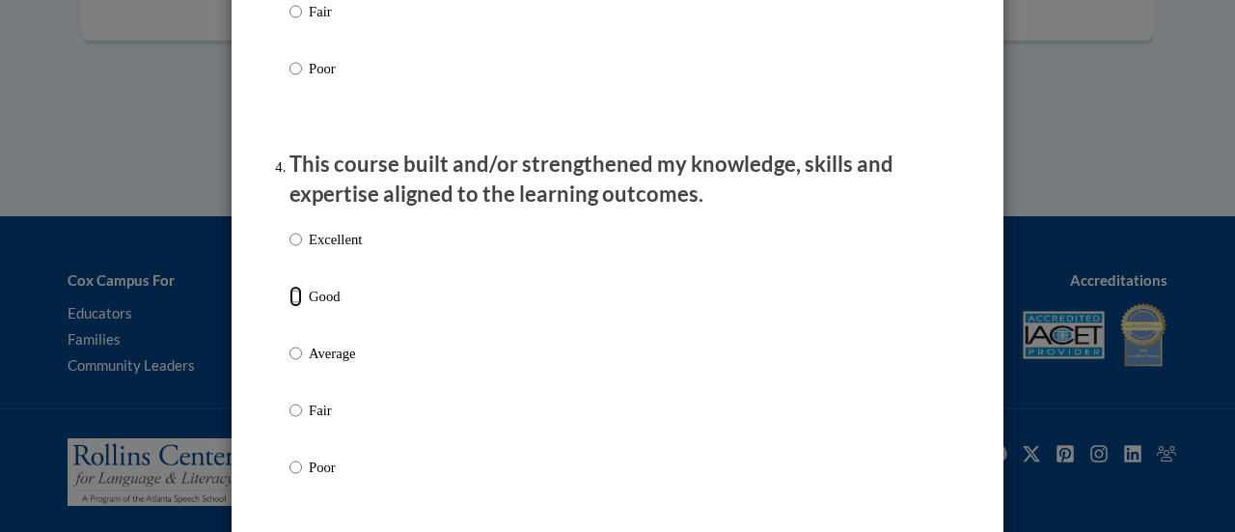
click at [289, 307] on input "Good" at bounding box center [295, 296] width 13 height 21
radio input "true"
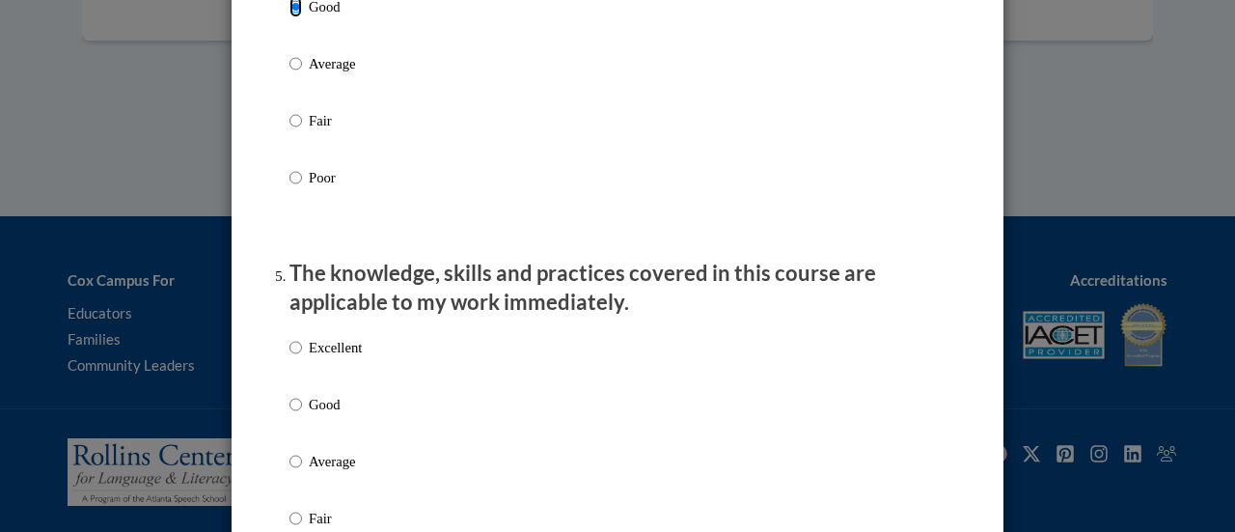
scroll to position [1737, 0]
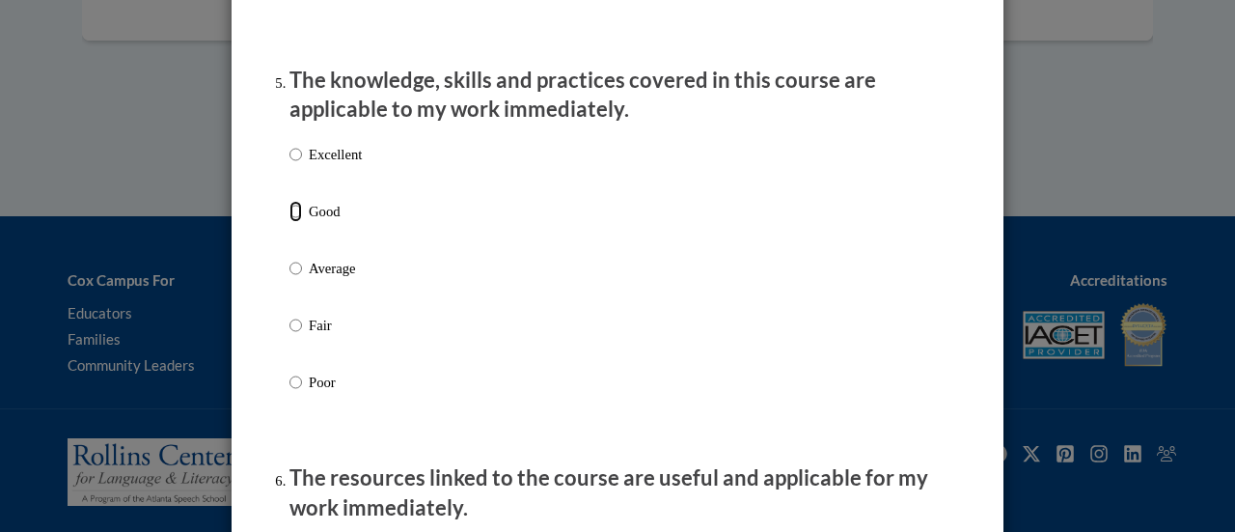
drag, startPoint x: 288, startPoint y: 233, endPoint x: 417, endPoint y: 245, distance: 129.9
click at [289, 222] on input "Good" at bounding box center [295, 211] width 13 height 21
radio input "true"
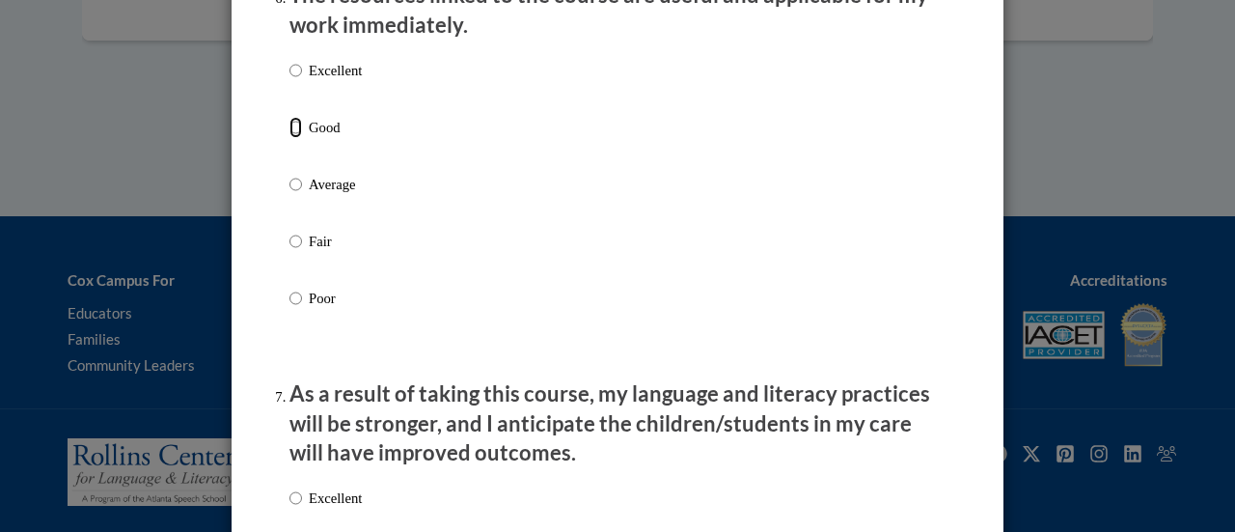
click at [289, 138] on input "Good" at bounding box center [295, 127] width 13 height 21
radio input "true"
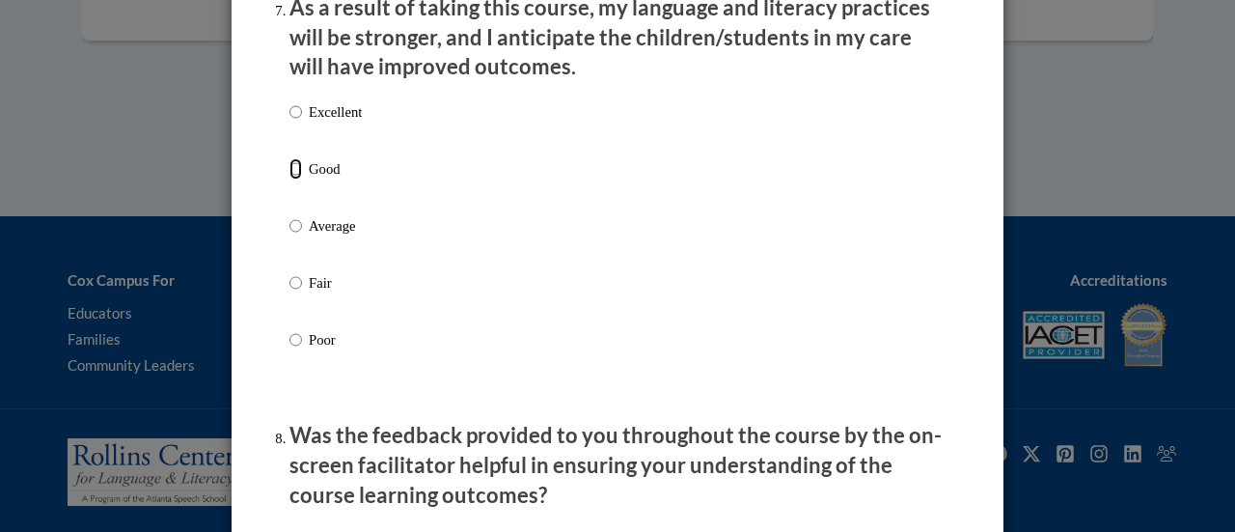
click at [292, 179] on input "Good" at bounding box center [295, 168] width 13 height 21
radio input "true"
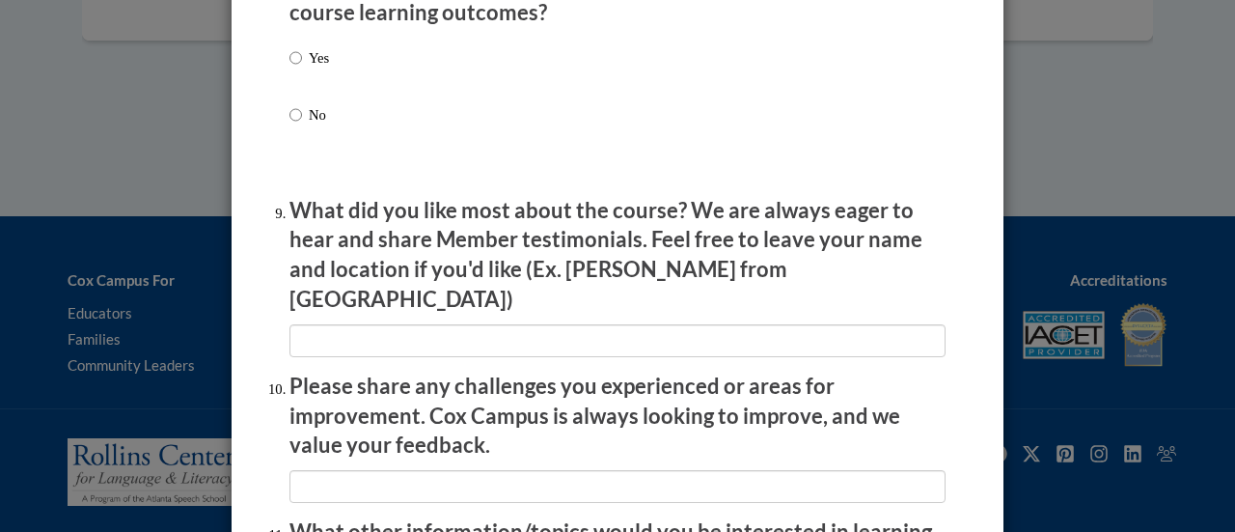
scroll to position [2991, 0]
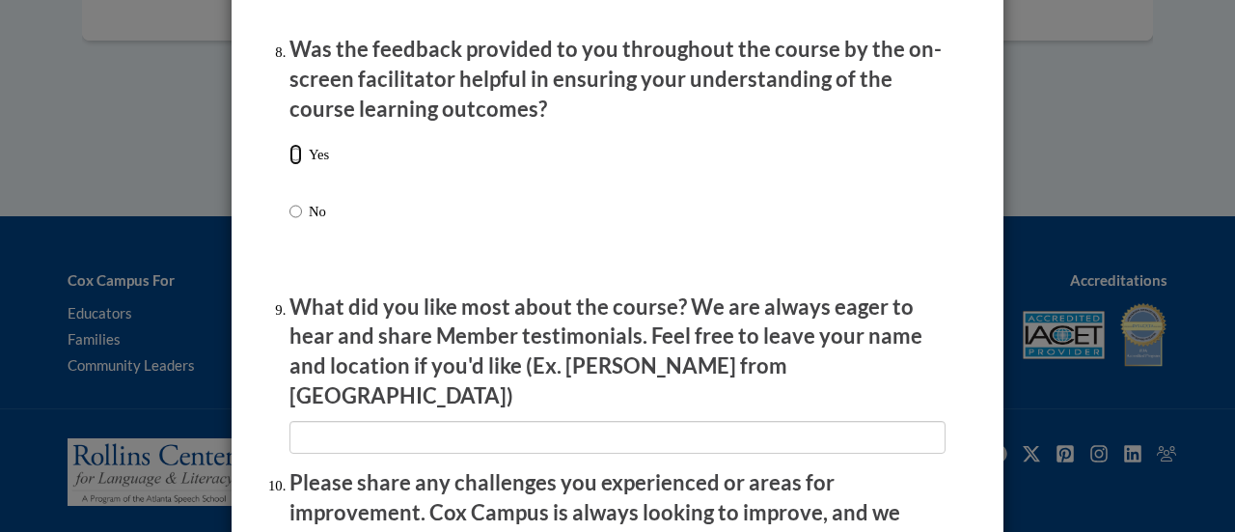
click at [289, 165] on input "Yes" at bounding box center [295, 154] width 13 height 21
radio input "true"
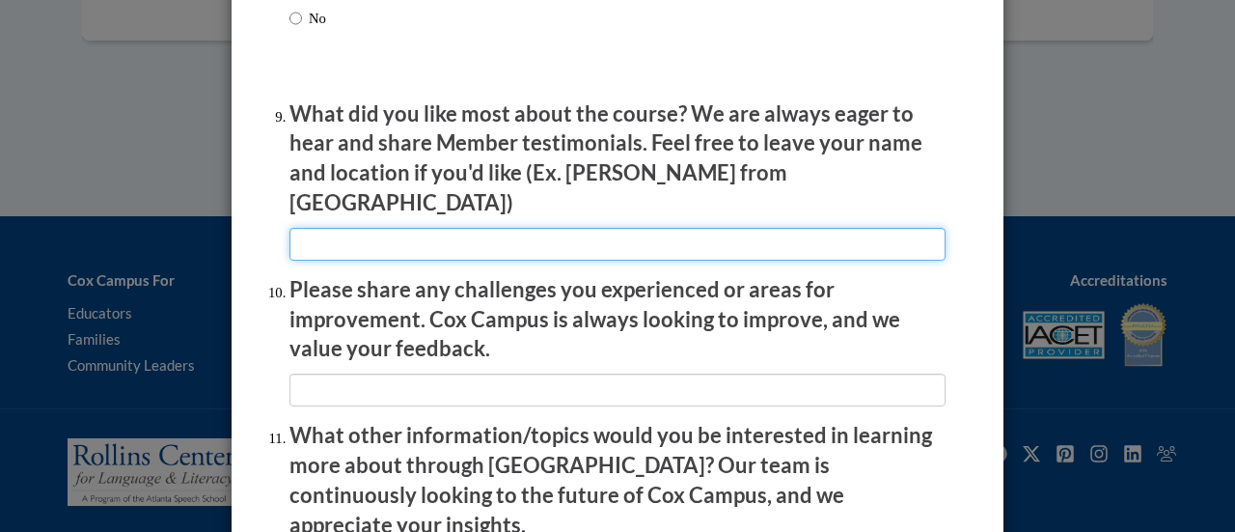
click at [482, 232] on input "textbox" at bounding box center [617, 244] width 656 height 33
type input "examples"
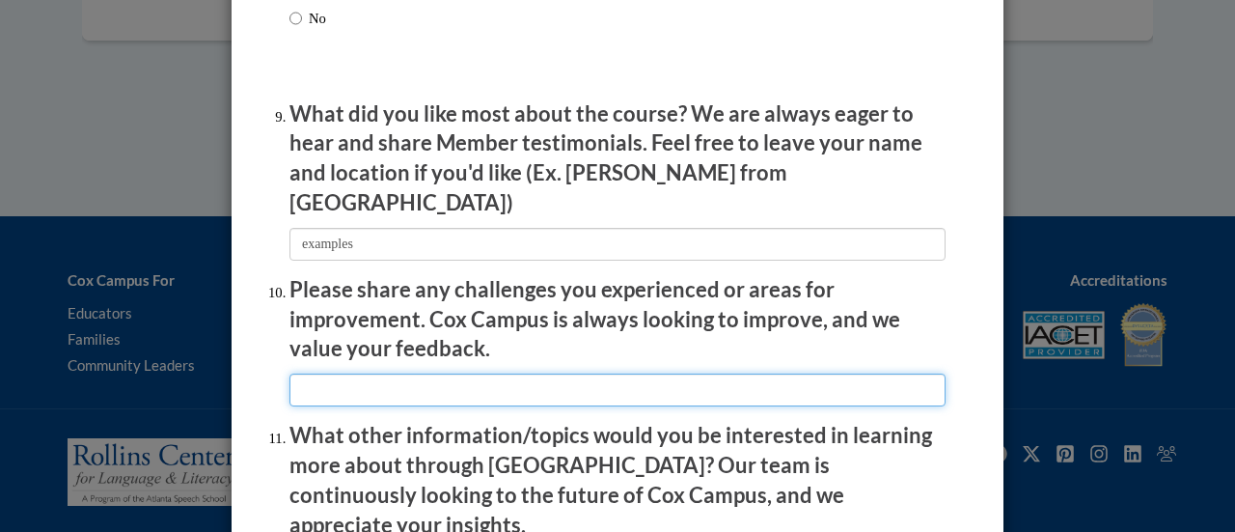
click at [416, 384] on input "textbox" at bounding box center [617, 389] width 656 height 33
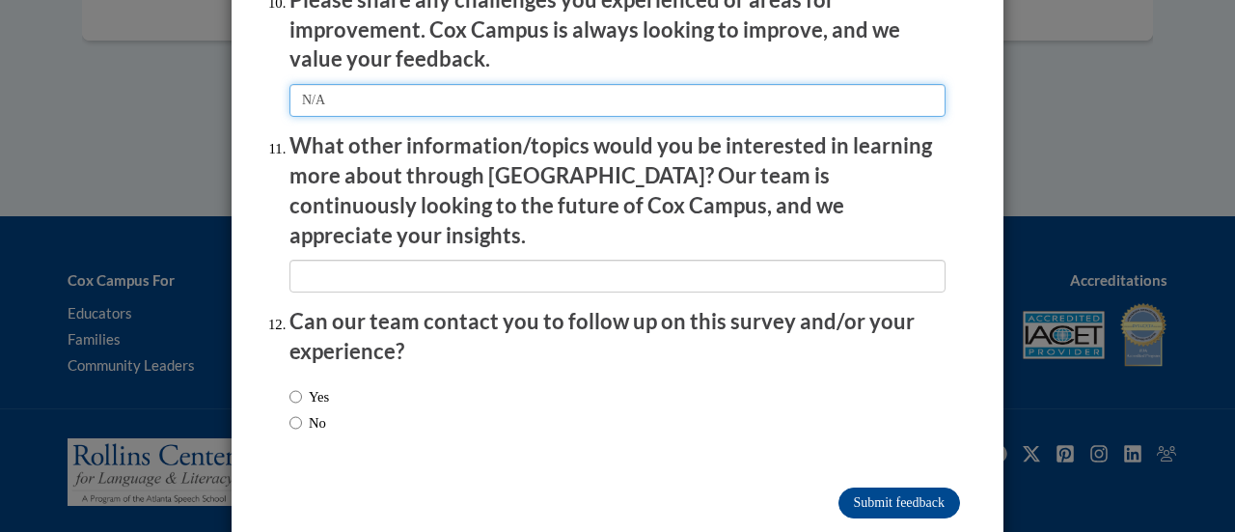
type input "N/A"
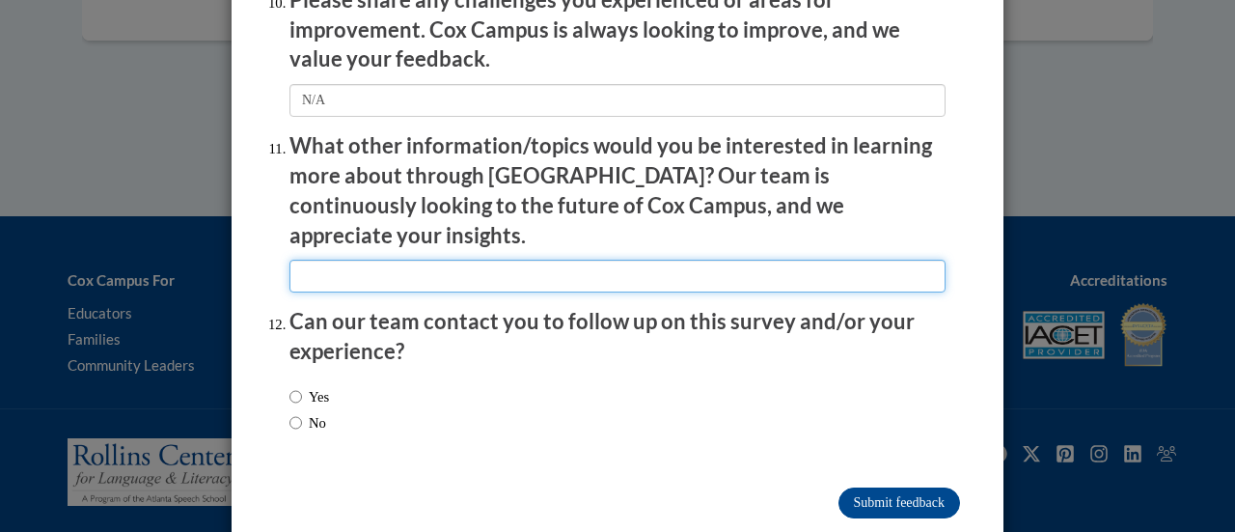
click at [394, 260] on input "textbox" at bounding box center [617, 276] width 656 height 33
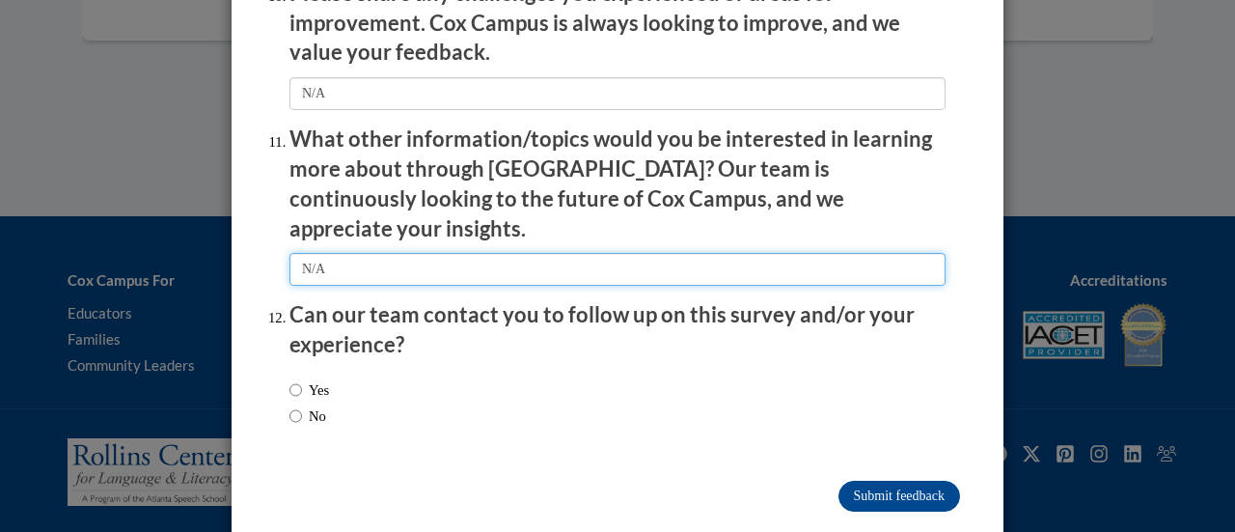
type input "N/A"
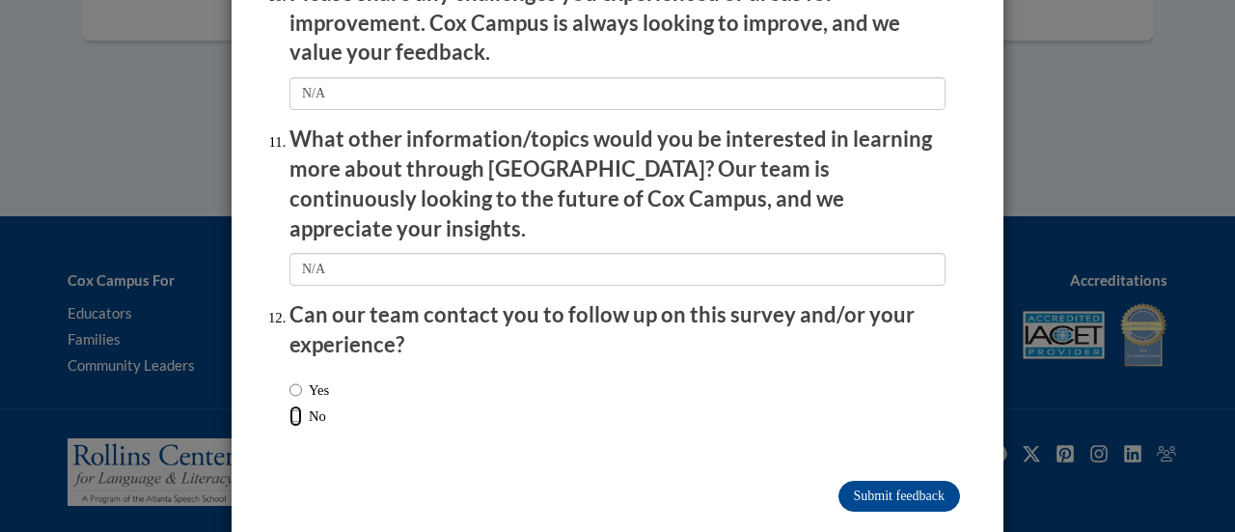
click at [289, 405] on input "No" at bounding box center [295, 415] width 13 height 21
radio input "true"
click at [904, 481] on input "Submit feedback" at bounding box center [899, 496] width 122 height 31
